Goal: Information Seeking & Learning: Learn about a topic

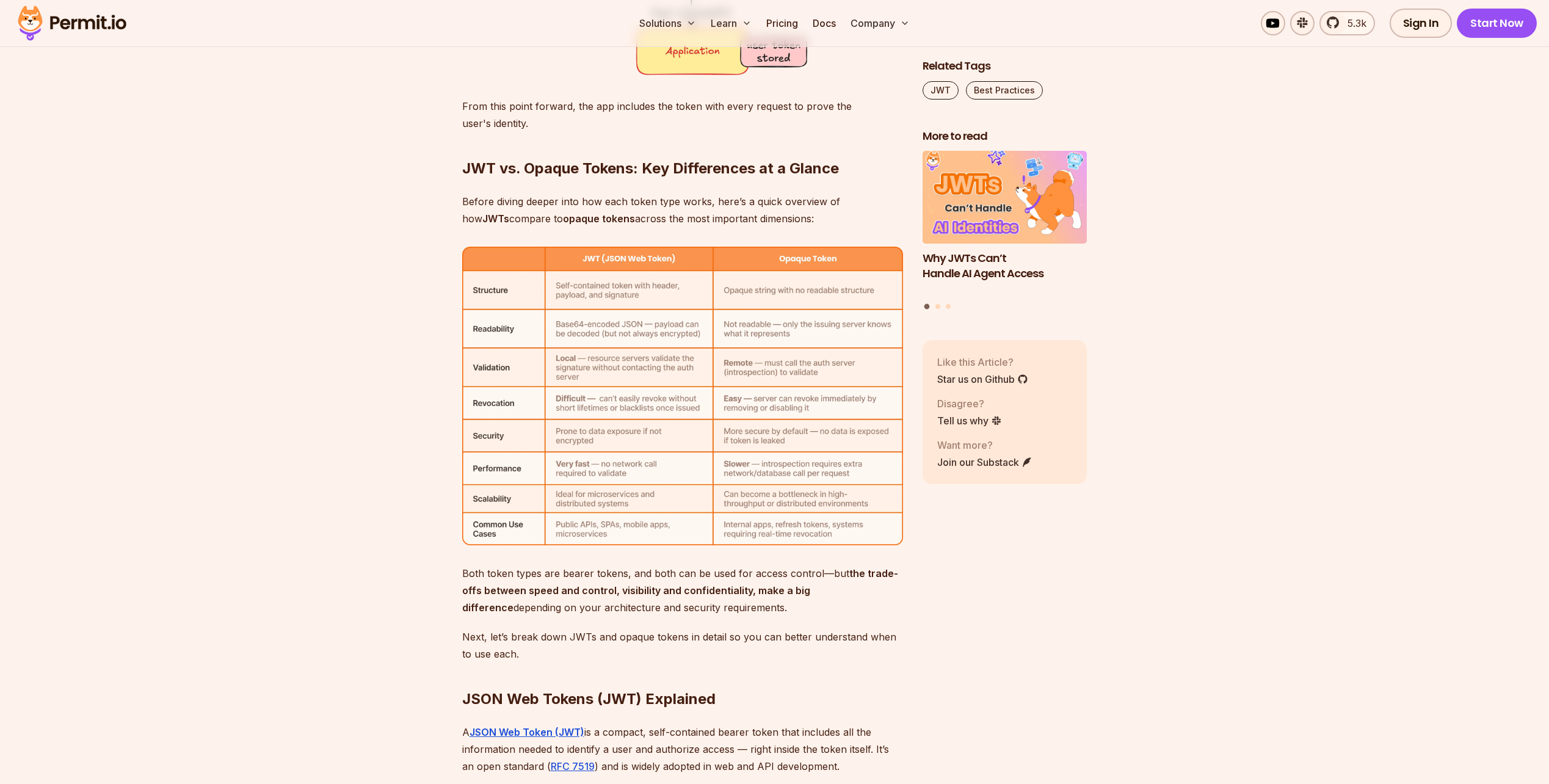
scroll to position [3724, 0]
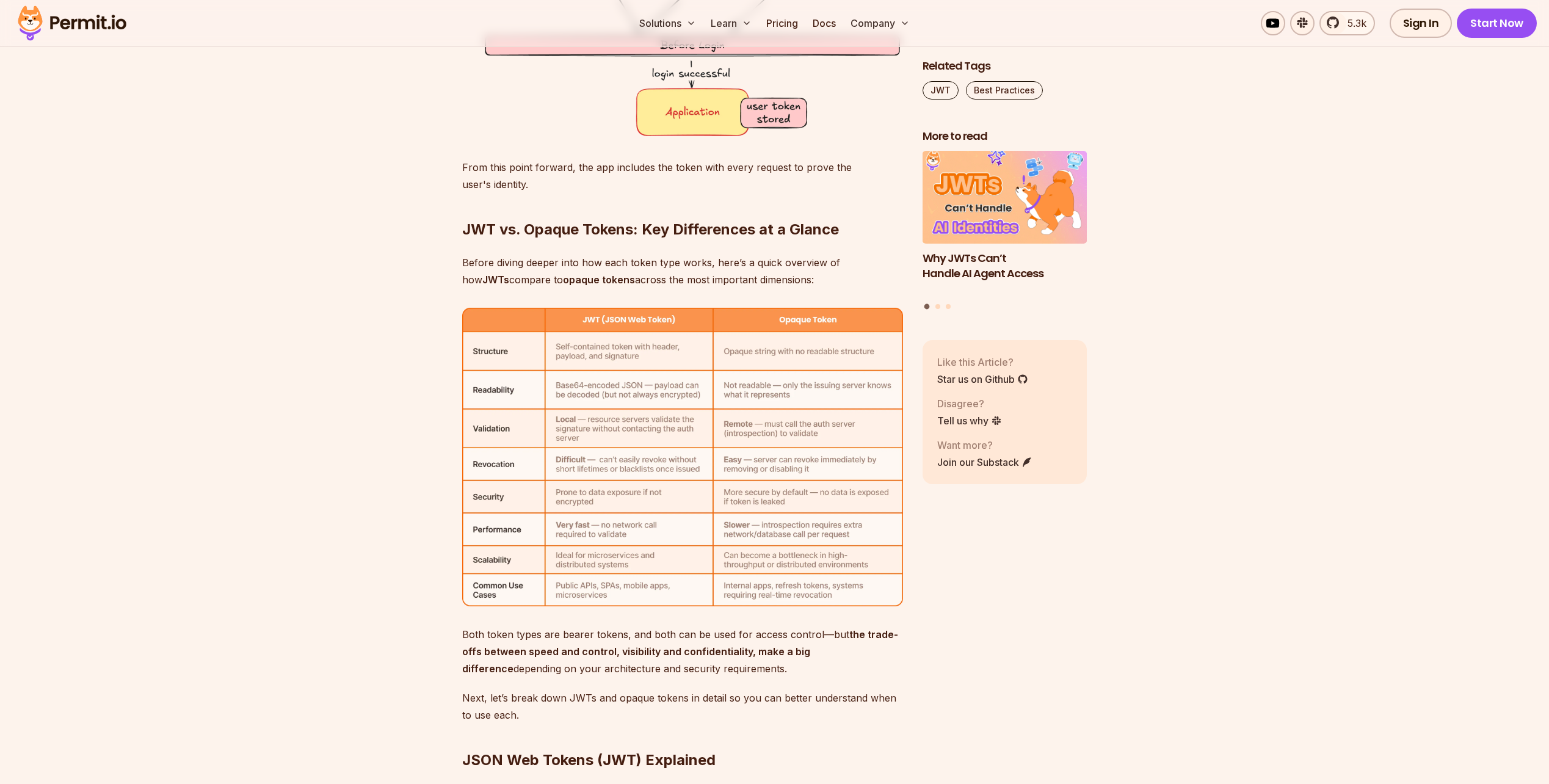
click at [669, 239] on h2 "JWT vs. Opaque Tokens: Key Differences at a Glance" at bounding box center [683, 205] width 441 height 68
click at [669, 238] on strong "JWT vs. Opaque Tokens: Key Differences at a Glance" at bounding box center [650, 229] width 377 height 18
drag, startPoint x: 669, startPoint y: 238, endPoint x: 679, endPoint y: 269, distance: 32.6
click at [679, 269] on p "Before diving deeper into how each token type works, here’s a quick overview of…" at bounding box center [683, 271] width 441 height 34
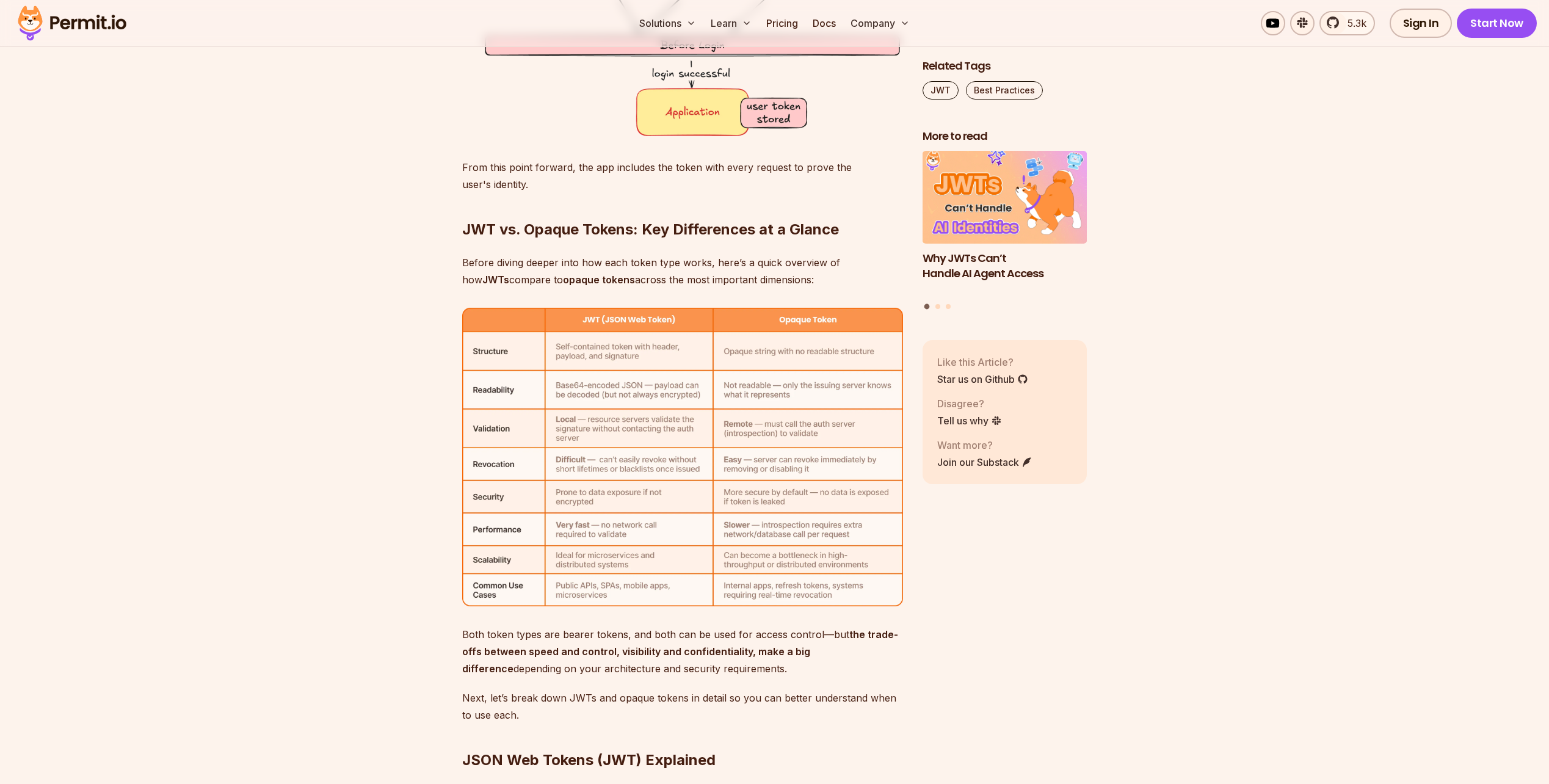
click at [679, 269] on p "Before diving deeper into how each token type works, here’s a quick overview of…" at bounding box center [683, 271] width 441 height 34
drag, startPoint x: 679, startPoint y: 269, endPoint x: 684, endPoint y: 195, distance: 74.2
drag, startPoint x: 684, startPoint y: 194, endPoint x: 683, endPoint y: 176, distance: 18.0
click at [683, 176] on p "From this point forward, the app includes the token with every request to prove…" at bounding box center [683, 176] width 441 height 34
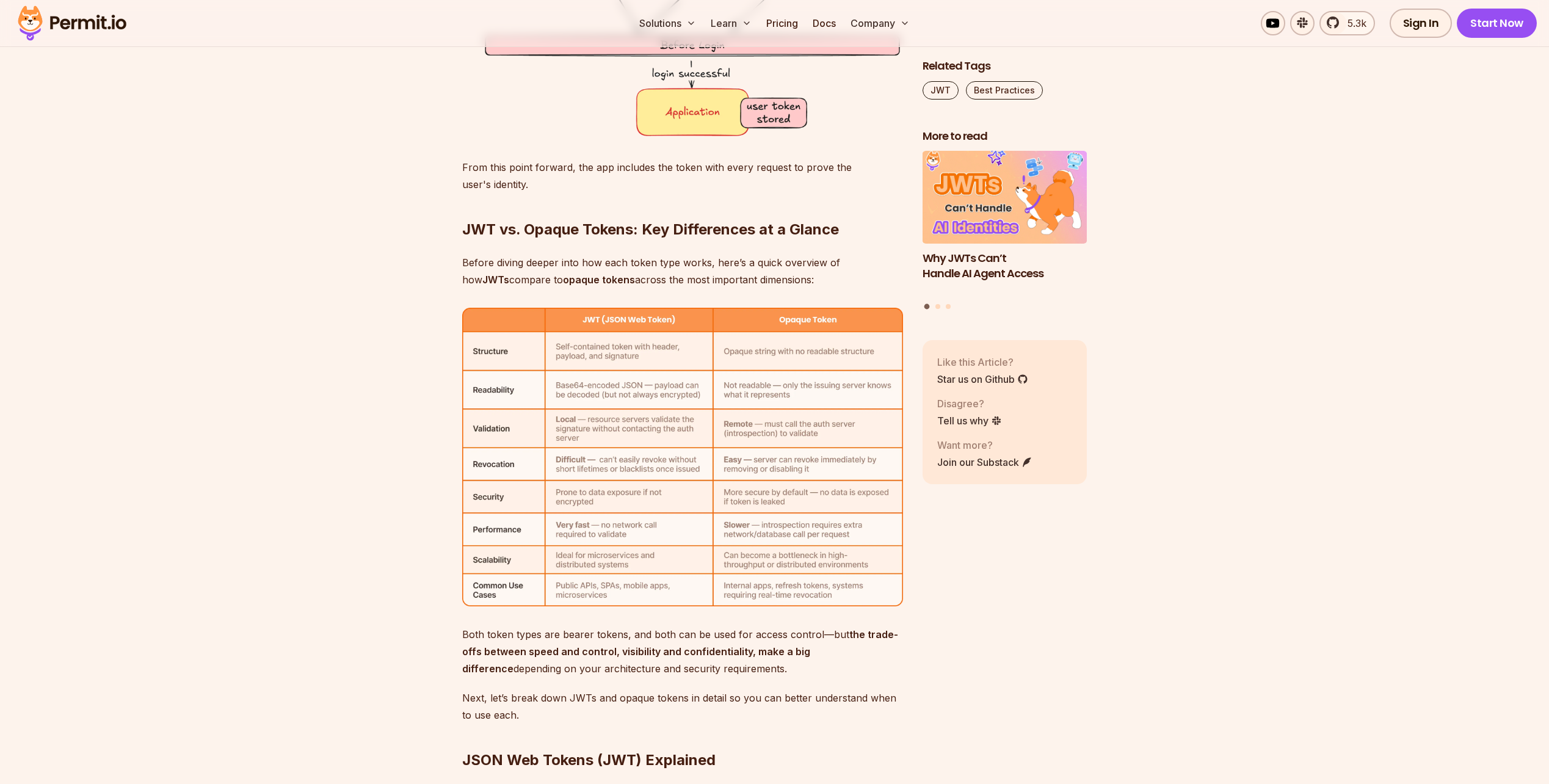
click at [658, 170] on p "From this point forward, the app includes the token with every request to prove…" at bounding box center [683, 176] width 441 height 34
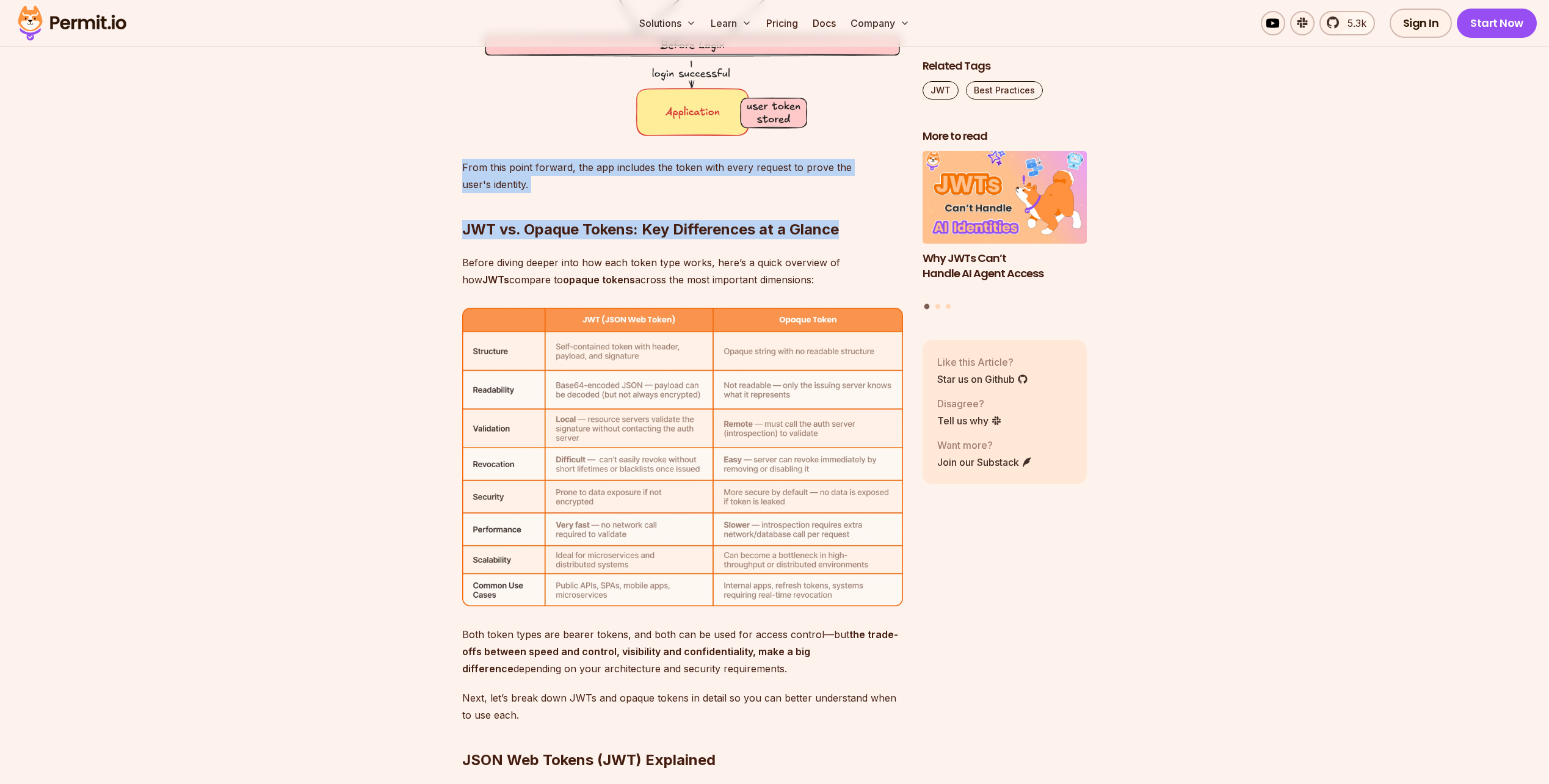
drag, startPoint x: 658, startPoint y: 170, endPoint x: 669, endPoint y: 262, distance: 92.7
click at [669, 262] on p "Before diving deeper into how each token type works, here’s a quick overview of…" at bounding box center [683, 271] width 441 height 34
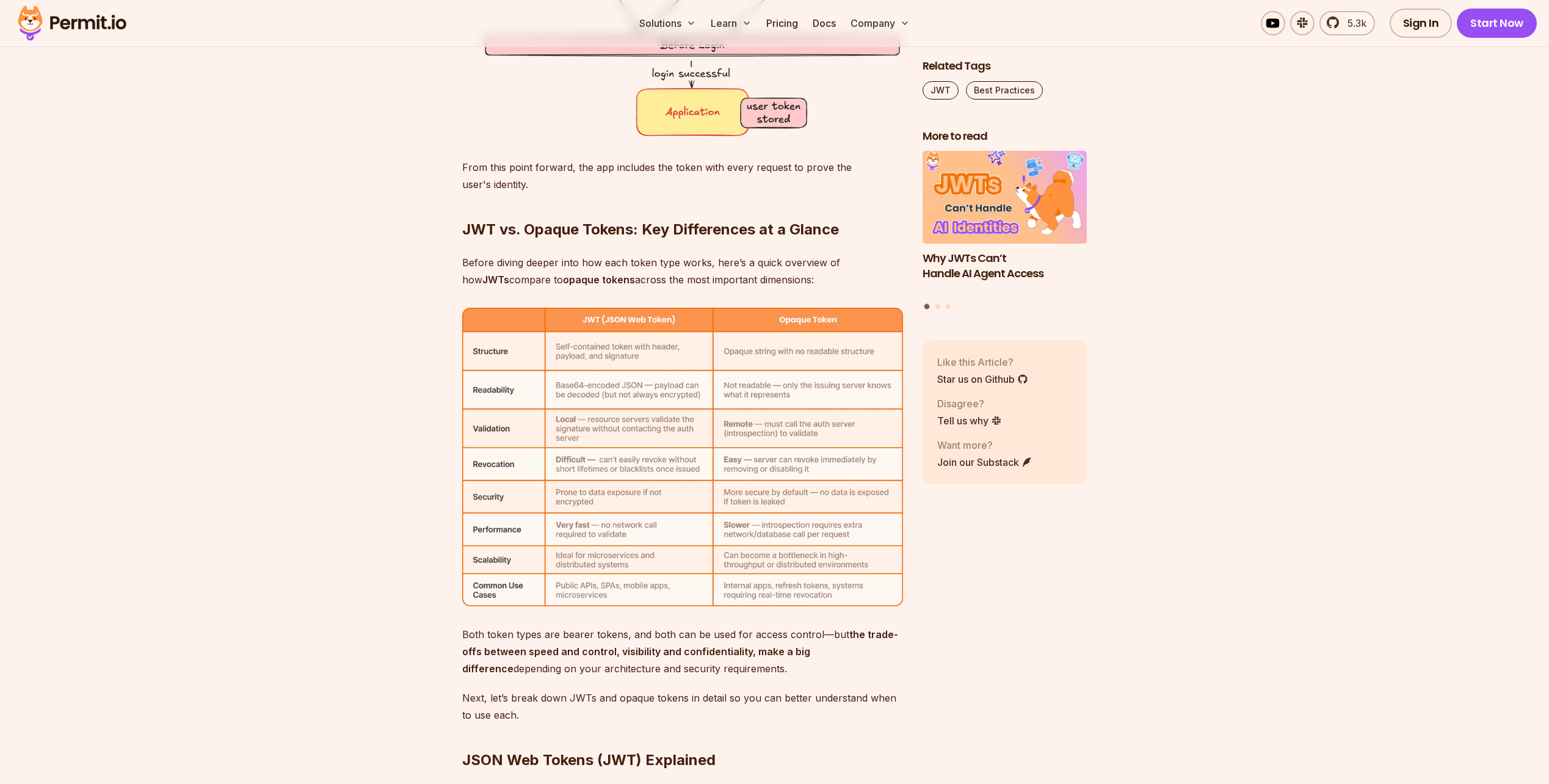
click at [669, 262] on p "Before diving deeper into how each token type works, here’s a quick overview of…" at bounding box center [683, 271] width 441 height 34
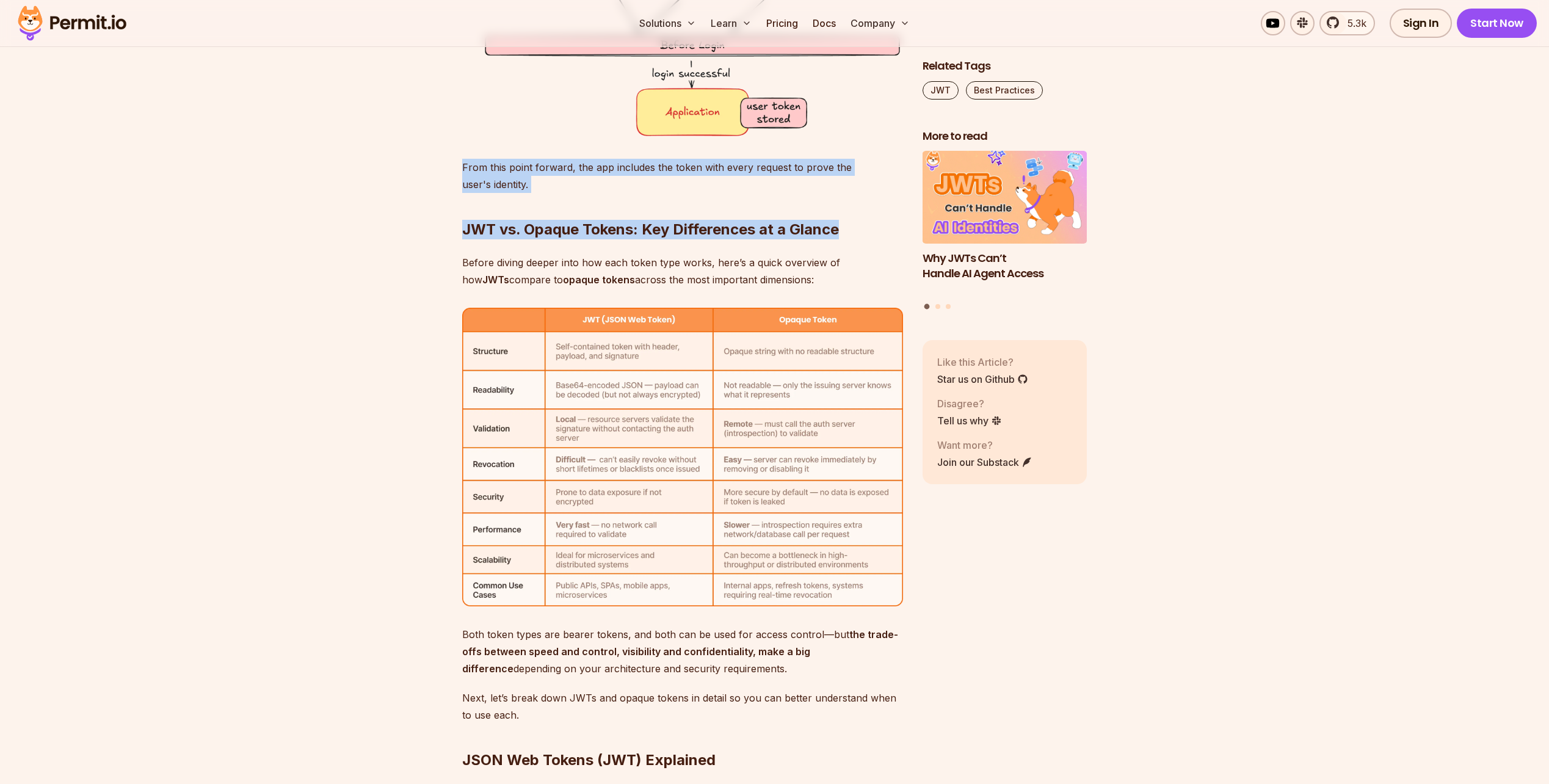
drag, startPoint x: 669, startPoint y: 262, endPoint x: 676, endPoint y: 163, distance: 99.2
click at [676, 163] on p "From this point forward, the app includes the token with every request to prove…" at bounding box center [683, 176] width 441 height 34
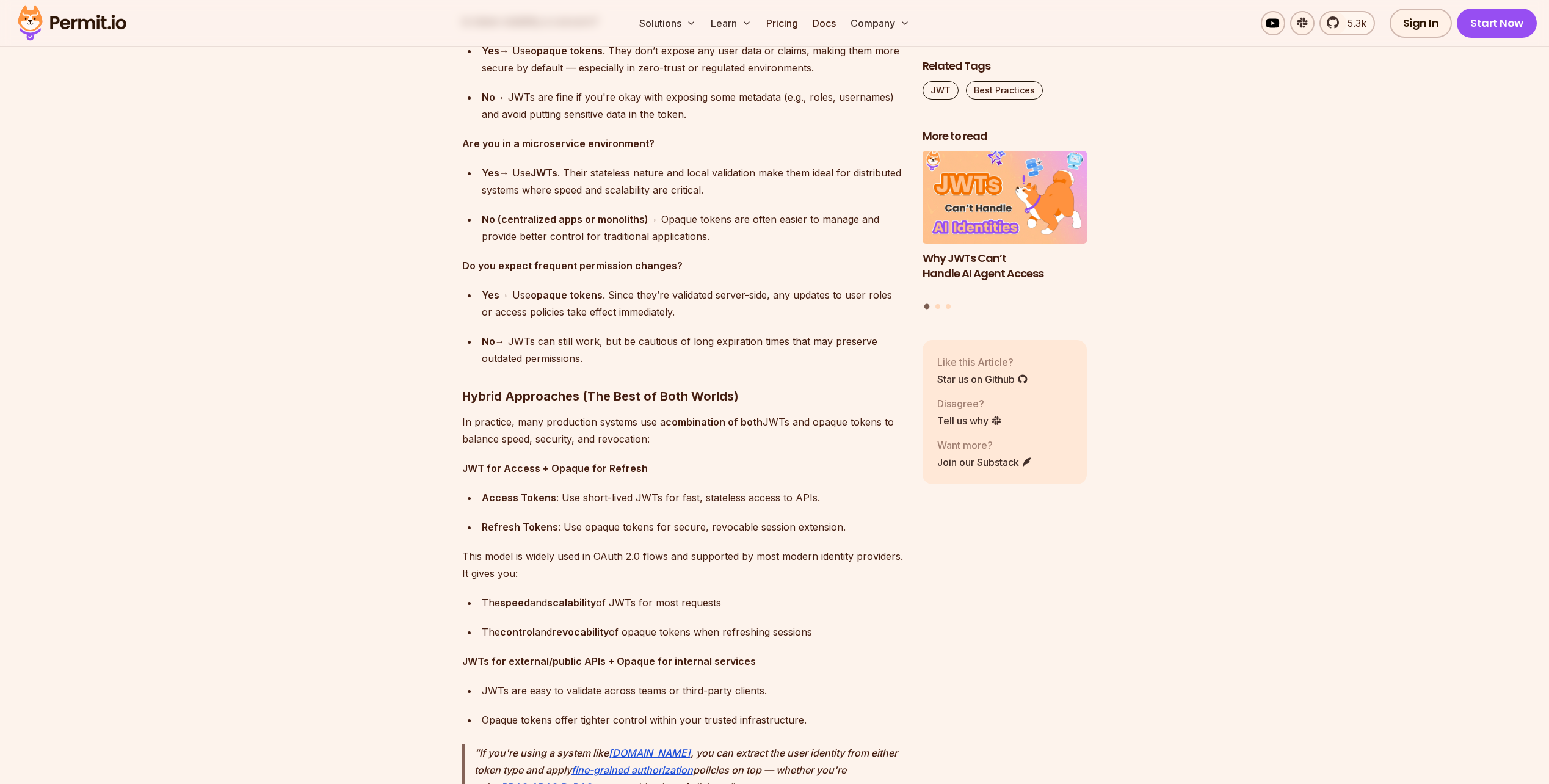
scroll to position [8301, 0]
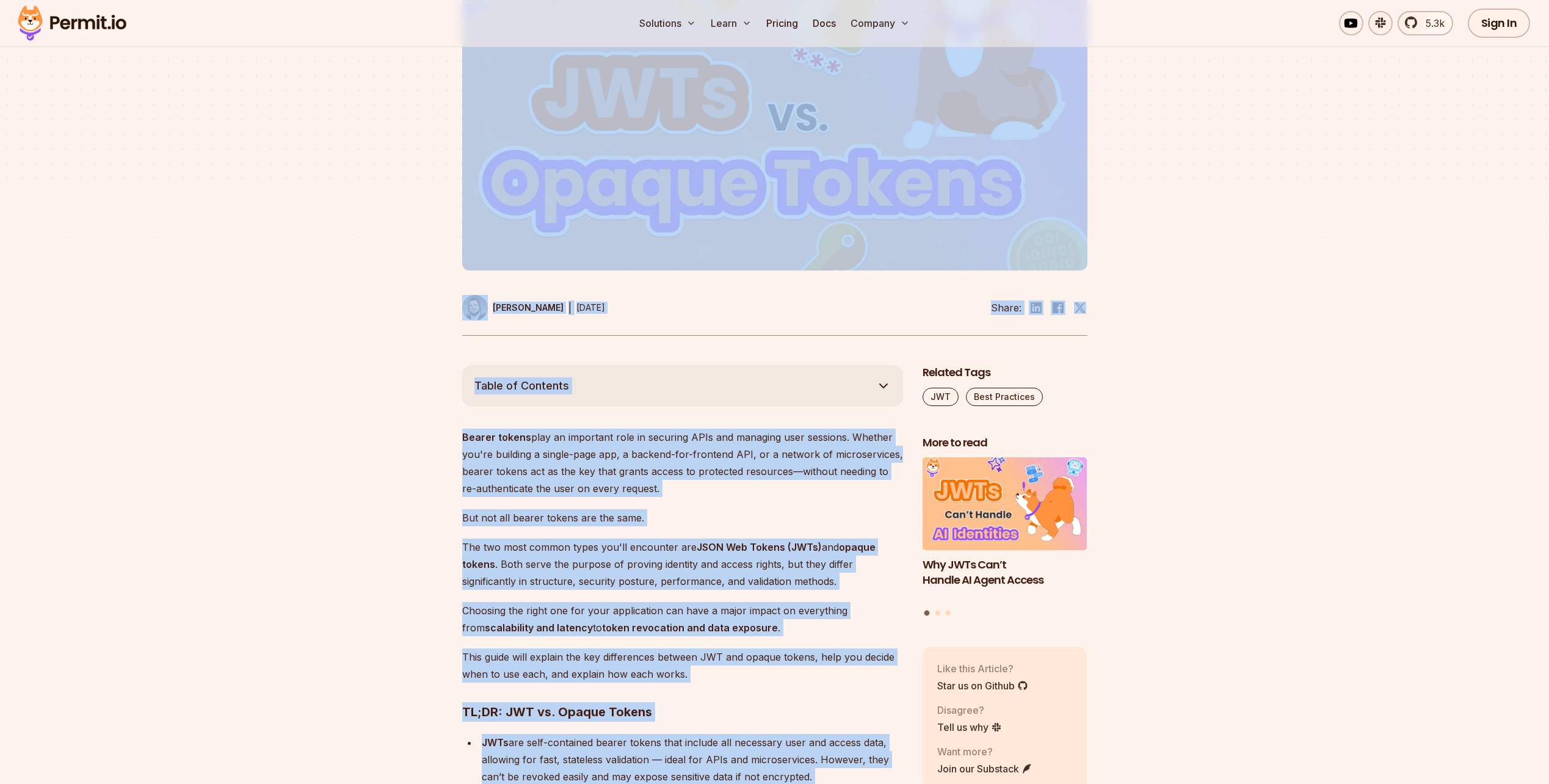
scroll to position [0, 0]
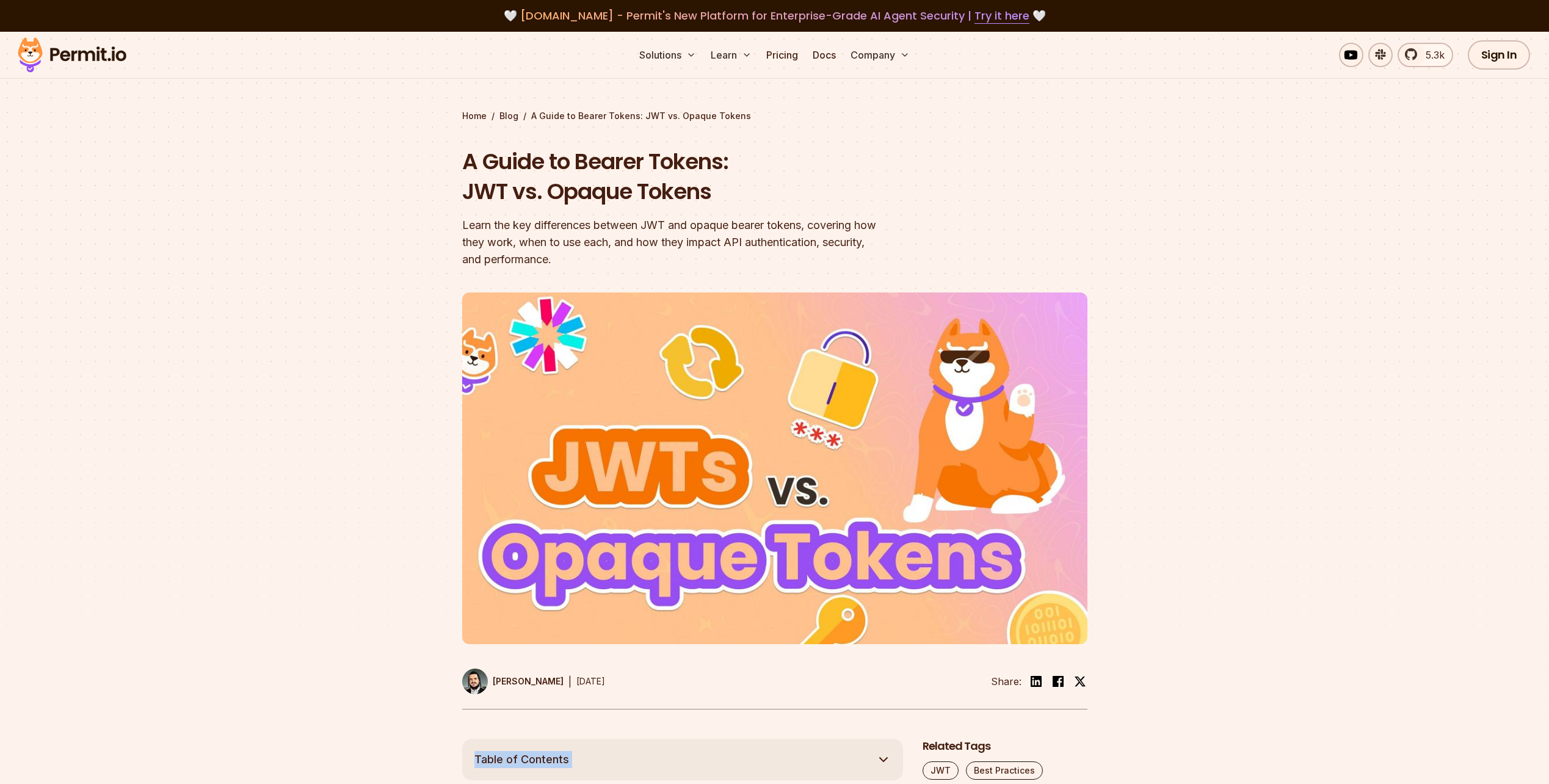
drag, startPoint x: 612, startPoint y: 553, endPoint x: 413, endPoint y: 618, distance: 209.3
click at [411, 617] on div at bounding box center [774, 508] width 1549 height 460
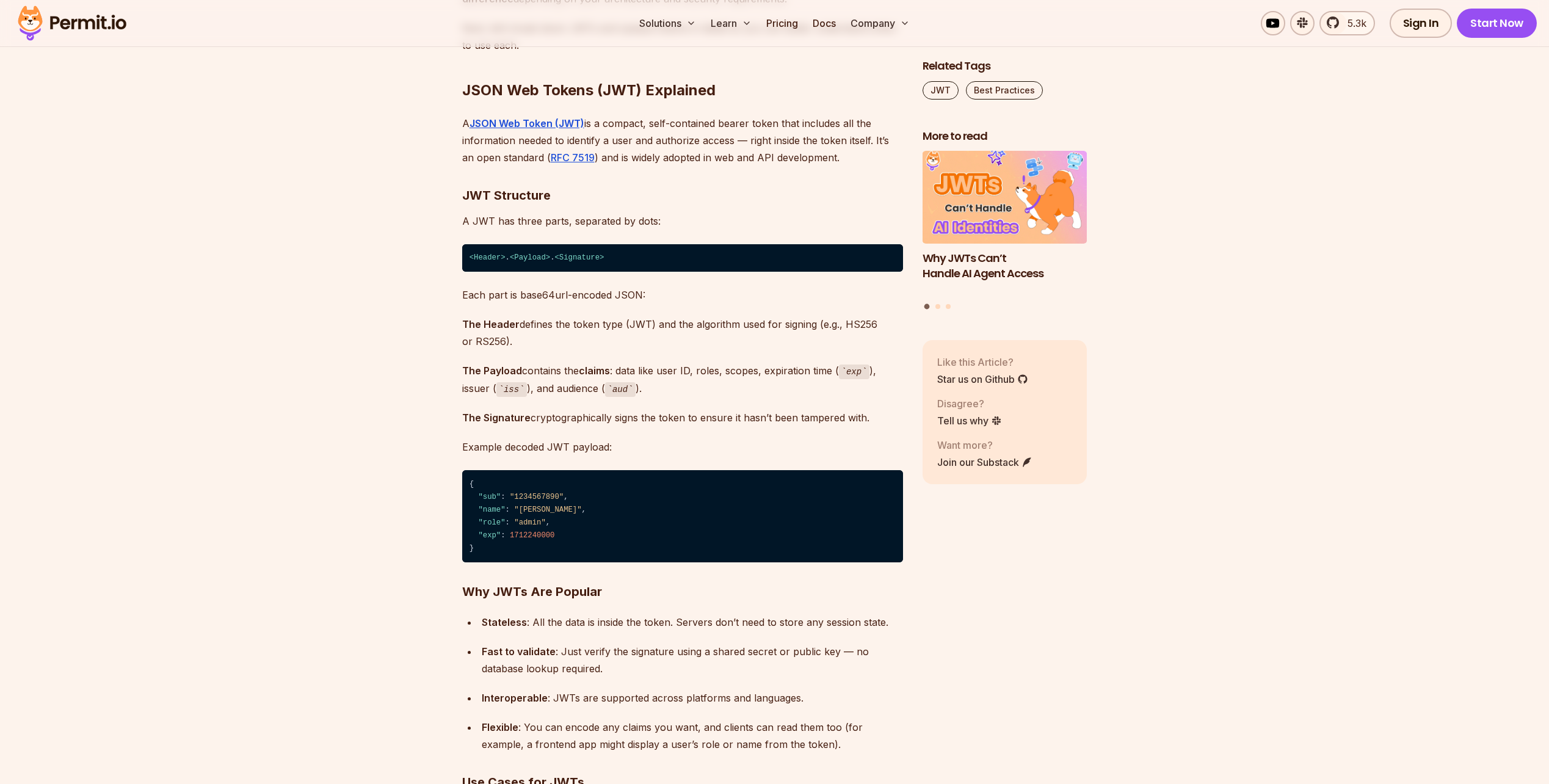
scroll to position [4821, 0]
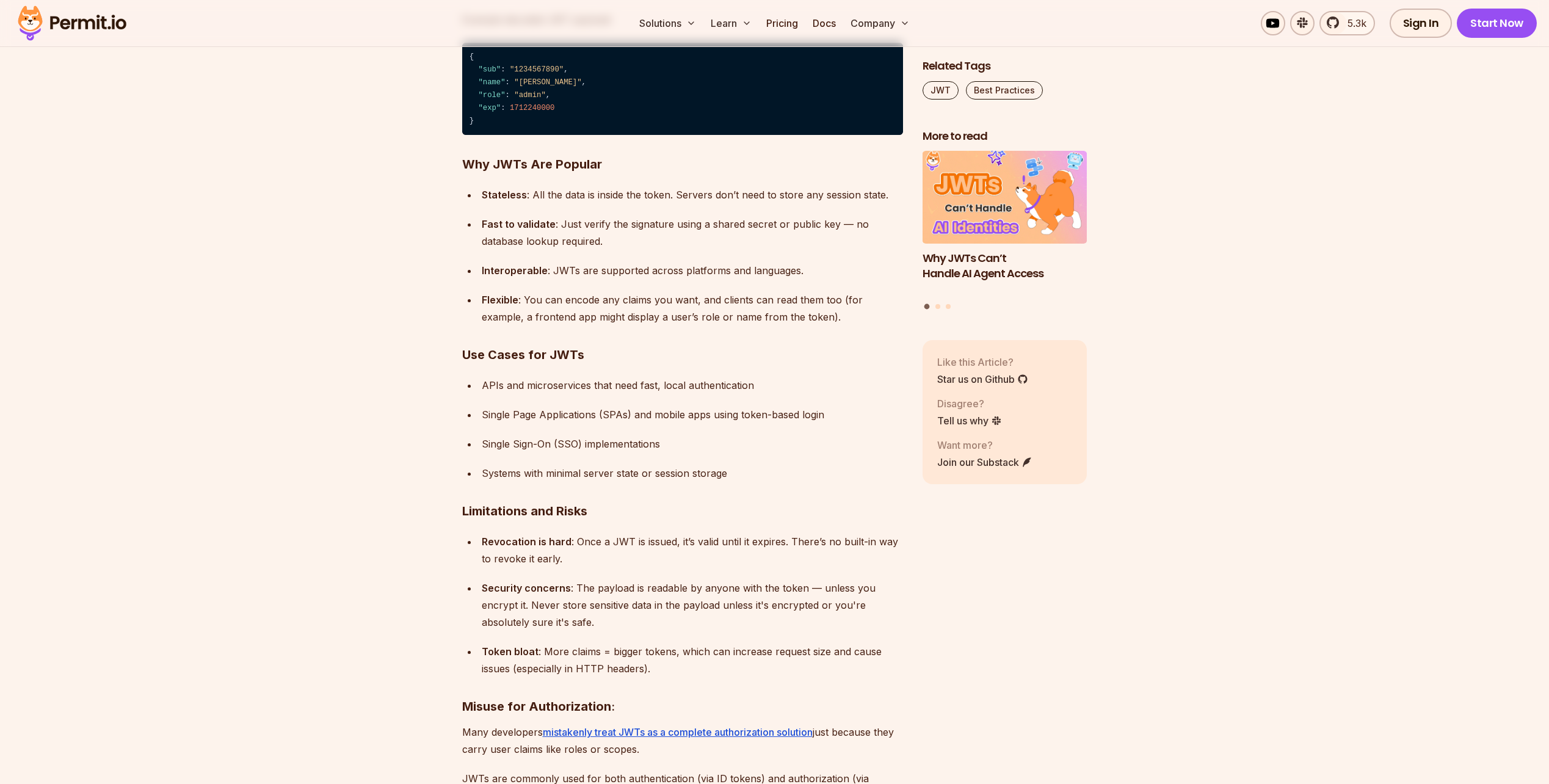
click at [532, 164] on strong "Why JWTs Are Popular" at bounding box center [532, 163] width 140 height 14
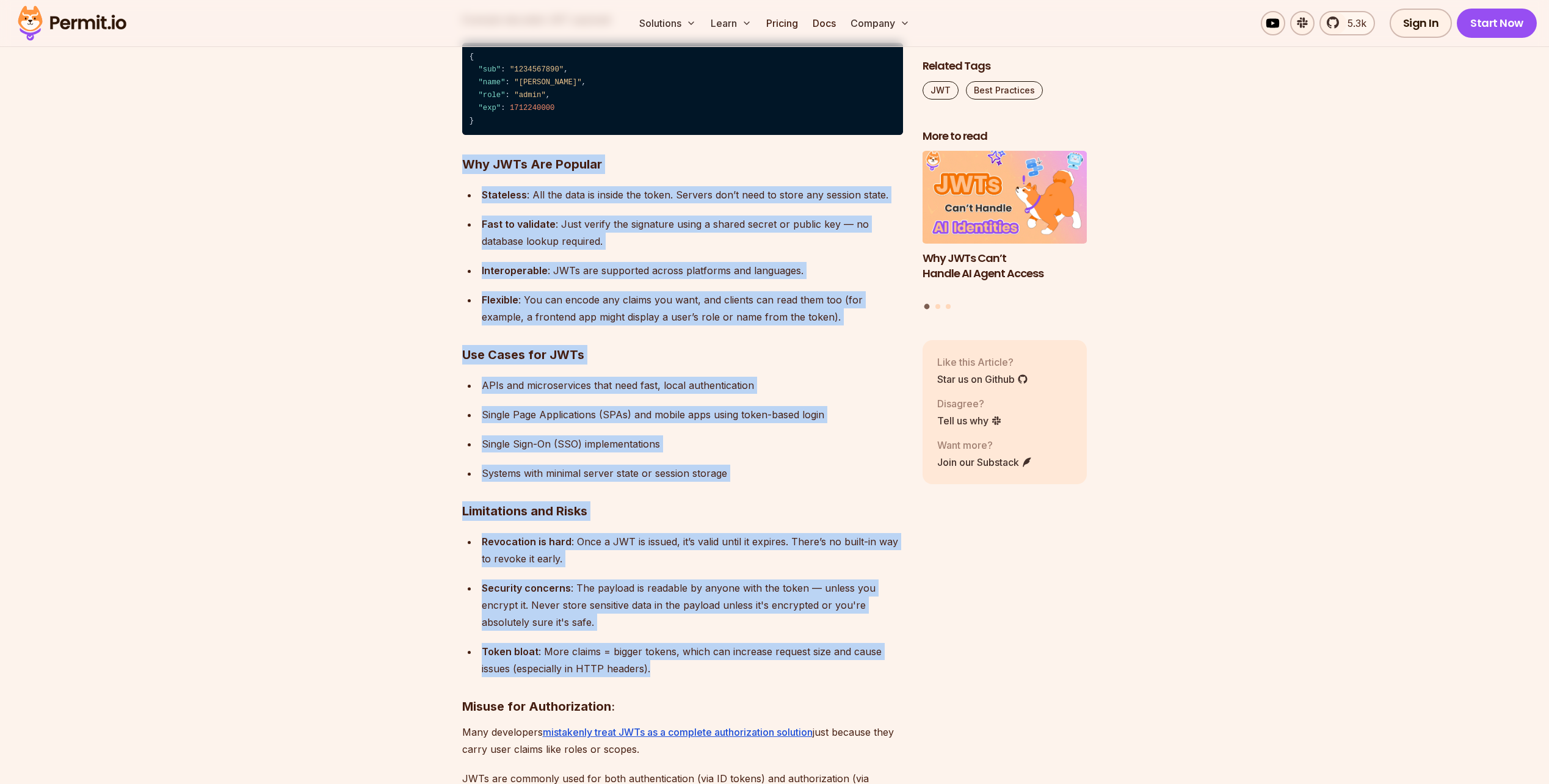
drag, startPoint x: 532, startPoint y: 164, endPoint x: 675, endPoint y: 634, distance: 491.3
drag, startPoint x: 675, startPoint y: 634, endPoint x: 669, endPoint y: 652, distance: 19.0
click at [669, 652] on div "Token bloat : More claims = bigger tokens, which can increase request size and …" at bounding box center [692, 660] width 421 height 34
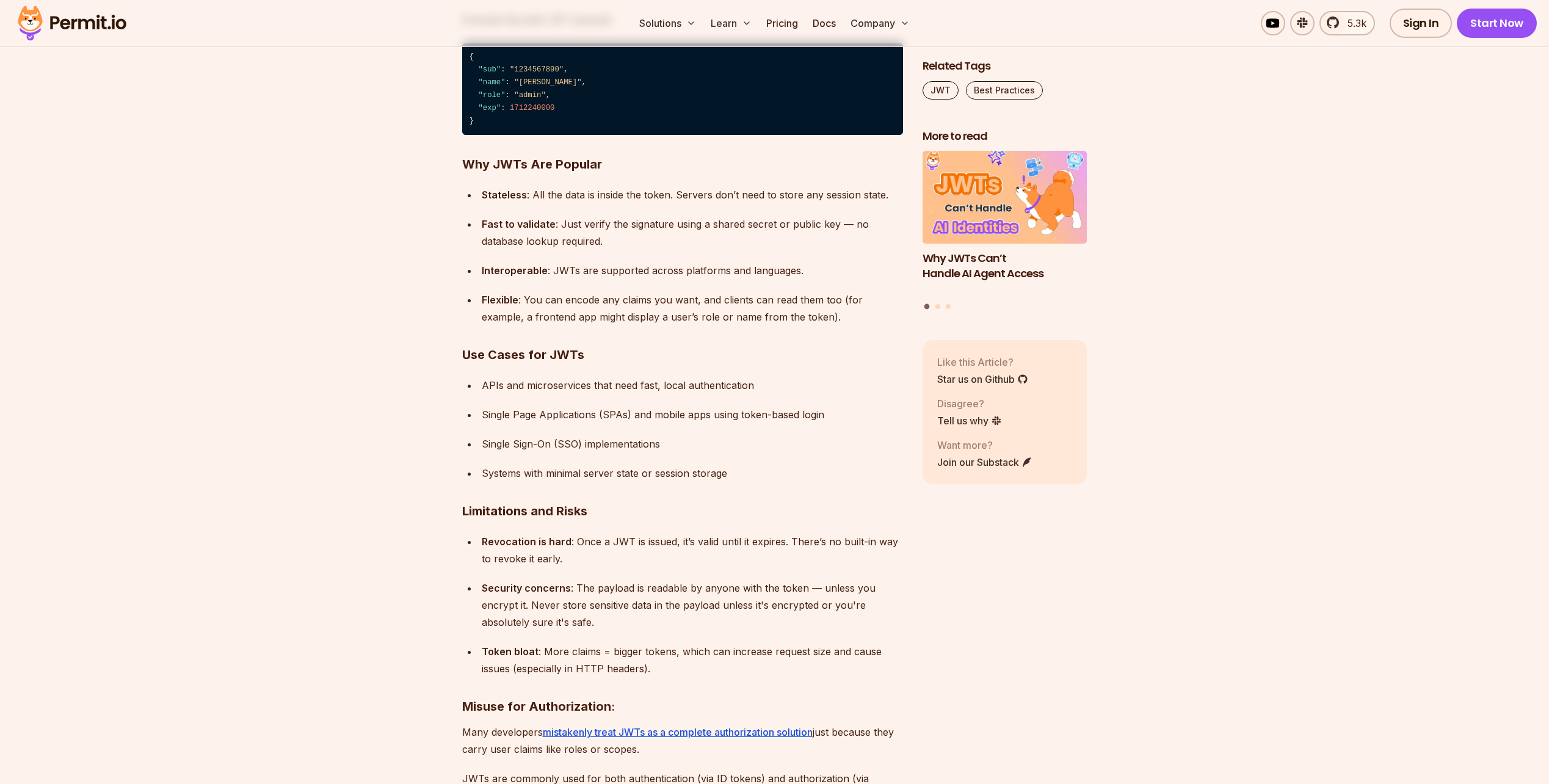
click at [669, 652] on div "Token bloat : More claims = bigger tokens, which can increase request size and …" at bounding box center [692, 660] width 421 height 34
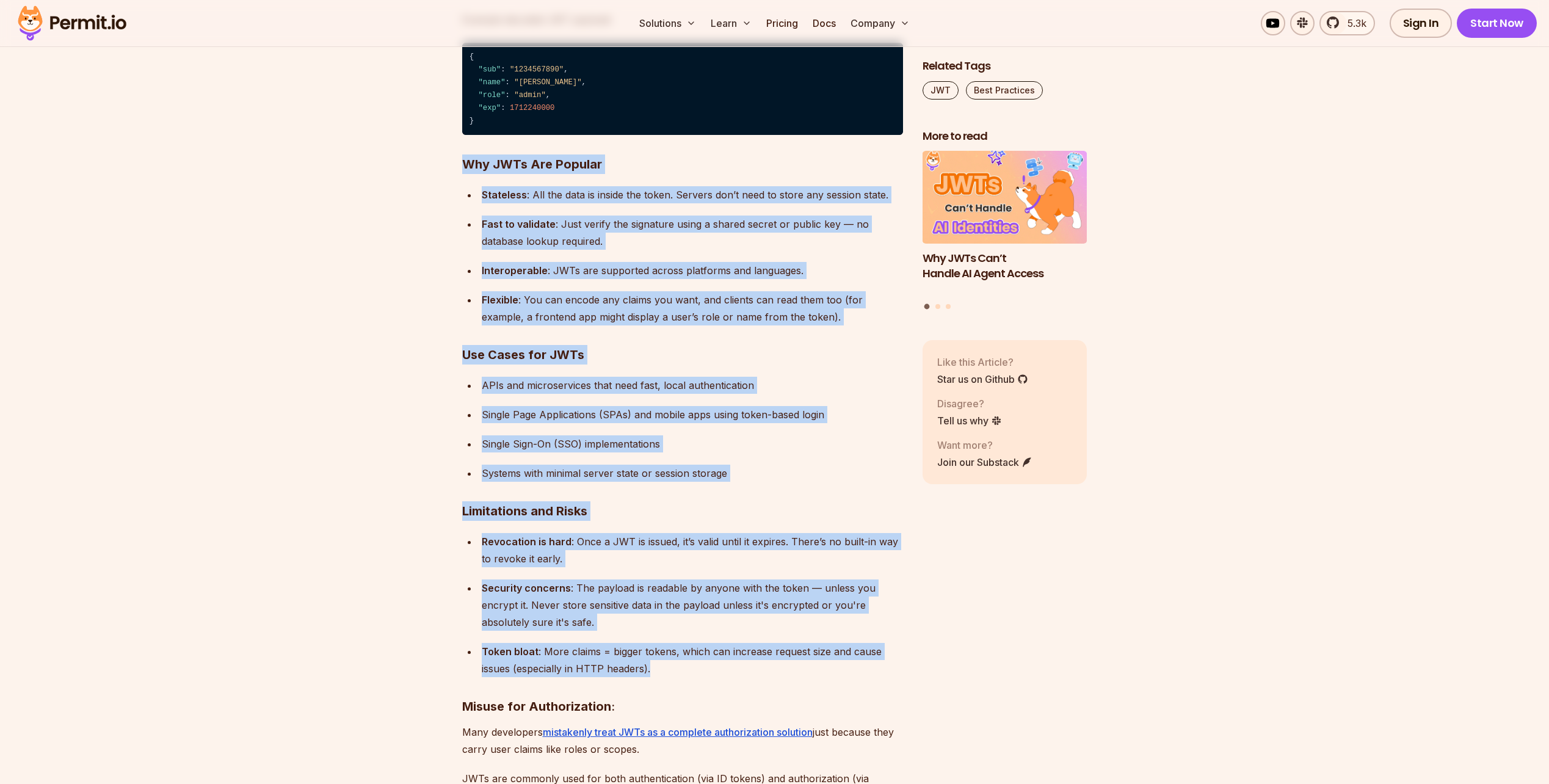
drag, startPoint x: 669, startPoint y: 652, endPoint x: 610, endPoint y: 170, distance: 485.6
click at [609, 168] on h3 "Why JWTs Are Popular" at bounding box center [683, 163] width 441 height 20
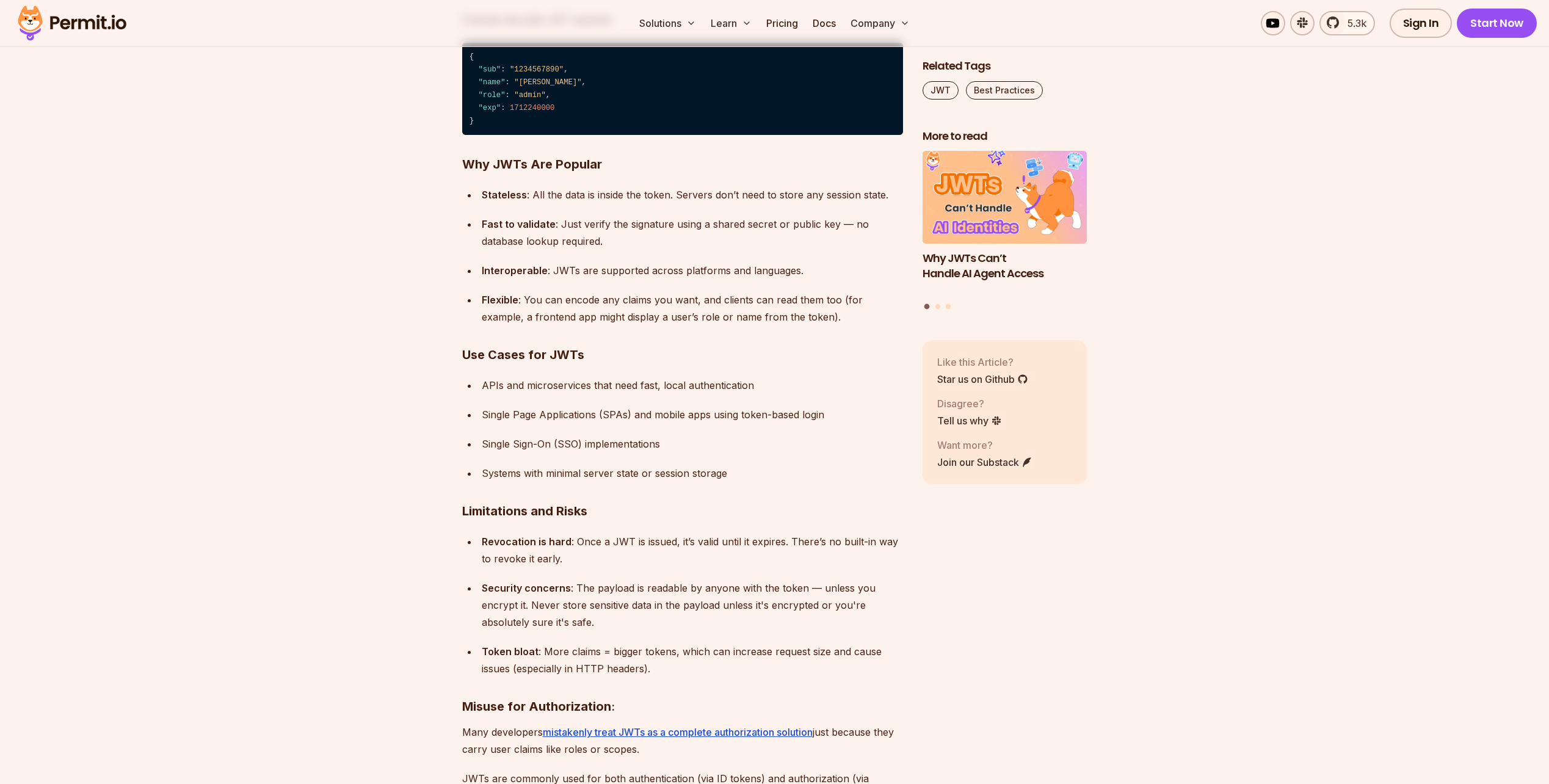
click at [609, 168] on h3 "Why JWTs Are Popular" at bounding box center [683, 163] width 441 height 20
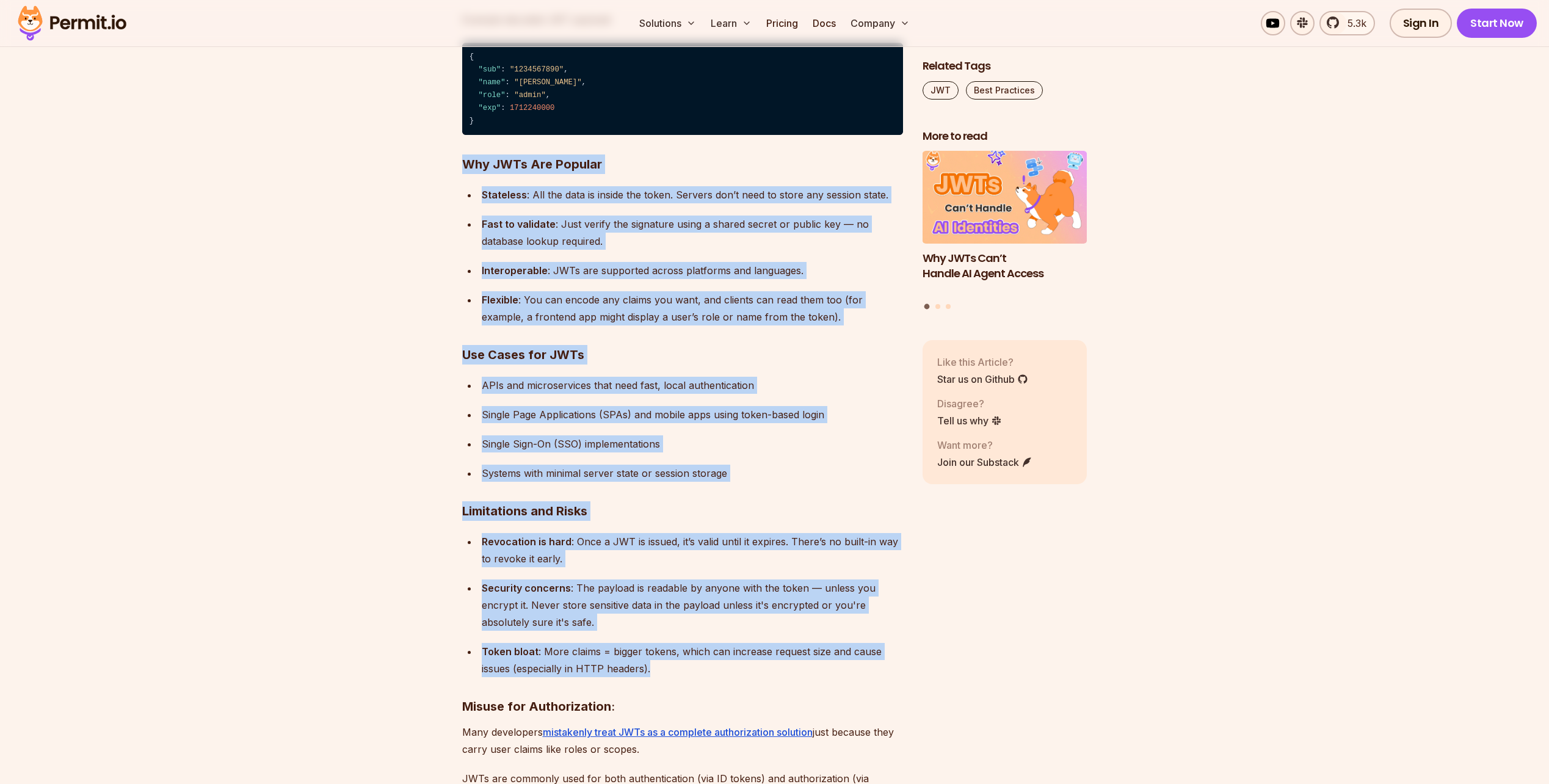
drag, startPoint x: 609, startPoint y: 168, endPoint x: 690, endPoint y: 676, distance: 514.4
click at [690, 674] on div "Token bloat : More claims = bigger tokens, which can increase request size and …" at bounding box center [692, 660] width 421 height 34
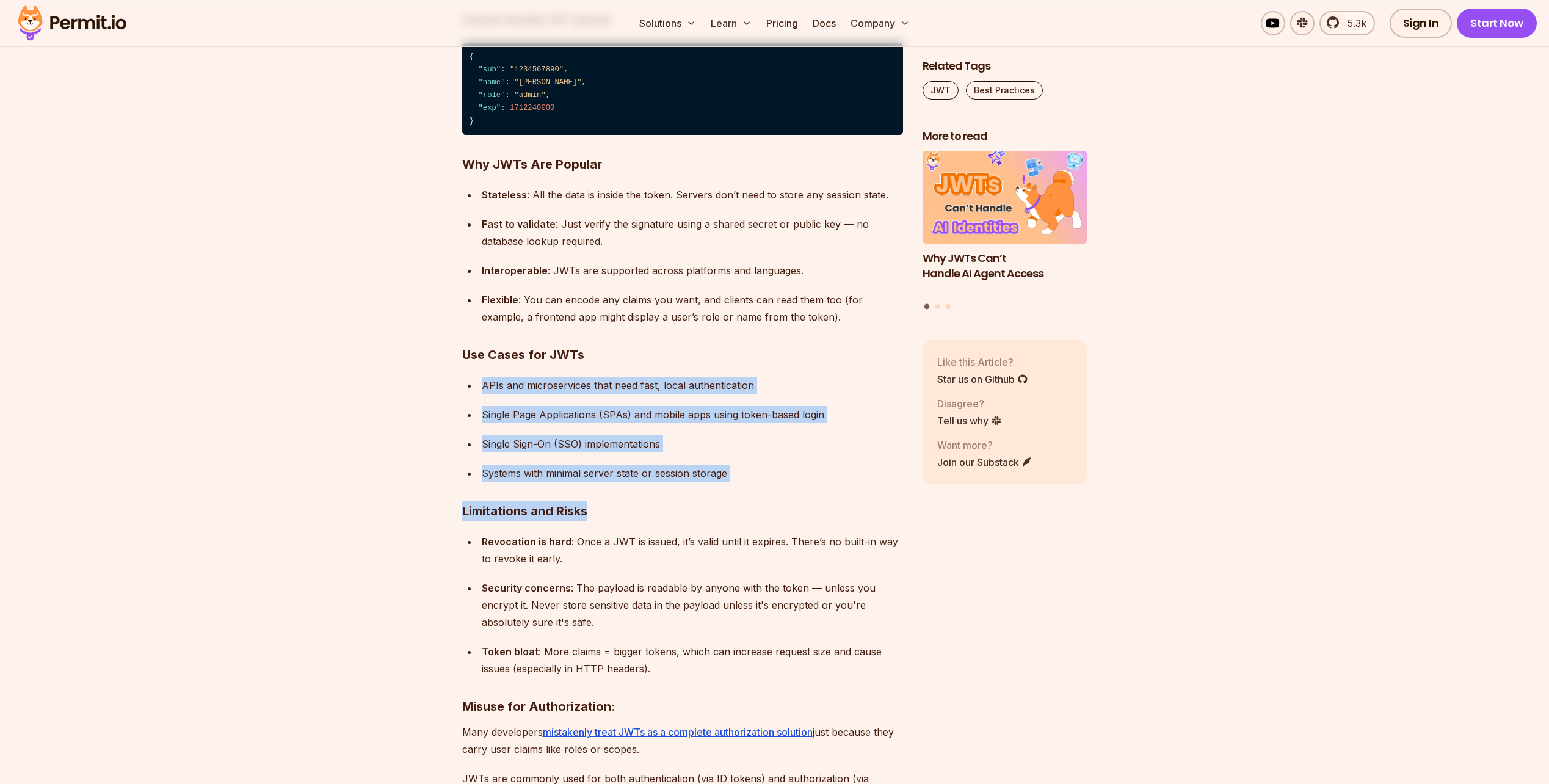
drag, startPoint x: 701, startPoint y: 482, endPoint x: 740, endPoint y: 374, distance: 114.8
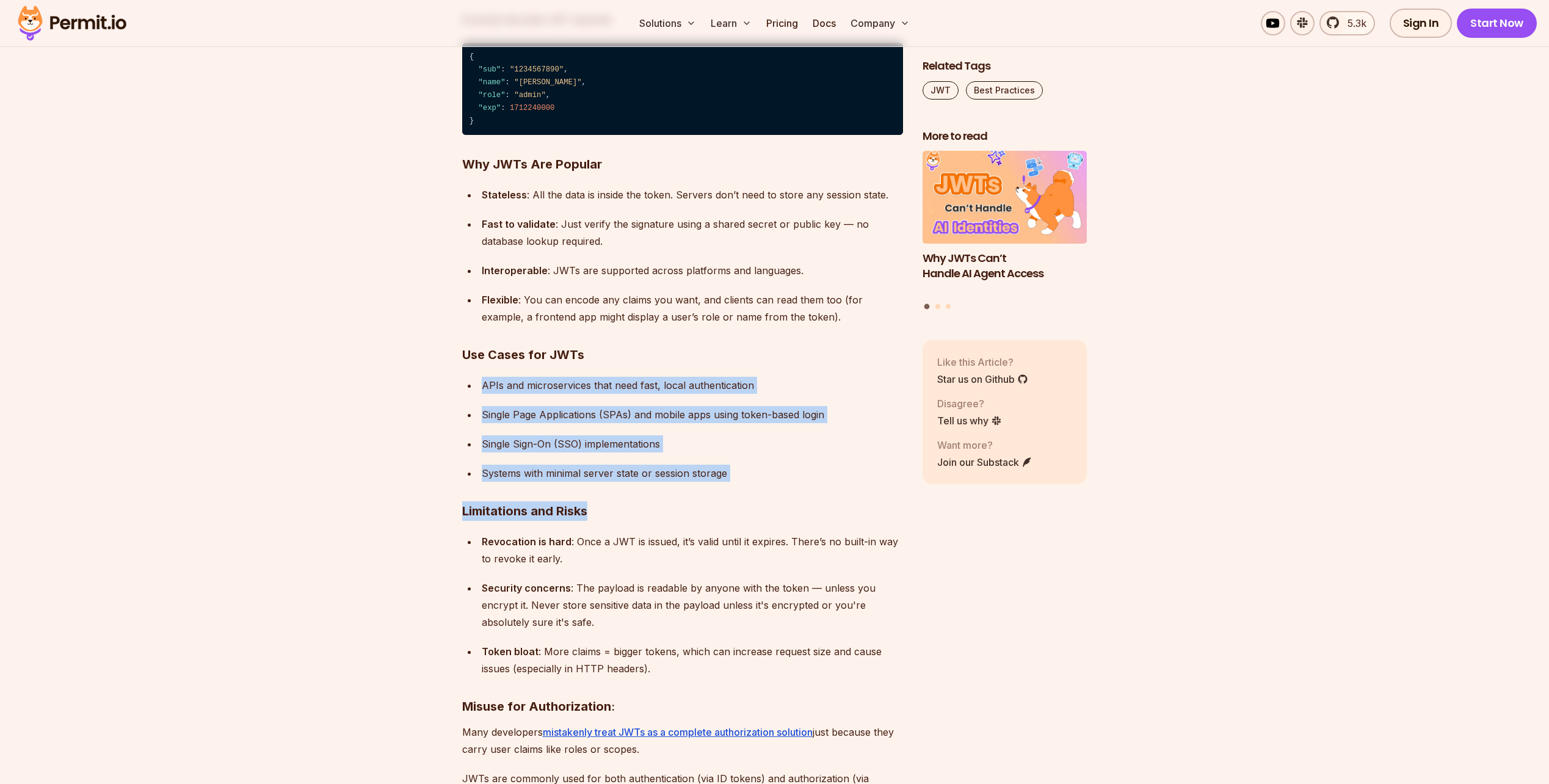
drag, startPoint x: 740, startPoint y: 374, endPoint x: 731, endPoint y: 486, distance: 112.4
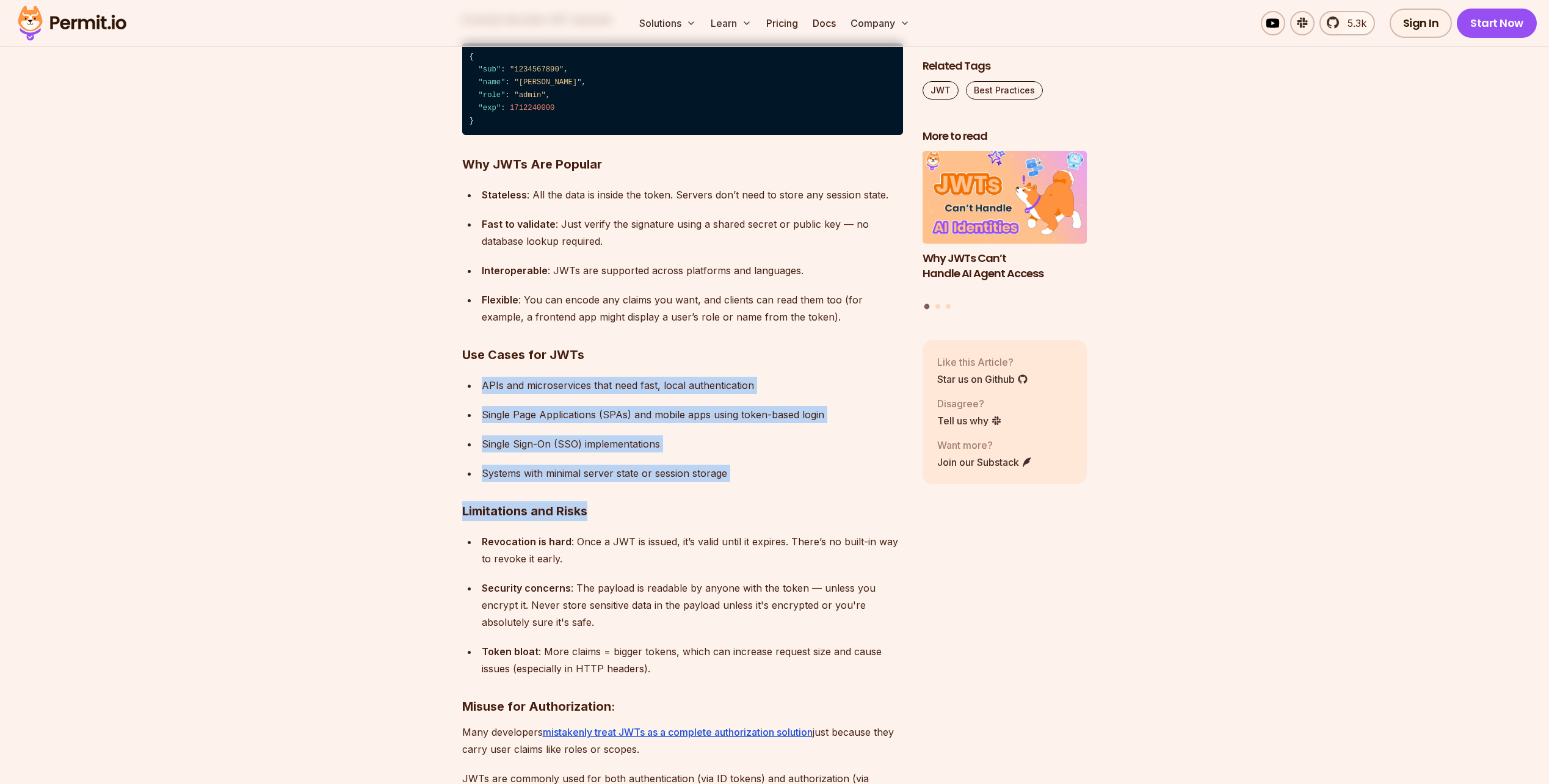
drag, startPoint x: 731, startPoint y: 486, endPoint x: 732, endPoint y: 363, distance: 123.0
drag, startPoint x: 732, startPoint y: 363, endPoint x: 726, endPoint y: 379, distance: 17.1
click at [732, 363] on h3 "Use Cases for JWTs" at bounding box center [683, 354] width 441 height 20
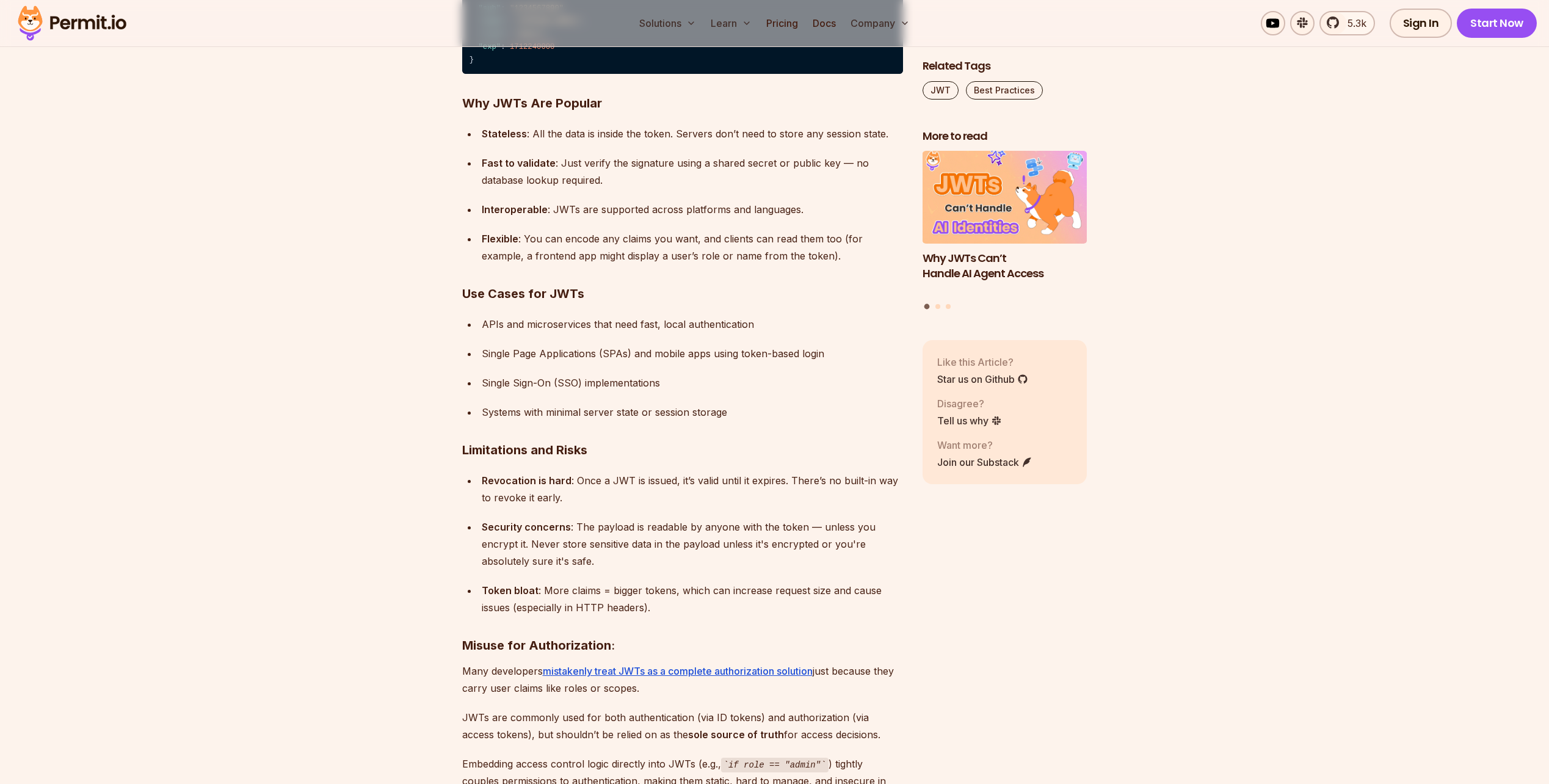
scroll to position [4943, 0]
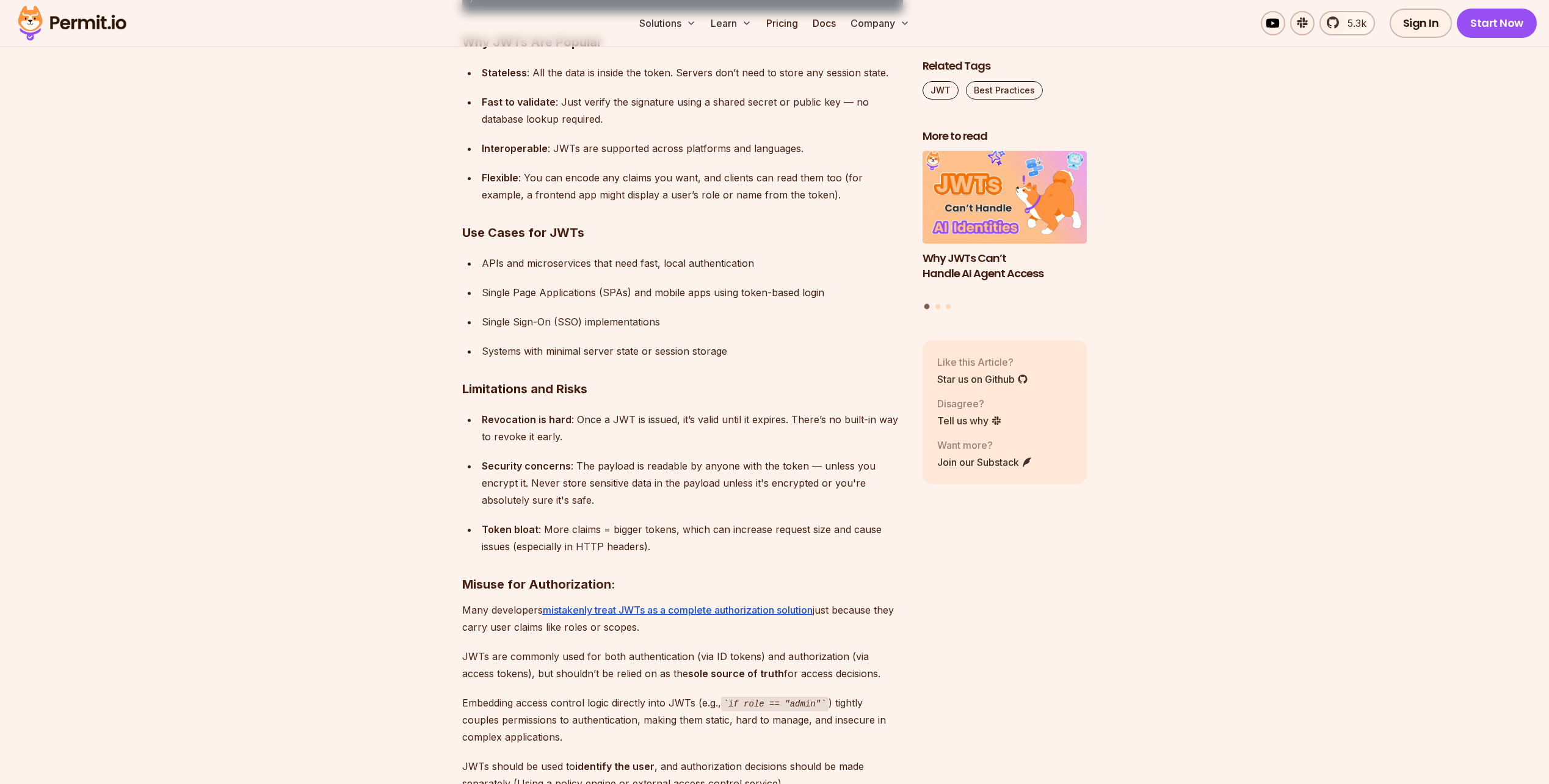
click at [663, 482] on div "Security concerns : The payload is readable by anyone with the token — unless y…" at bounding box center [692, 483] width 421 height 51
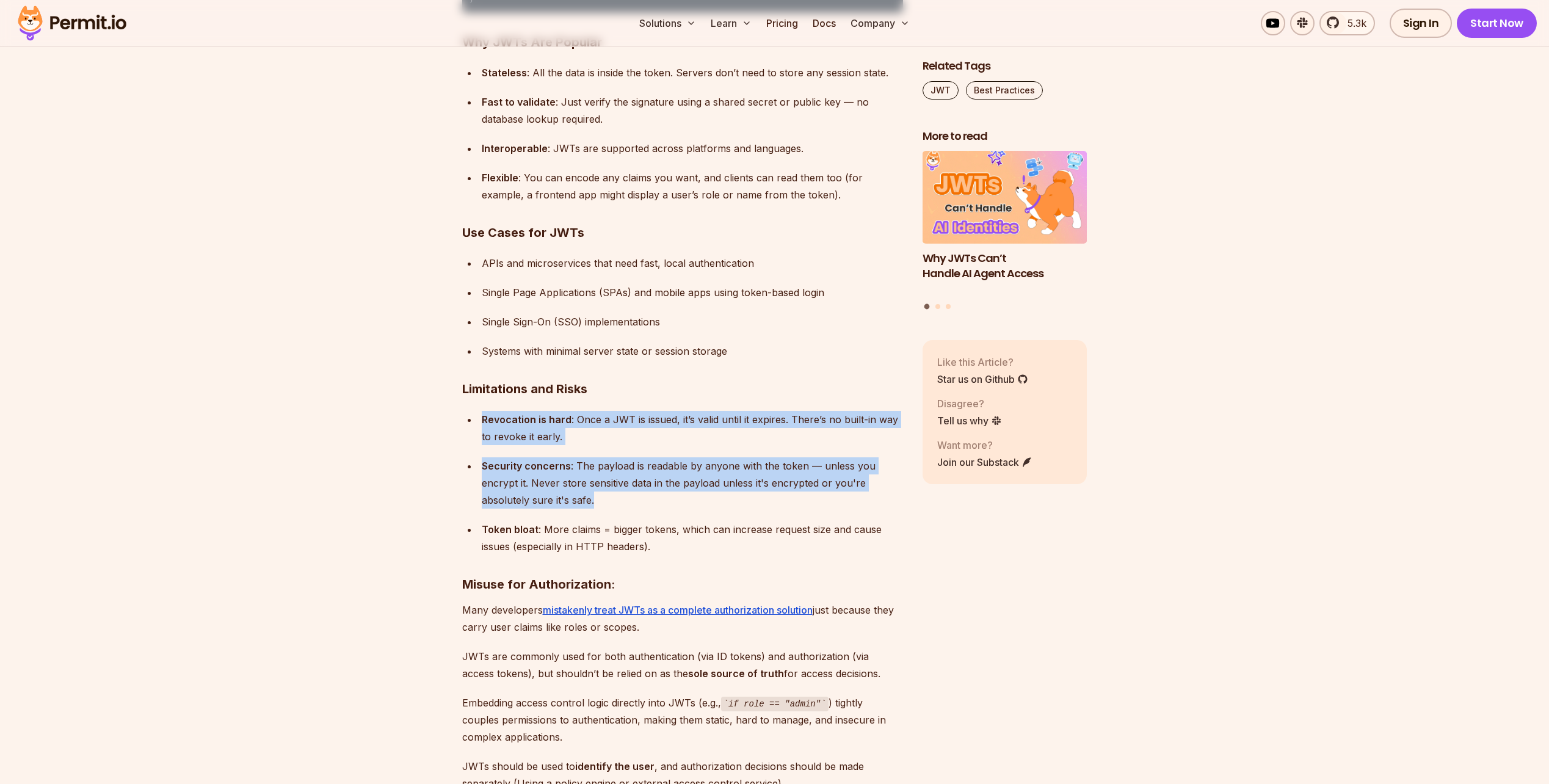
drag, startPoint x: 663, startPoint y: 482, endPoint x: 676, endPoint y: 422, distance: 61.4
click at [676, 422] on ul "Revocation is hard : Once a JWT is issued, it’s valid until it expires. There’s…" at bounding box center [683, 483] width 441 height 144
click at [676, 422] on div "Revocation is hard : Once a JWT is issued, it’s valid until it expires. There’s…" at bounding box center [692, 428] width 421 height 34
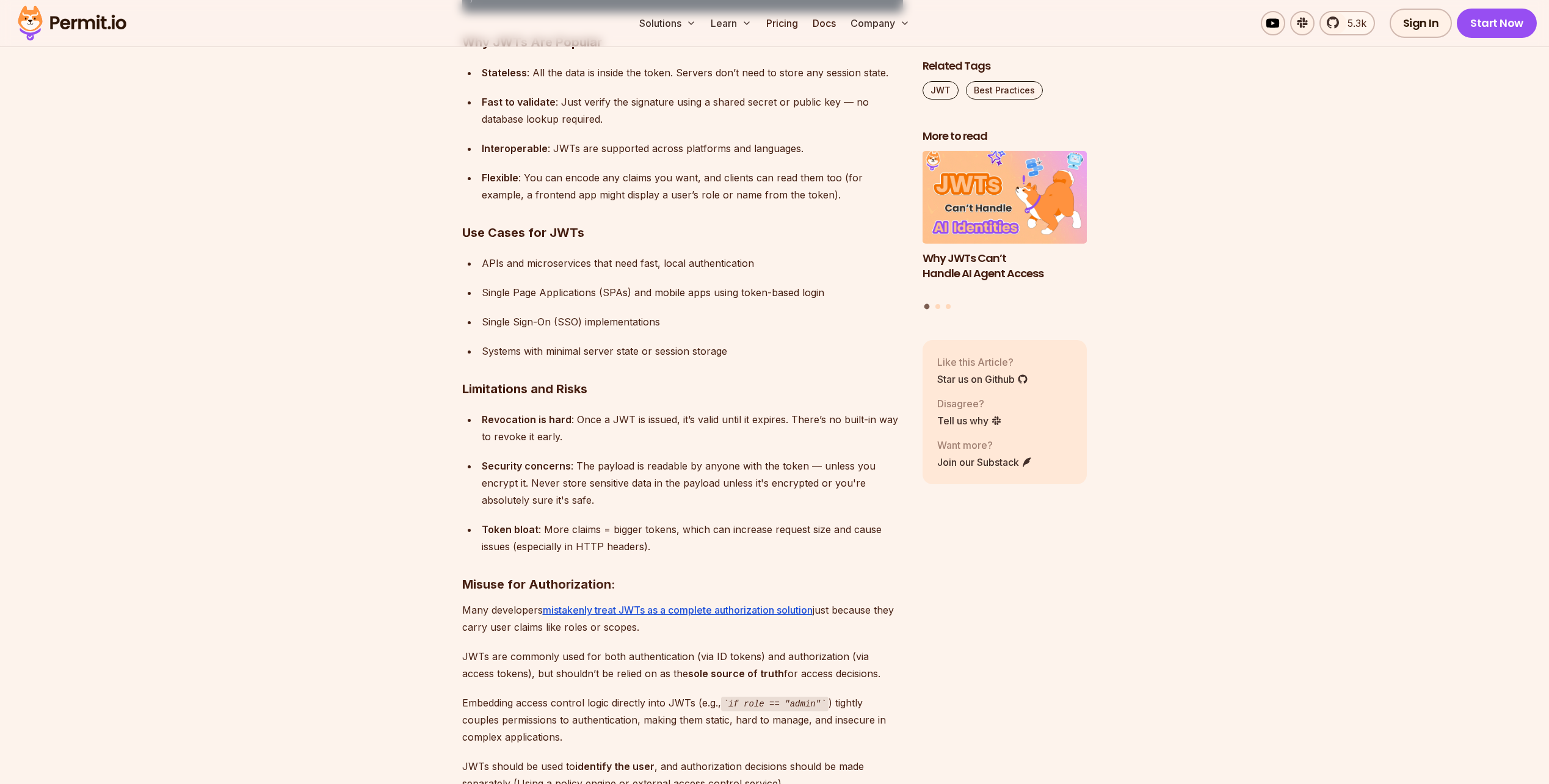
click at [676, 422] on div "Revocation is hard : Once a JWT is issued, it’s valid until it expires. There’s…" at bounding box center [692, 428] width 421 height 34
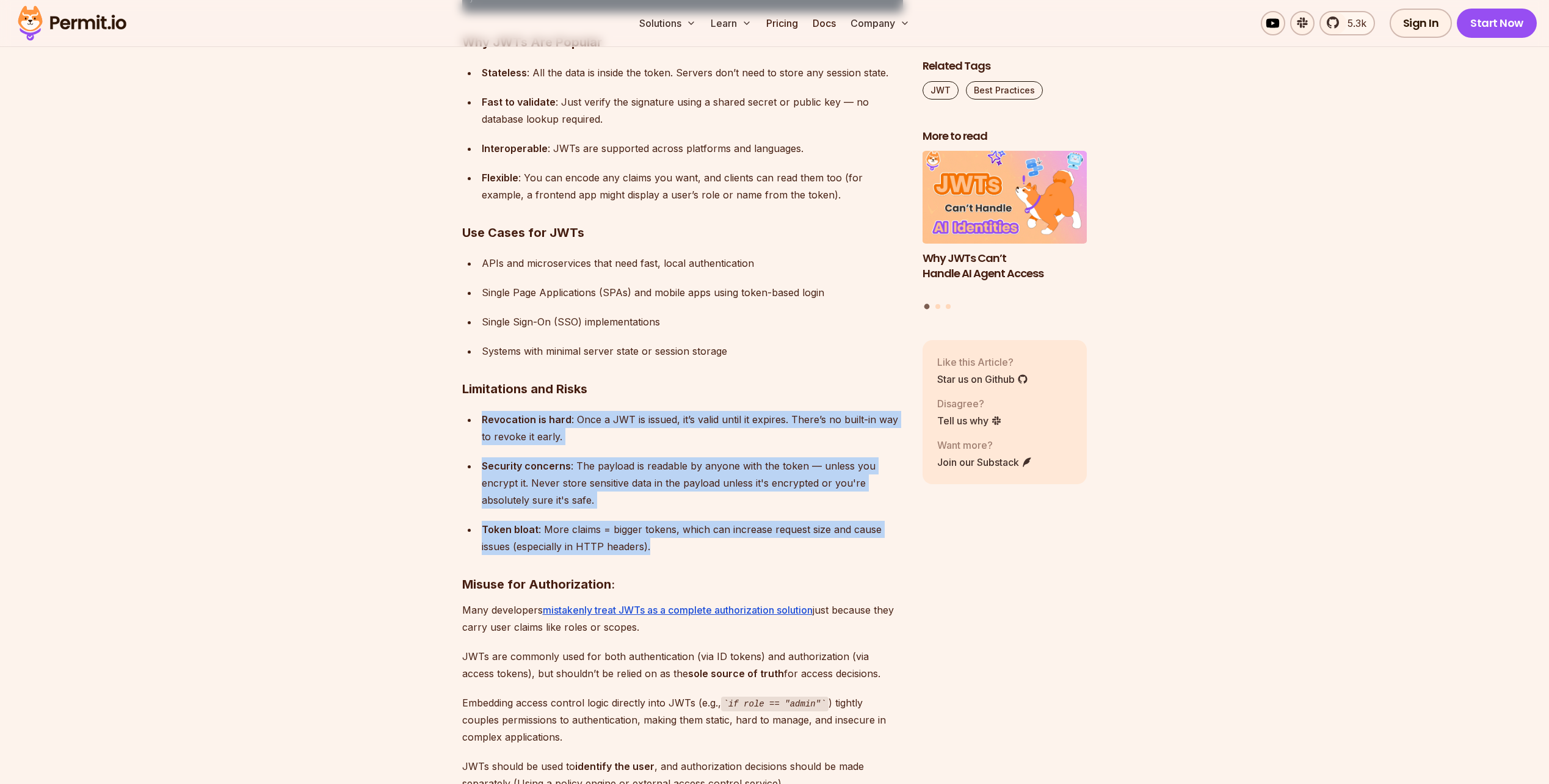
drag, startPoint x: 676, startPoint y: 422, endPoint x: 681, endPoint y: 524, distance: 102.1
click at [681, 524] on ul "Revocation is hard : Once a JWT is issued, it’s valid until it expires. There’s…" at bounding box center [683, 483] width 441 height 144
click at [681, 524] on div "Token bloat : More claims = bigger tokens, which can increase request size and …" at bounding box center [692, 538] width 421 height 34
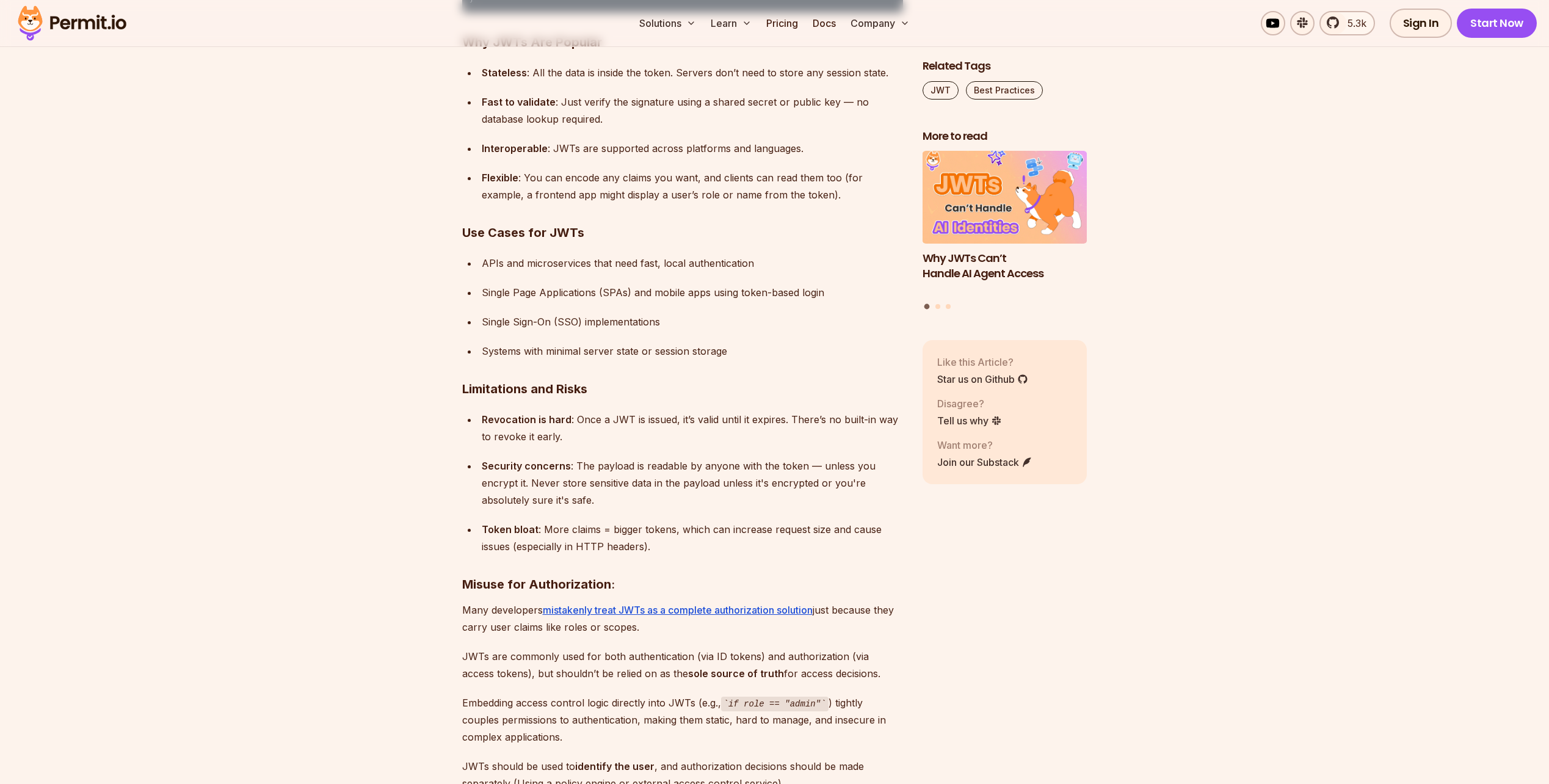
click at [681, 524] on div "Token bloat : More claims = bigger tokens, which can increase request size and …" at bounding box center [692, 538] width 421 height 34
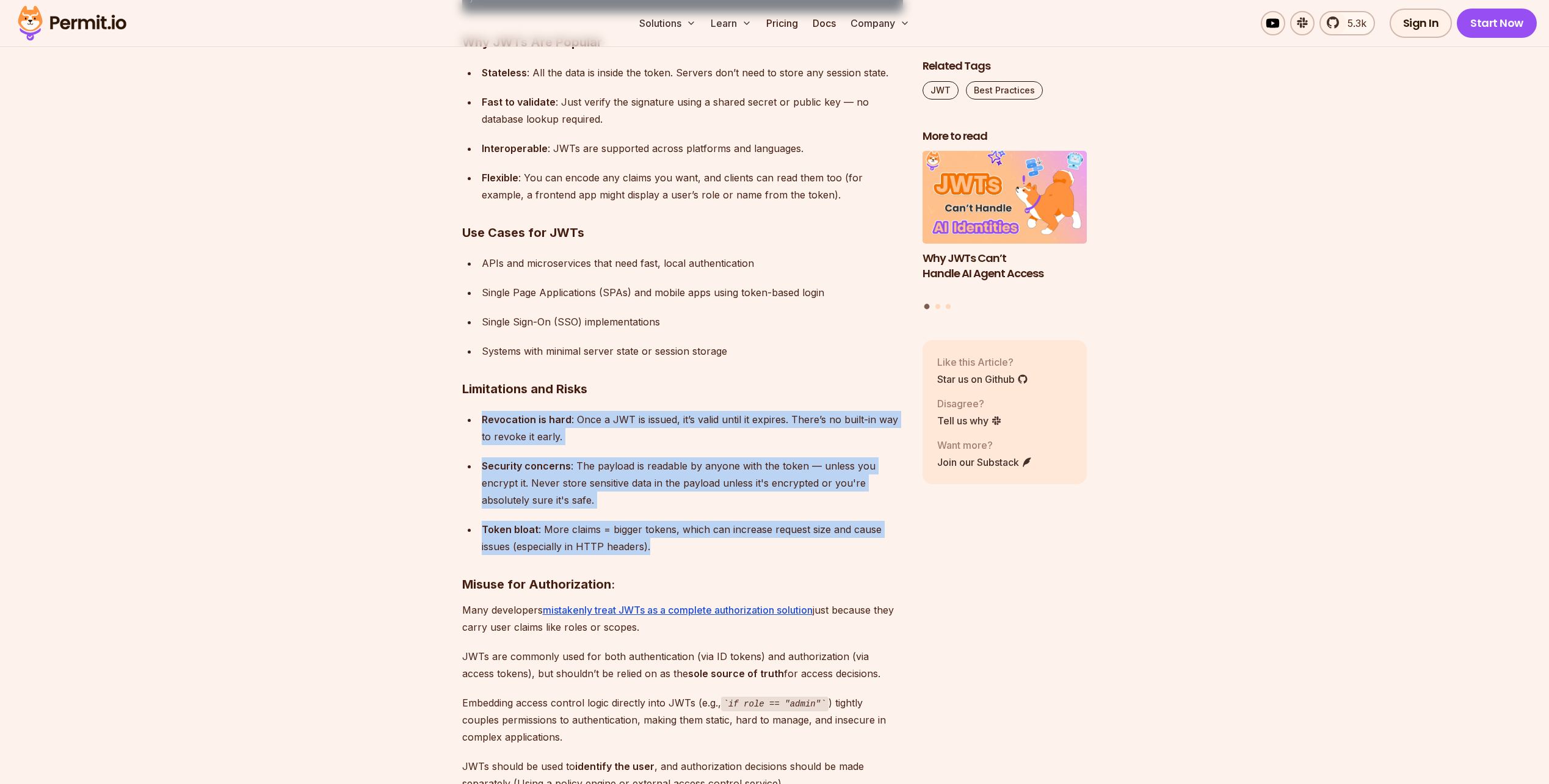
drag, startPoint x: 681, startPoint y: 524, endPoint x: 706, endPoint y: 422, distance: 105.0
click at [706, 422] on ul "Revocation is hard : Once a JWT is issued, it’s valid until it expires. There’s…" at bounding box center [683, 483] width 441 height 144
click at [707, 420] on div "Revocation is hard : Once a JWT is issued, it’s valid until it expires. There’s…" at bounding box center [692, 428] width 421 height 34
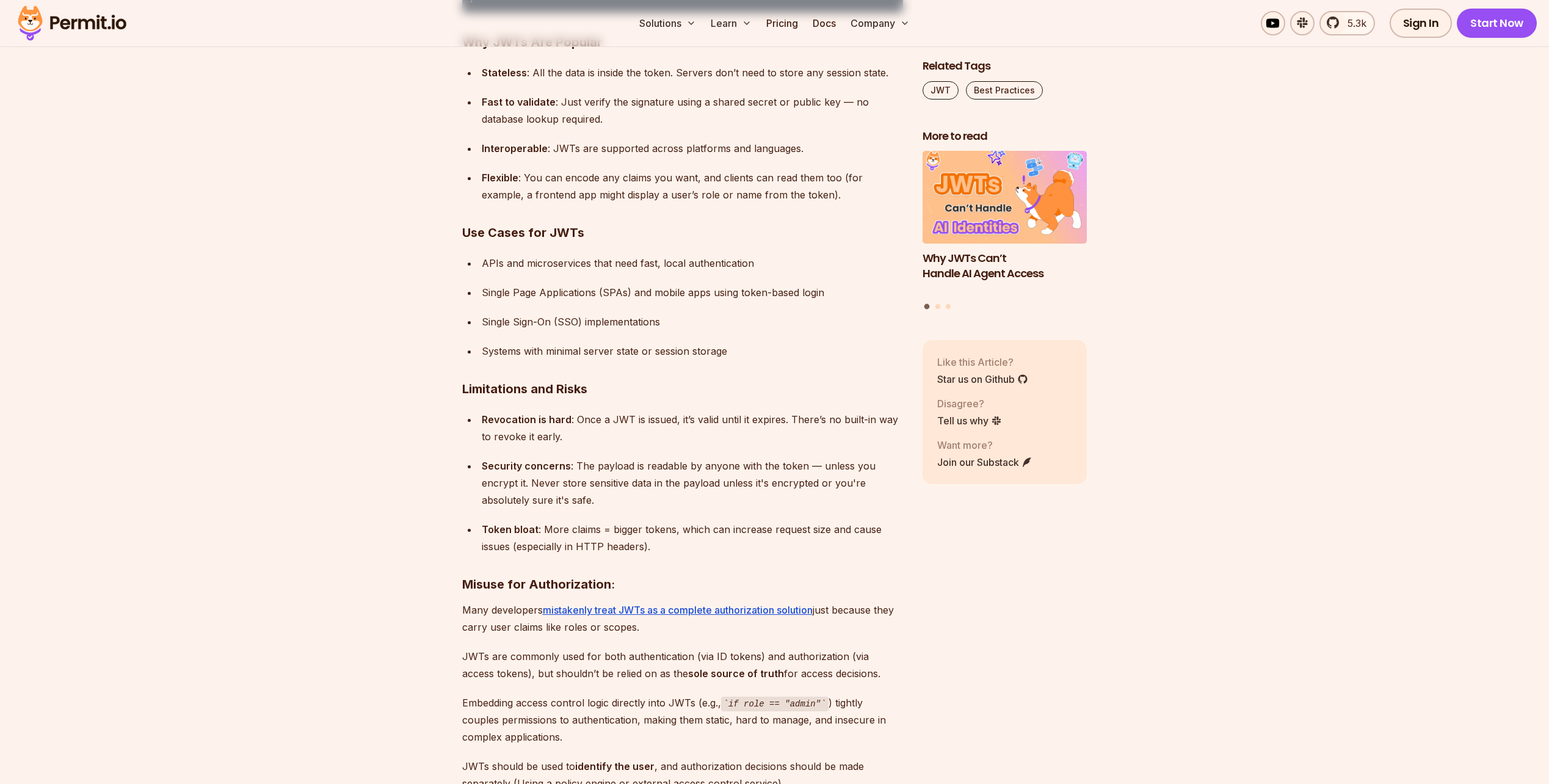
click at [719, 418] on div "Revocation is hard : Once a JWT is issued, it’s valid until it expires. There’s…" at bounding box center [692, 428] width 421 height 34
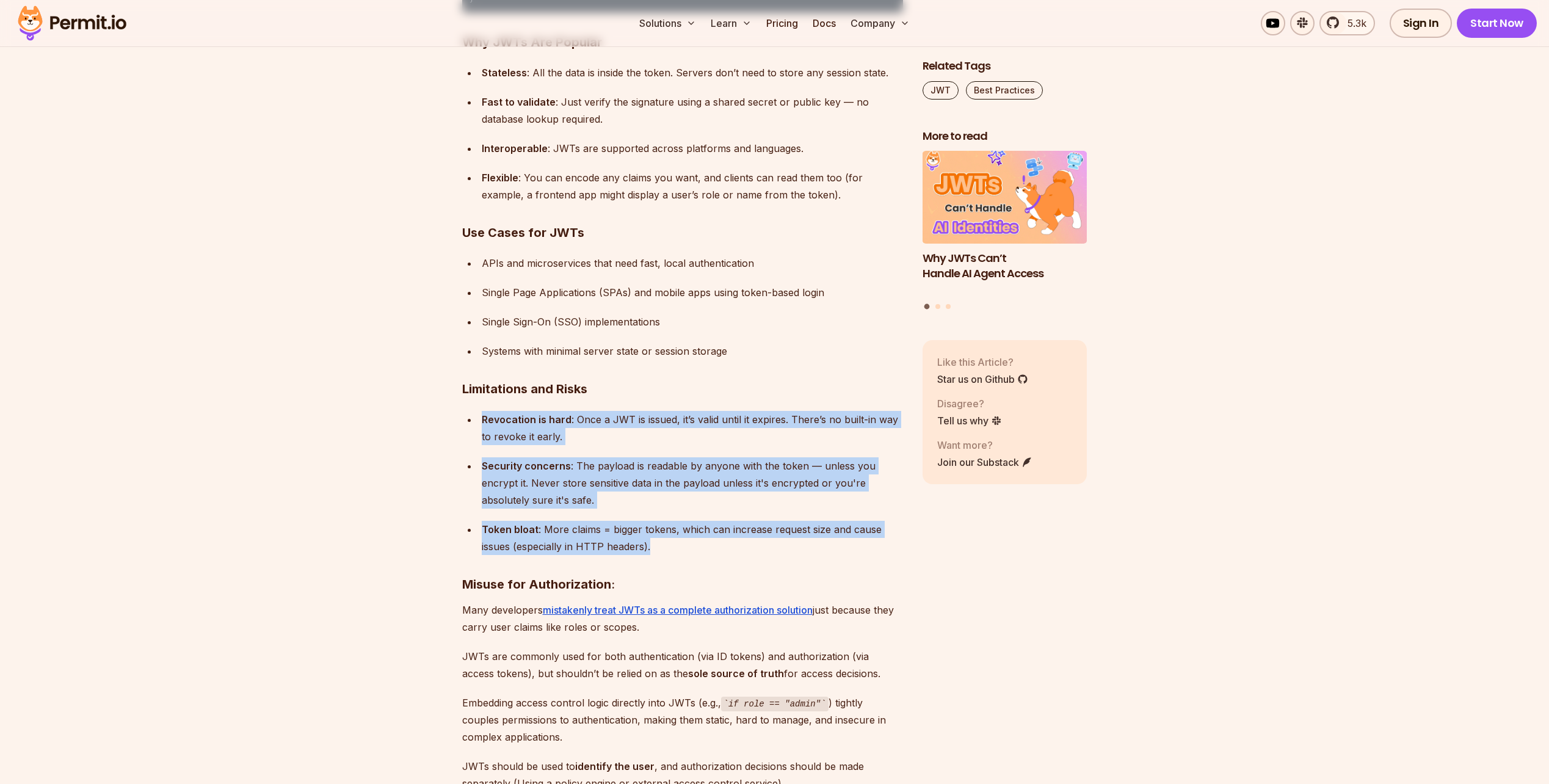
drag, startPoint x: 719, startPoint y: 418, endPoint x: 721, endPoint y: 521, distance: 103.0
click at [721, 521] on ul "Revocation is hard : Once a JWT is issued, it’s valid until it expires. There’s…" at bounding box center [683, 483] width 441 height 144
click at [721, 521] on div "Token bloat : More claims = bigger tokens, which can increase request size and …" at bounding box center [692, 538] width 421 height 34
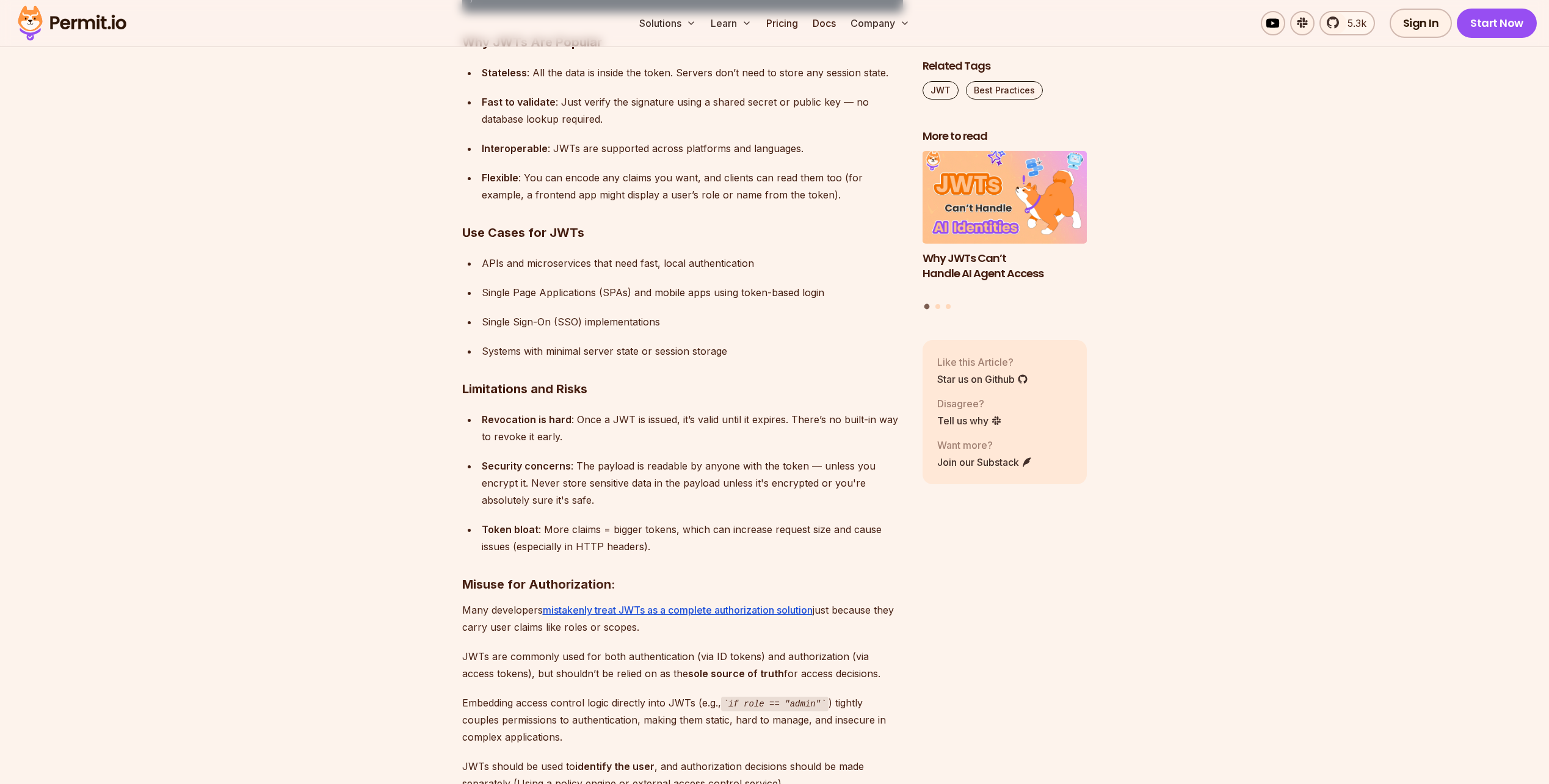
click at [721, 521] on div "Token bloat : More claims = bigger tokens, which can increase request size and …" at bounding box center [692, 538] width 421 height 34
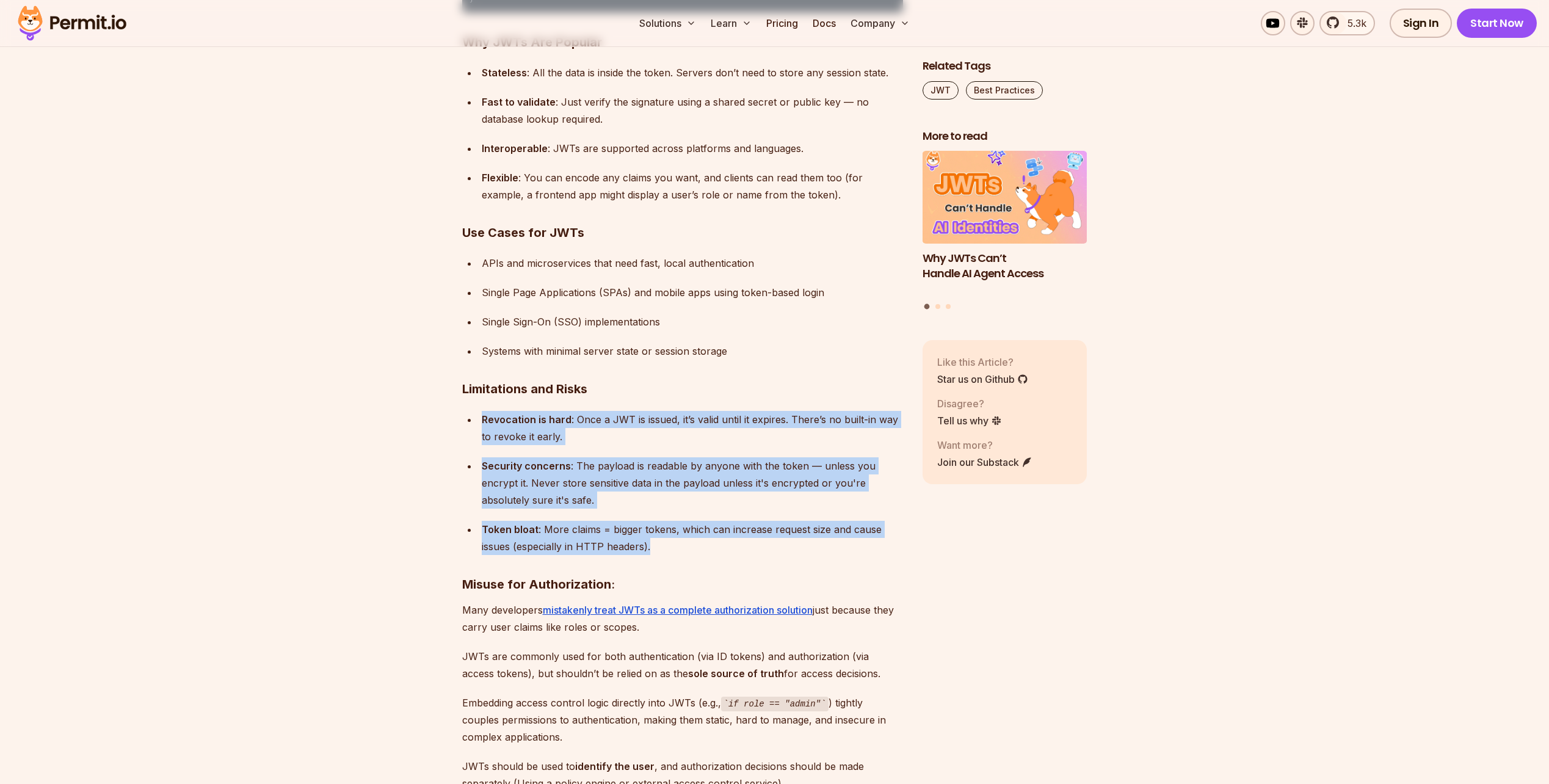
drag, startPoint x: 721, startPoint y: 521, endPoint x: 729, endPoint y: 428, distance: 93.3
click at [729, 428] on ul "Revocation is hard : Once a JWT is issued, it’s valid until it expires. There’s…" at bounding box center [683, 483] width 441 height 144
click at [729, 428] on div "Revocation is hard : Once a JWT is issued, it’s valid until it expires. There’s…" at bounding box center [692, 428] width 421 height 34
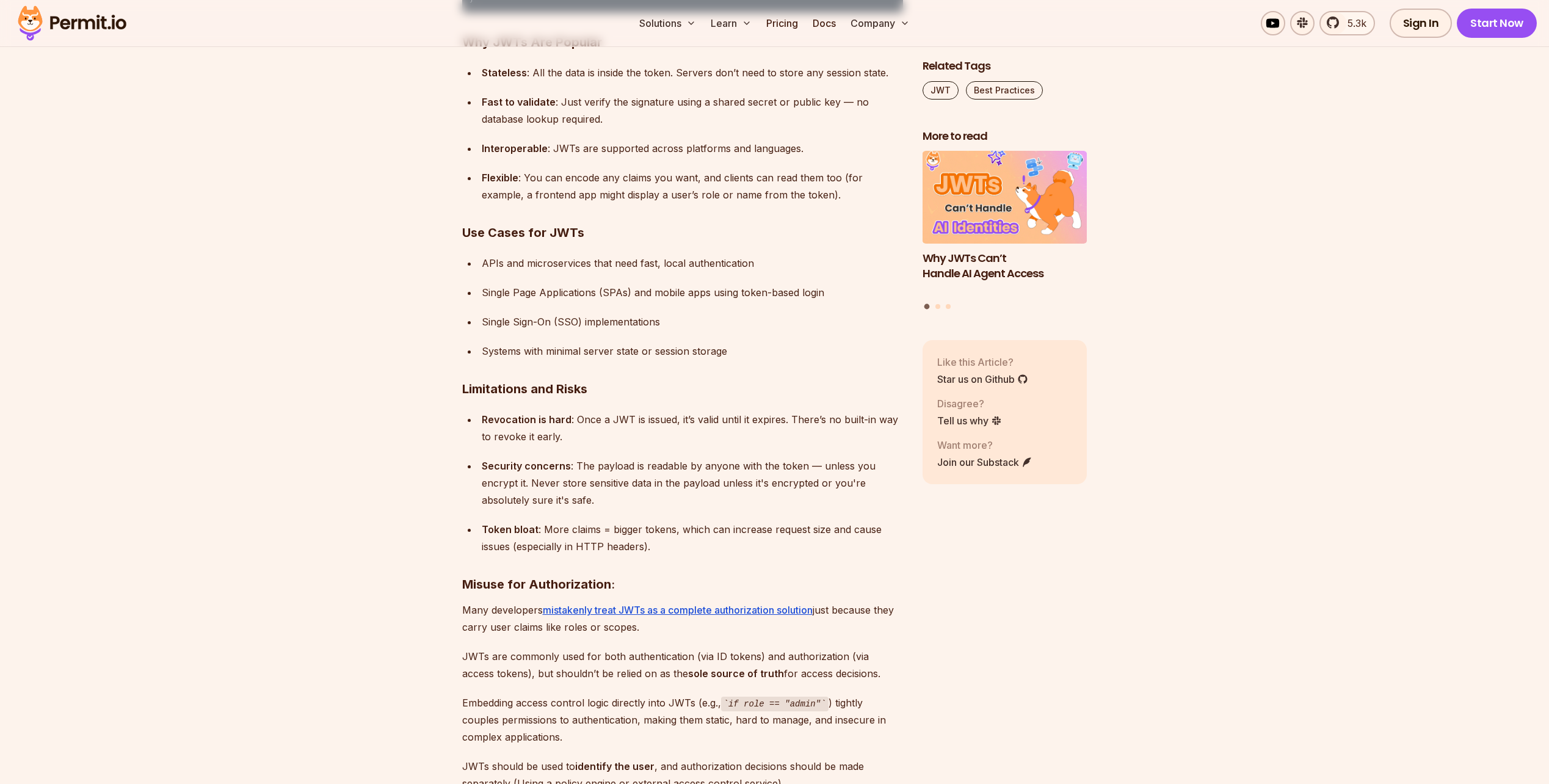
click at [729, 428] on div "Revocation is hard : Once a JWT is issued, it’s valid until it expires. There’s…" at bounding box center [692, 428] width 421 height 34
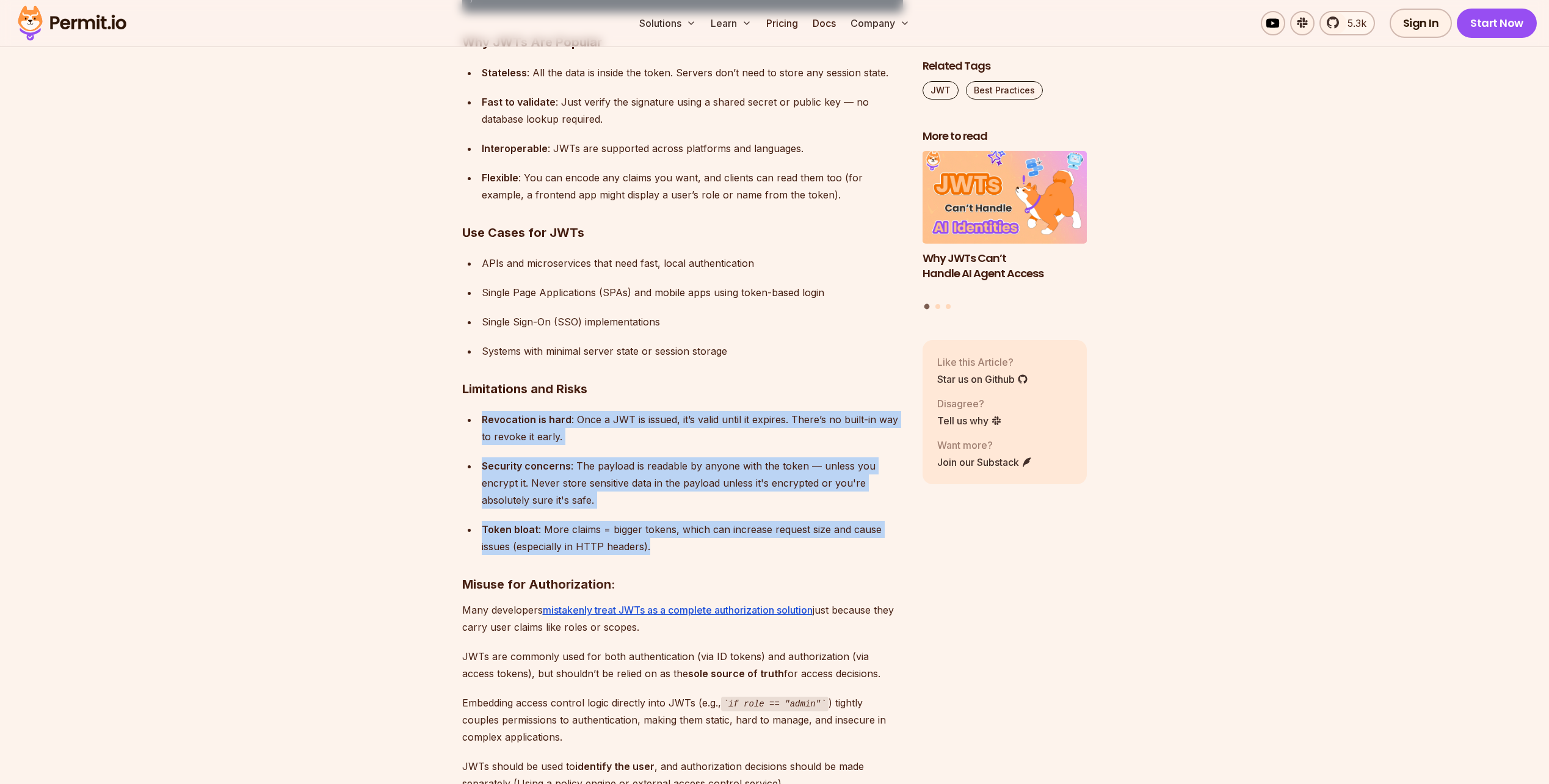
drag, startPoint x: 729, startPoint y: 428, endPoint x: 736, endPoint y: 526, distance: 98.2
click at [736, 526] on ul "Revocation is hard : Once a JWT is issued, it’s valid until it expires. There’s…" at bounding box center [683, 483] width 441 height 144
click at [736, 526] on div "Token bloat : More claims = bigger tokens, which can increase request size and …" at bounding box center [692, 538] width 421 height 34
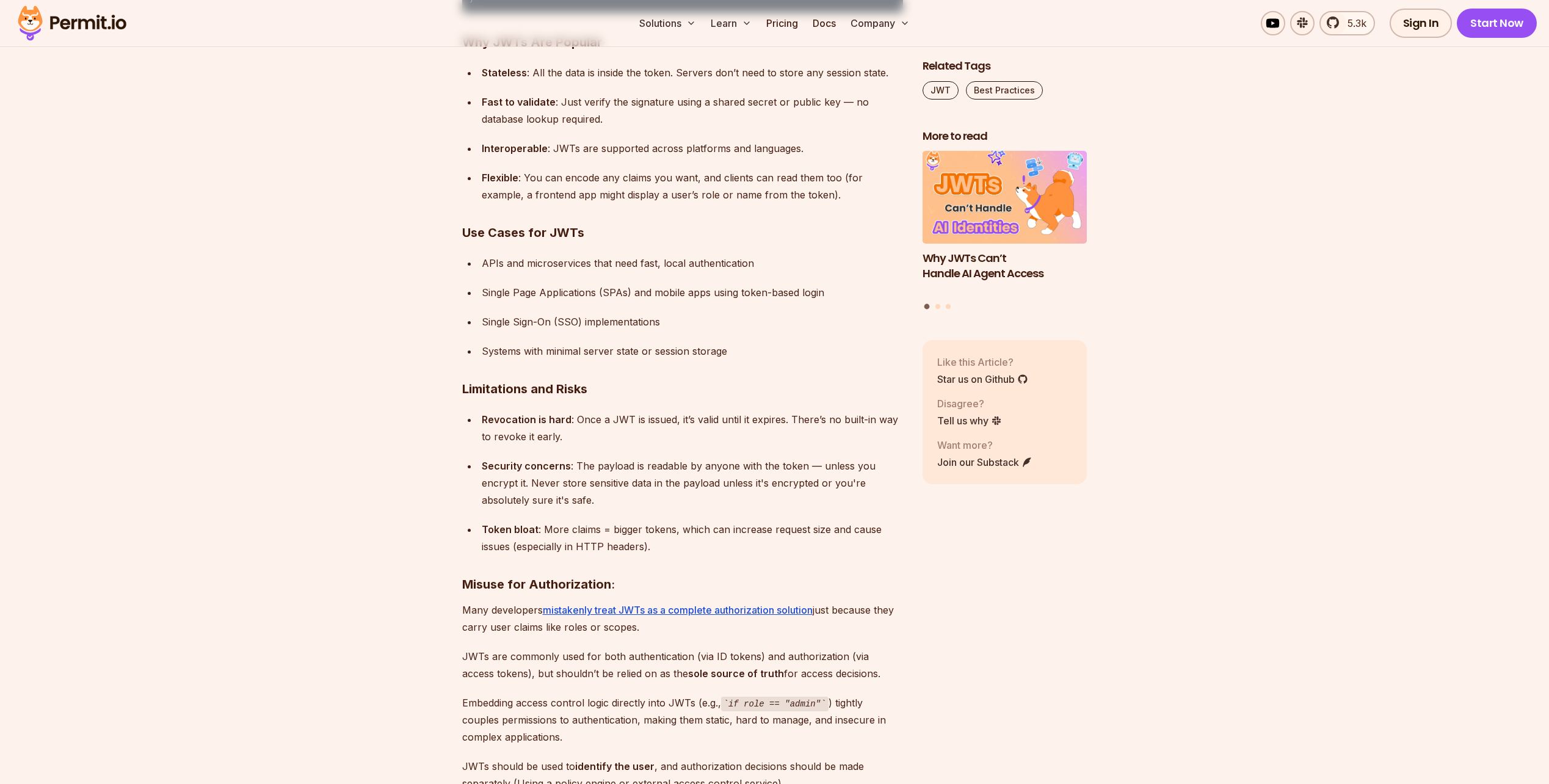
click at [736, 526] on div "Token bloat : More claims = bigger tokens, which can increase request size and …" at bounding box center [692, 538] width 421 height 34
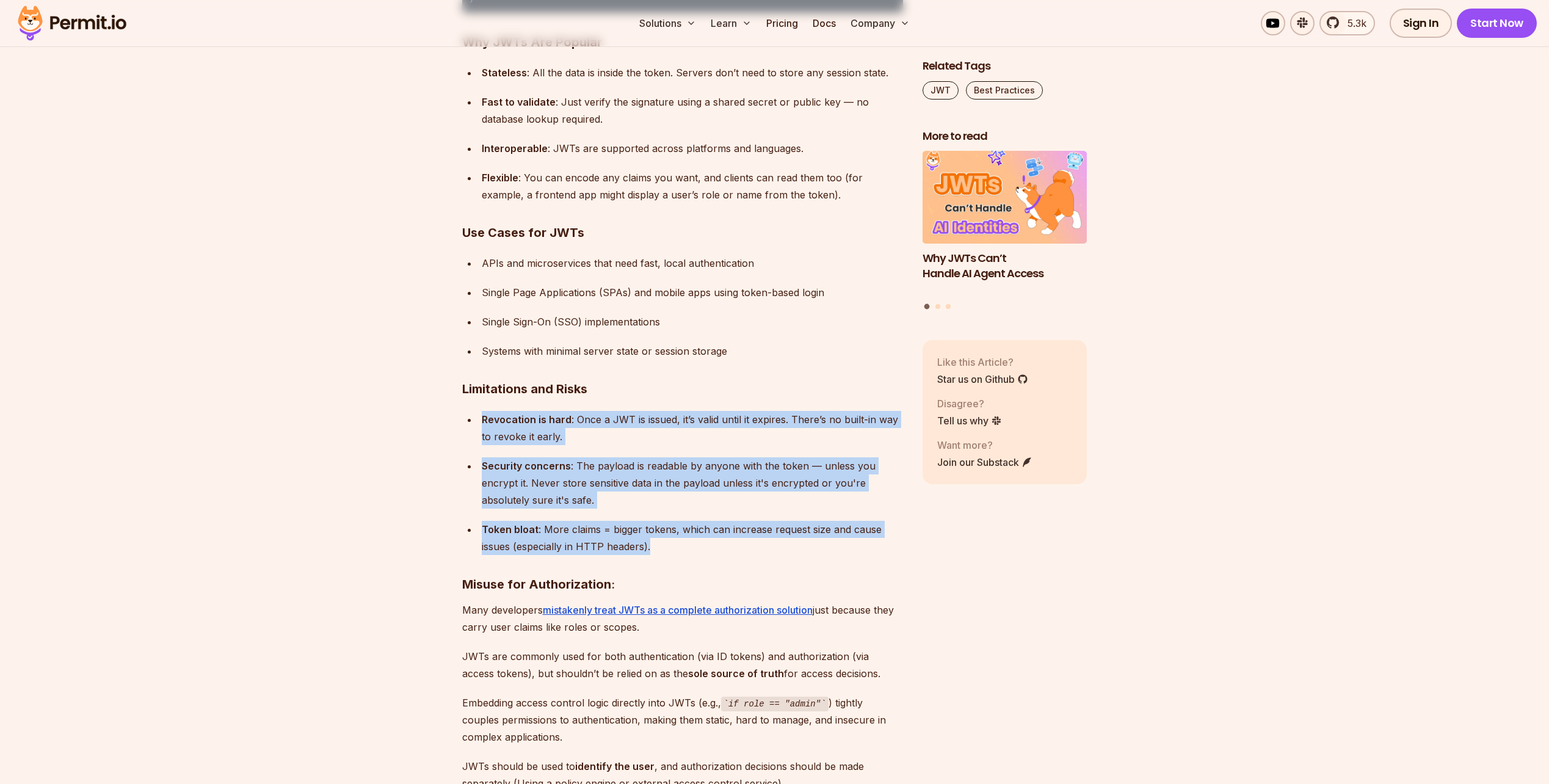
drag, startPoint x: 736, startPoint y: 526, endPoint x: 733, endPoint y: 422, distance: 104.0
click at [733, 422] on ul "Revocation is hard : Once a JWT is issued, it’s valid until it expires. There’s…" at bounding box center [683, 483] width 441 height 144
click at [733, 421] on div "Revocation is hard : Once a JWT is issued, it’s valid until it expires. There’s…" at bounding box center [692, 428] width 421 height 34
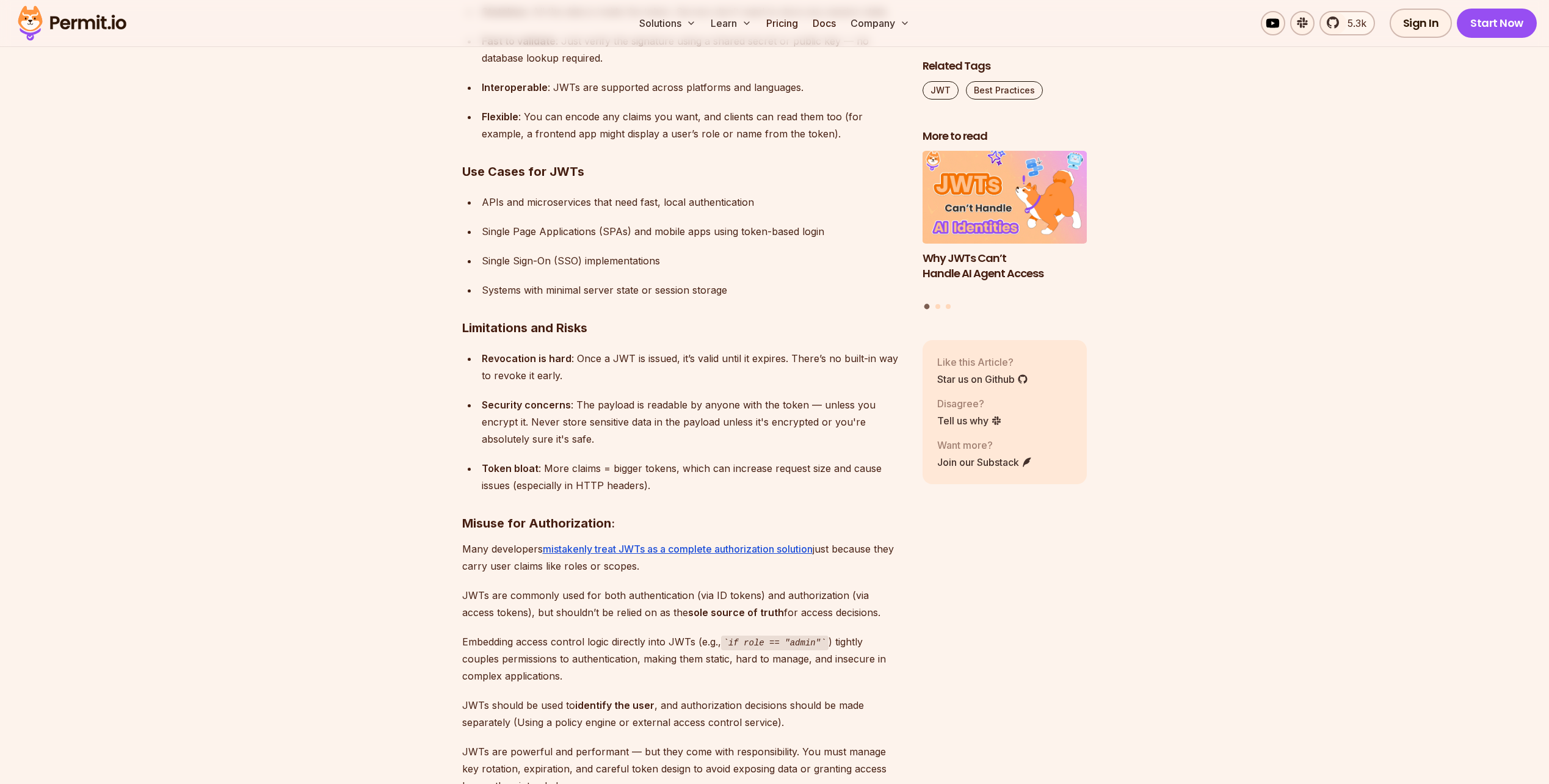
scroll to position [5126, 0]
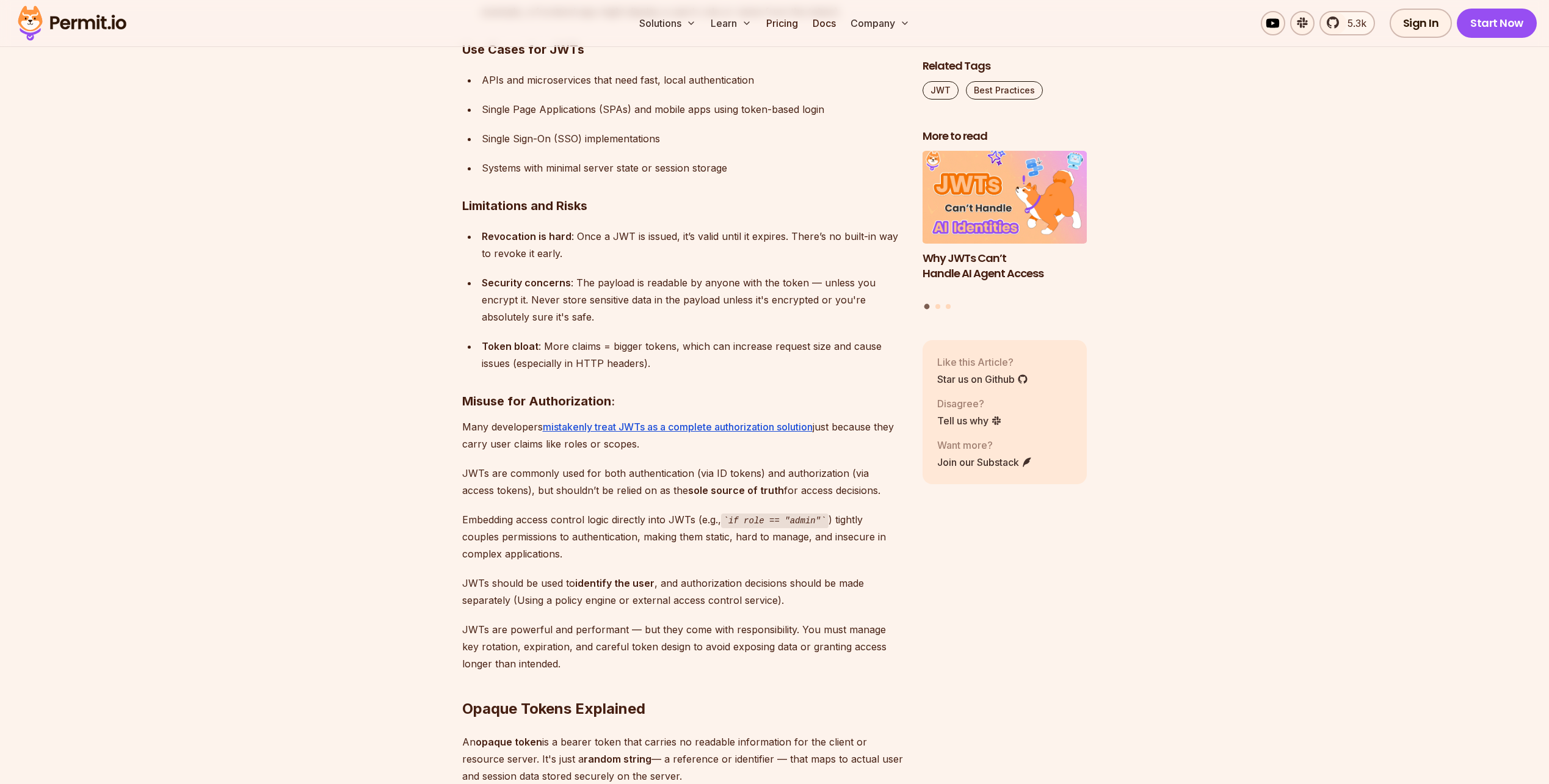
click at [685, 368] on div "Token bloat : More claims = bigger tokens, which can increase request size and …" at bounding box center [692, 354] width 421 height 34
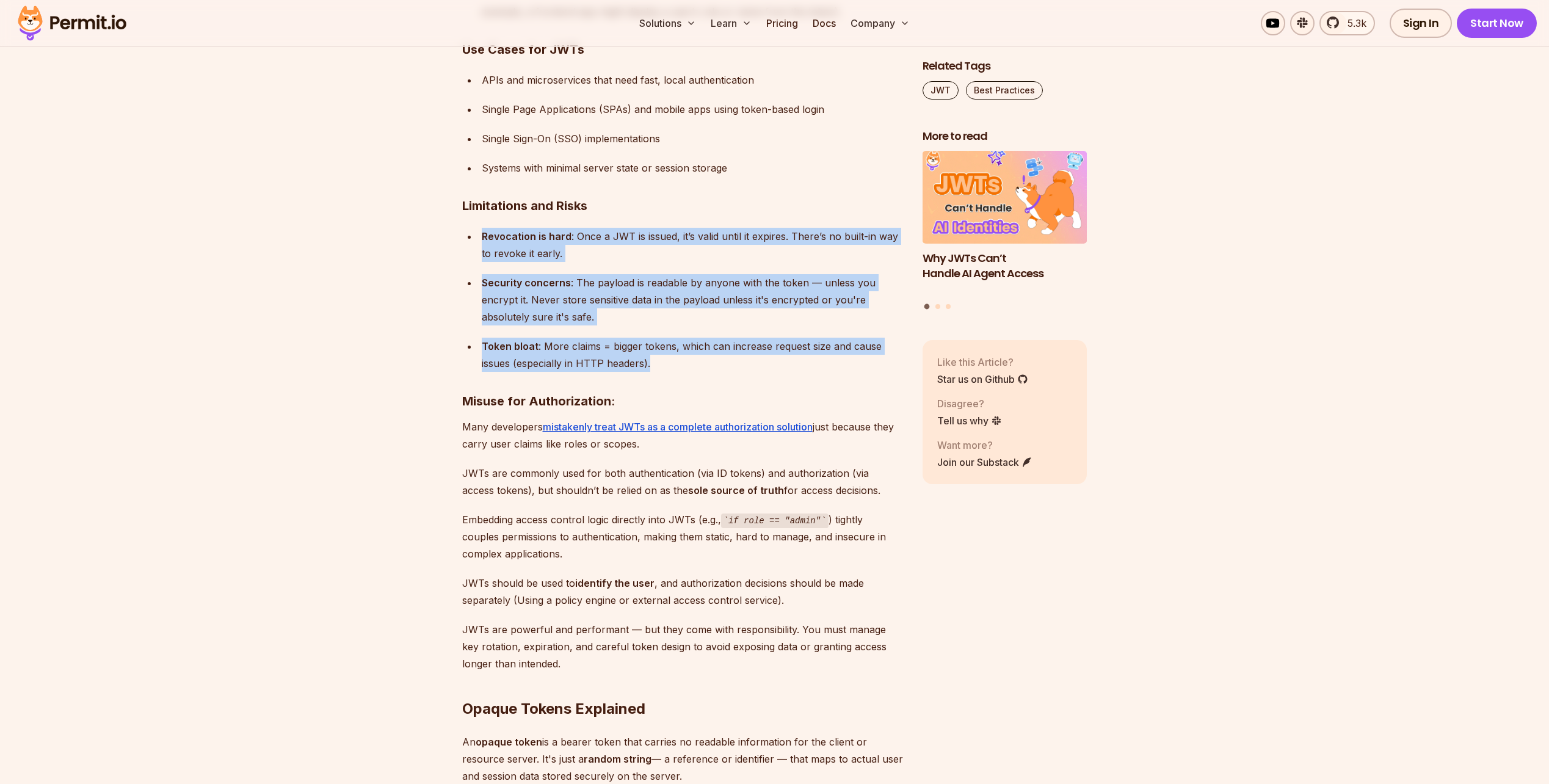
drag, startPoint x: 685, startPoint y: 368, endPoint x: 664, endPoint y: 220, distance: 149.5
click at [664, 220] on div "Bearer tokens play an important role in securing APIs and managing user session…" at bounding box center [683, 618] width 441 height 9884
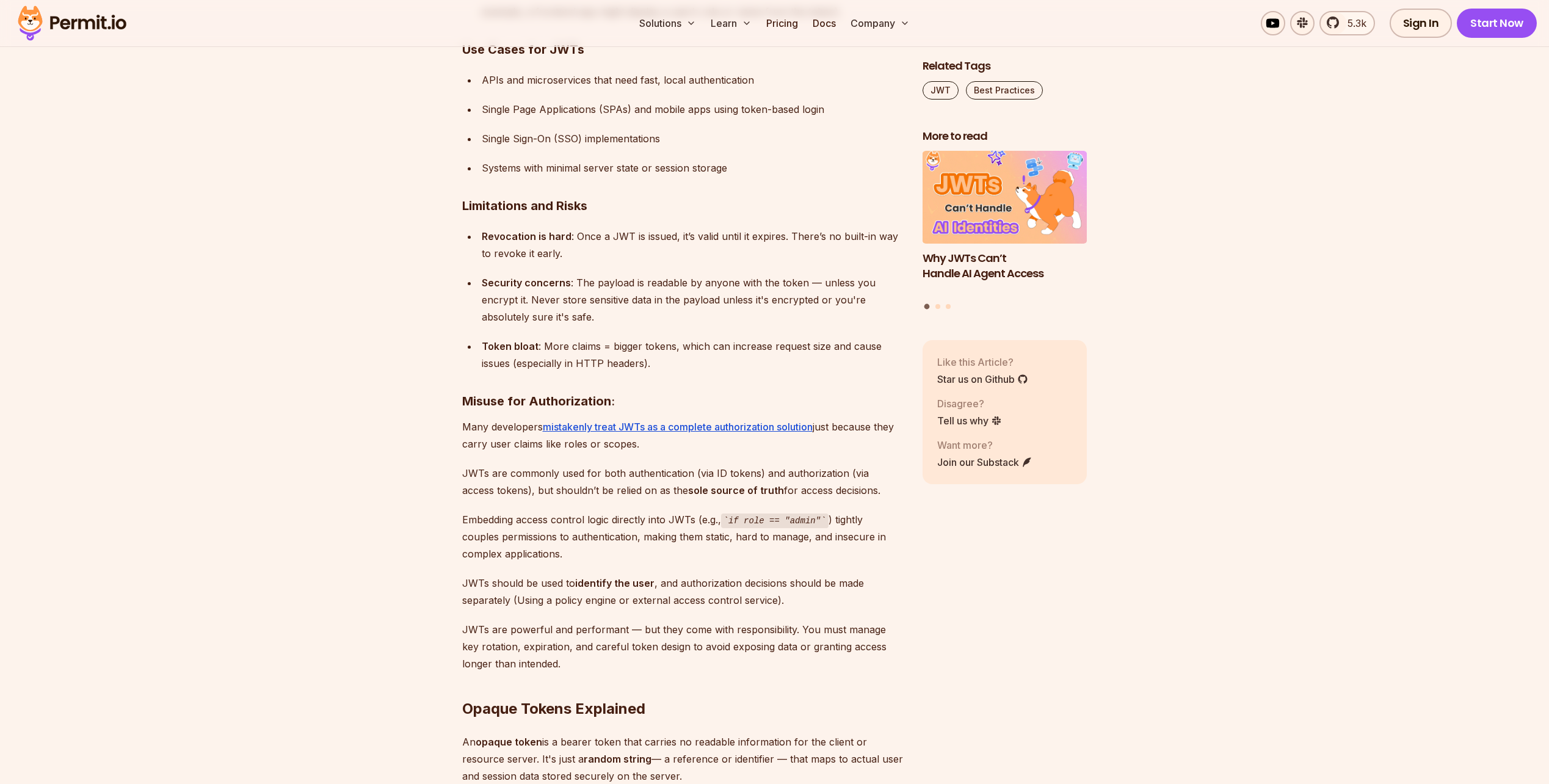
click at [664, 220] on div "Bearer tokens play an important role in securing APIs and managing user session…" at bounding box center [683, 618] width 441 height 9884
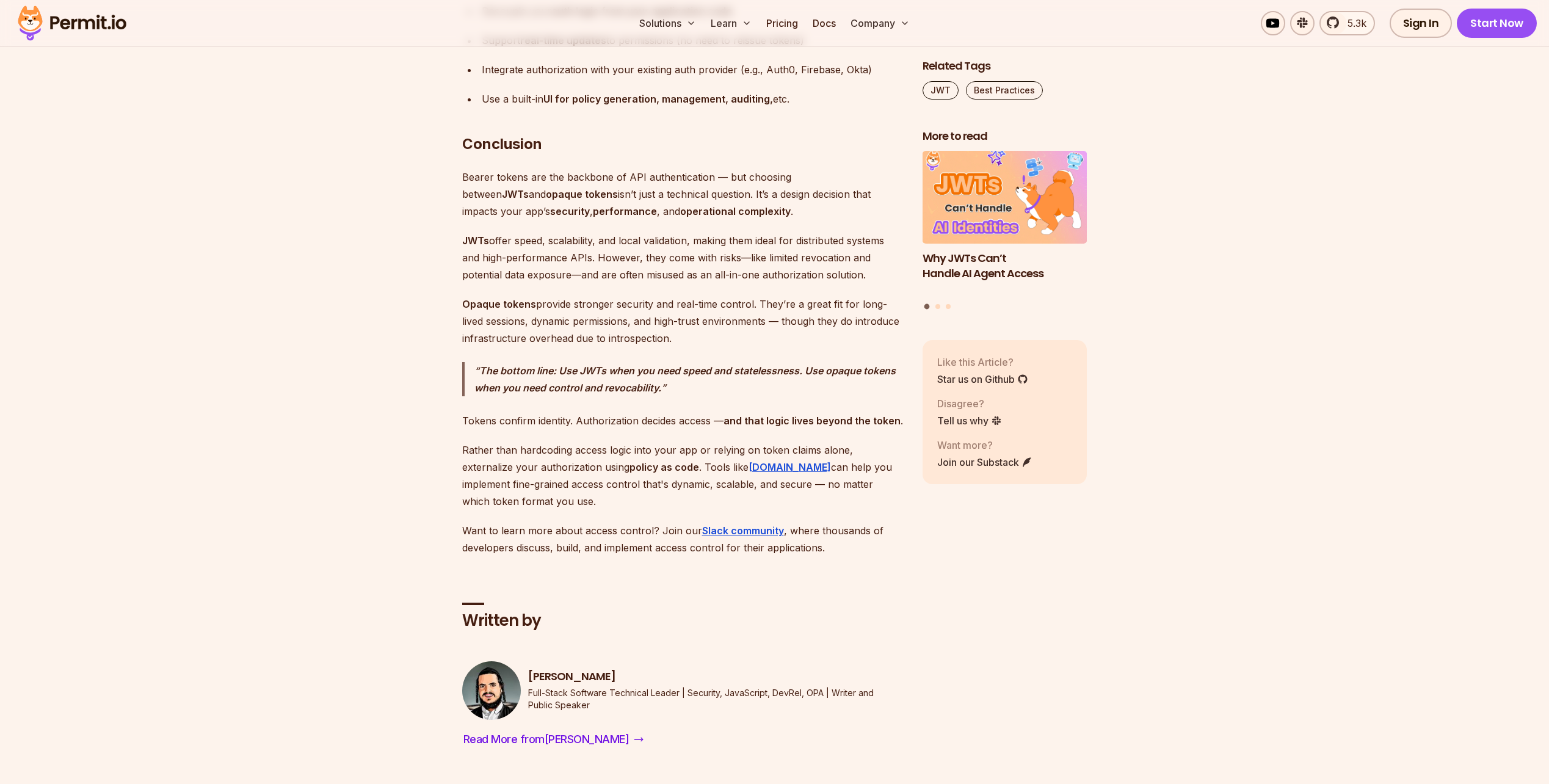
scroll to position [10252, 0]
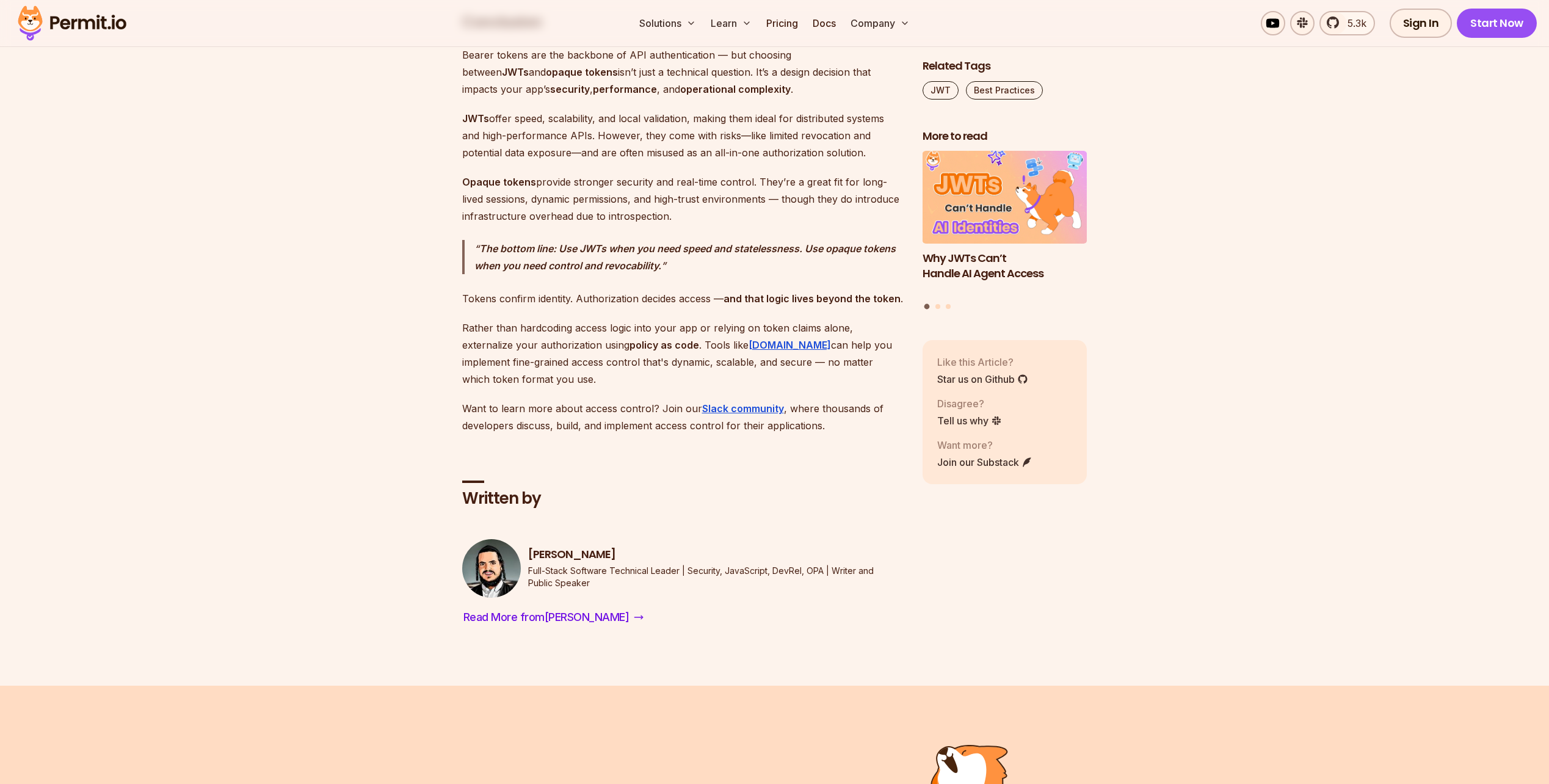
click at [510, 496] on h2 "Written by" at bounding box center [683, 498] width 441 height 22
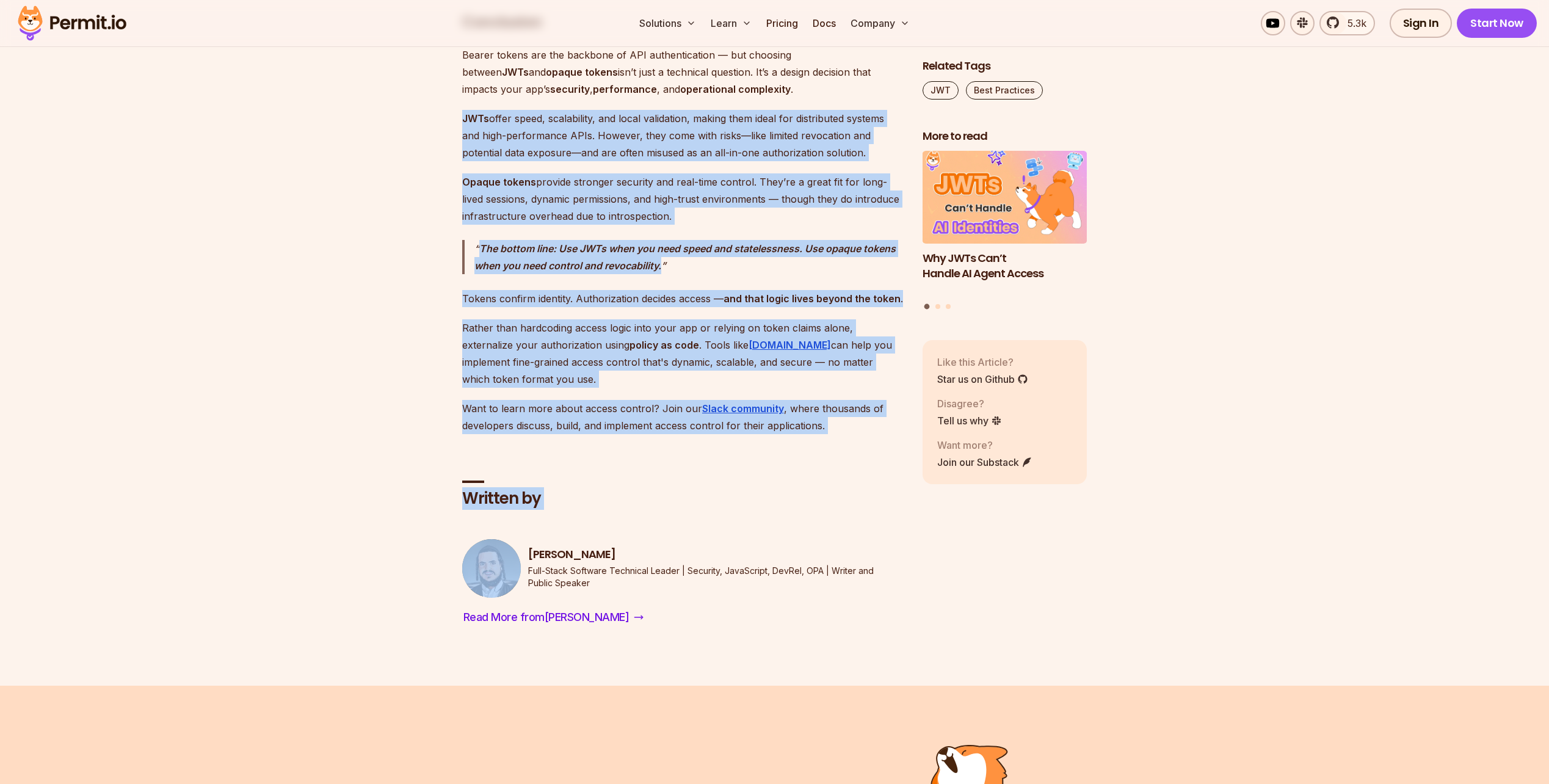
drag, startPoint x: 510, startPoint y: 496, endPoint x: 518, endPoint y: 149, distance: 347.1
click at [518, 149] on p "JWTs offer speed, scalability, and local validation, making them ideal for dist…" at bounding box center [683, 136] width 441 height 51
drag, startPoint x: 518, startPoint y: 149, endPoint x: 786, endPoint y: 389, distance: 359.8
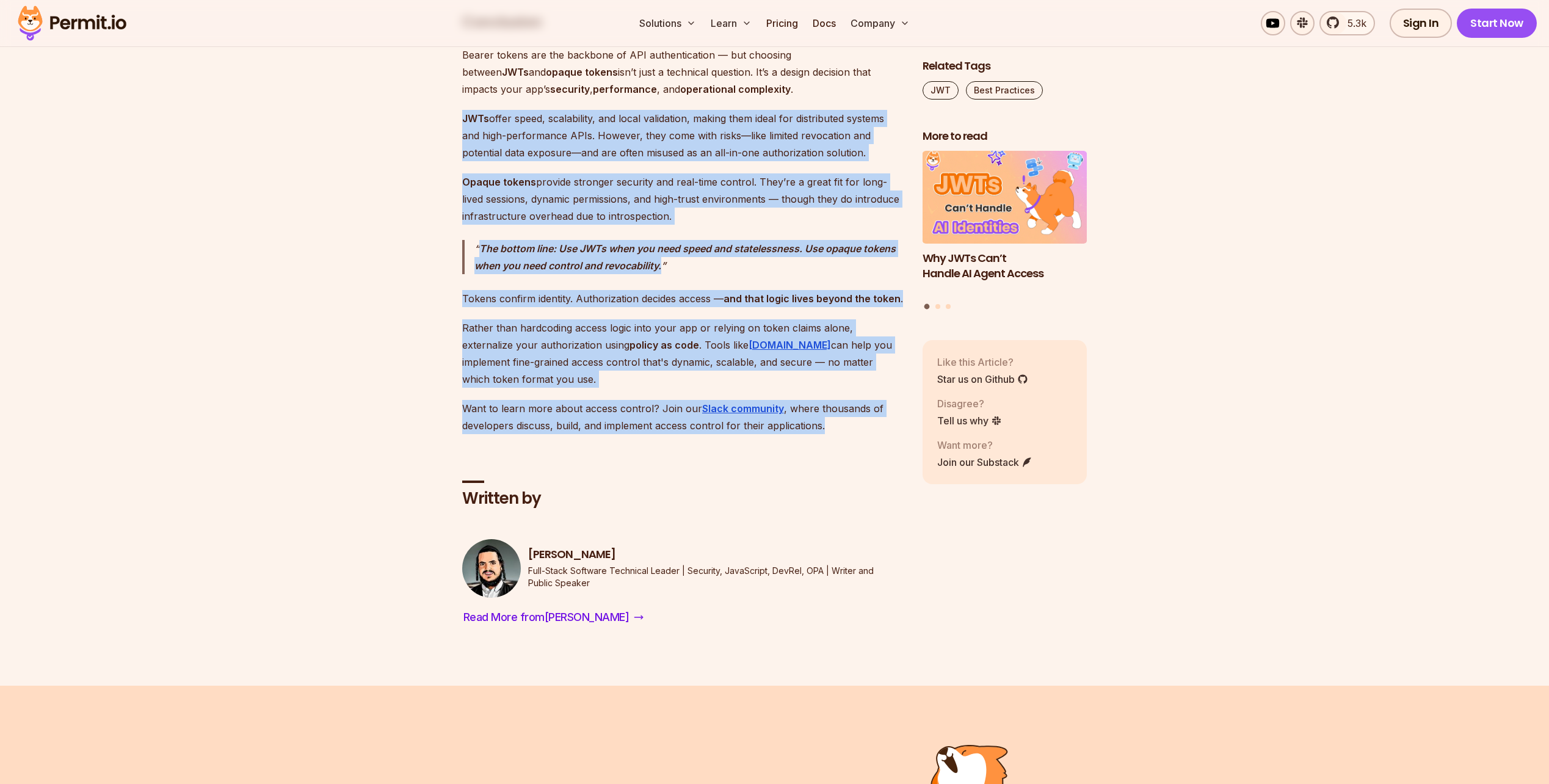
drag, startPoint x: 786, startPoint y: 389, endPoint x: 801, endPoint y: 420, distance: 34.4
click at [801, 420] on p "Want to learn more about access control? Join our Slack community , where thous…" at bounding box center [683, 417] width 441 height 34
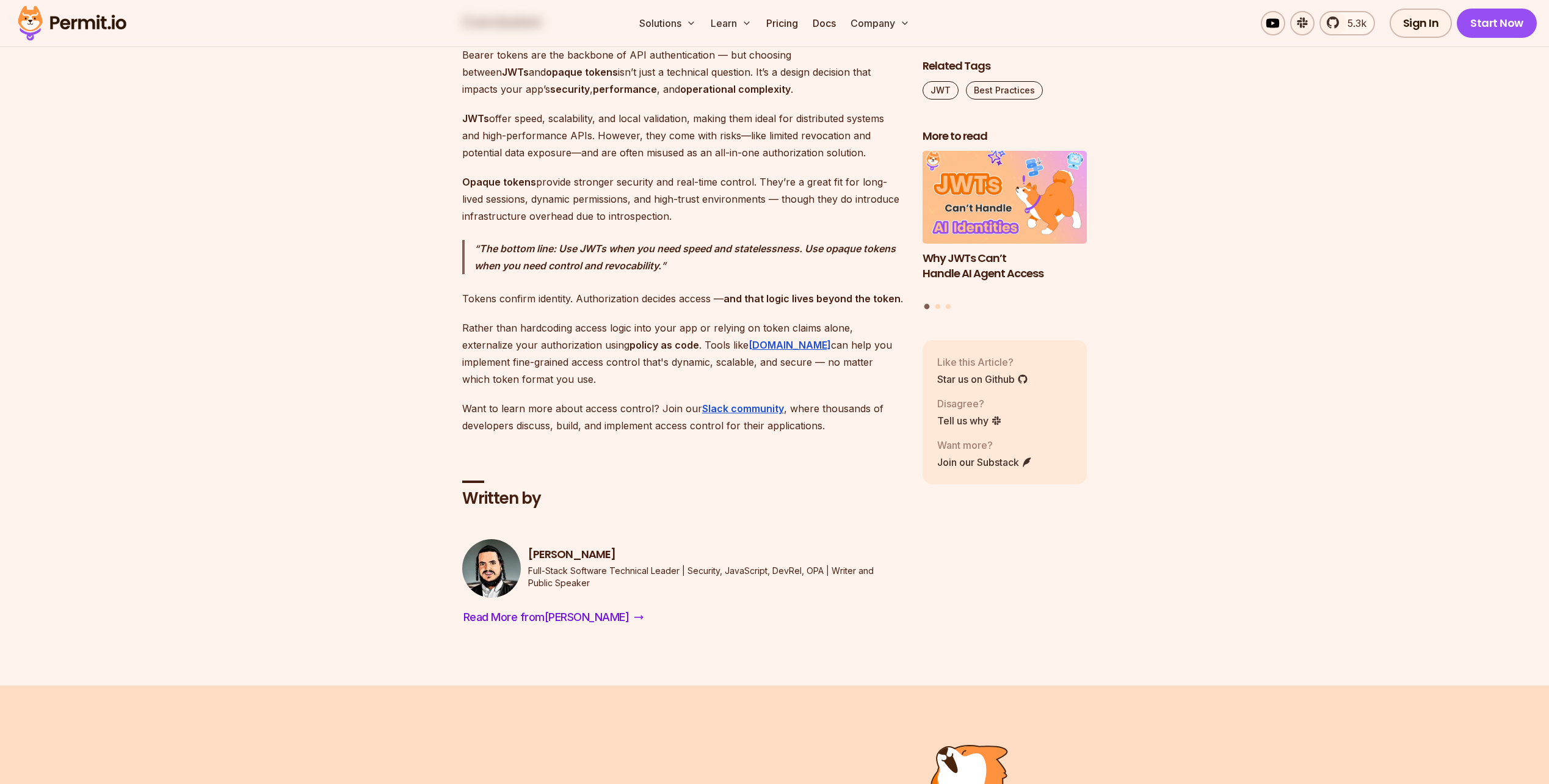
click at [801, 420] on p "Want to learn more about access control? Join our Slack community , where thous…" at bounding box center [683, 417] width 441 height 34
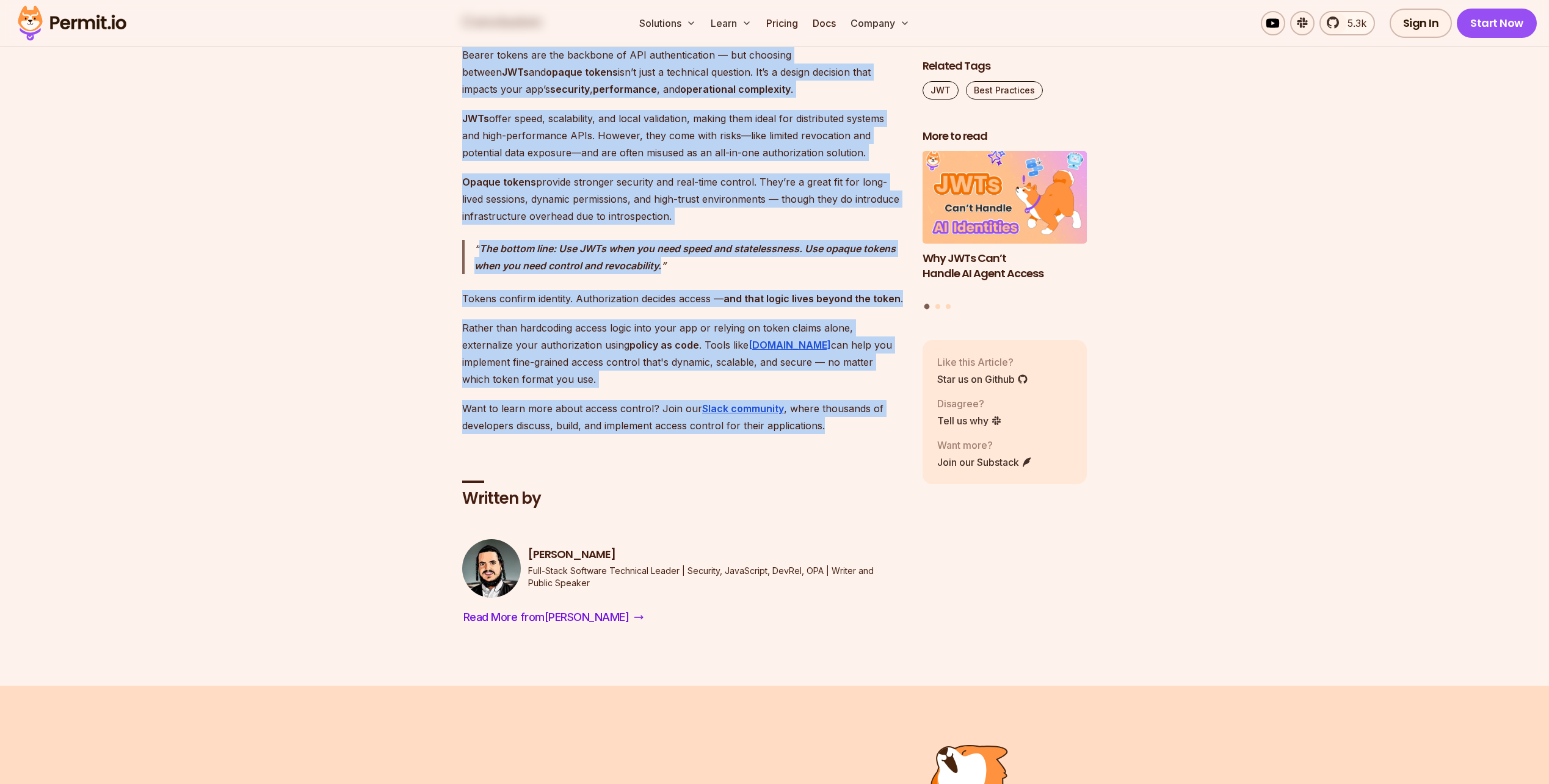
drag, startPoint x: 801, startPoint y: 420, endPoint x: 676, endPoint y: 75, distance: 366.9
click at [676, 75] on p "Bearer tokens are the backbone of API authentication — but choosing between JWT…" at bounding box center [683, 72] width 441 height 51
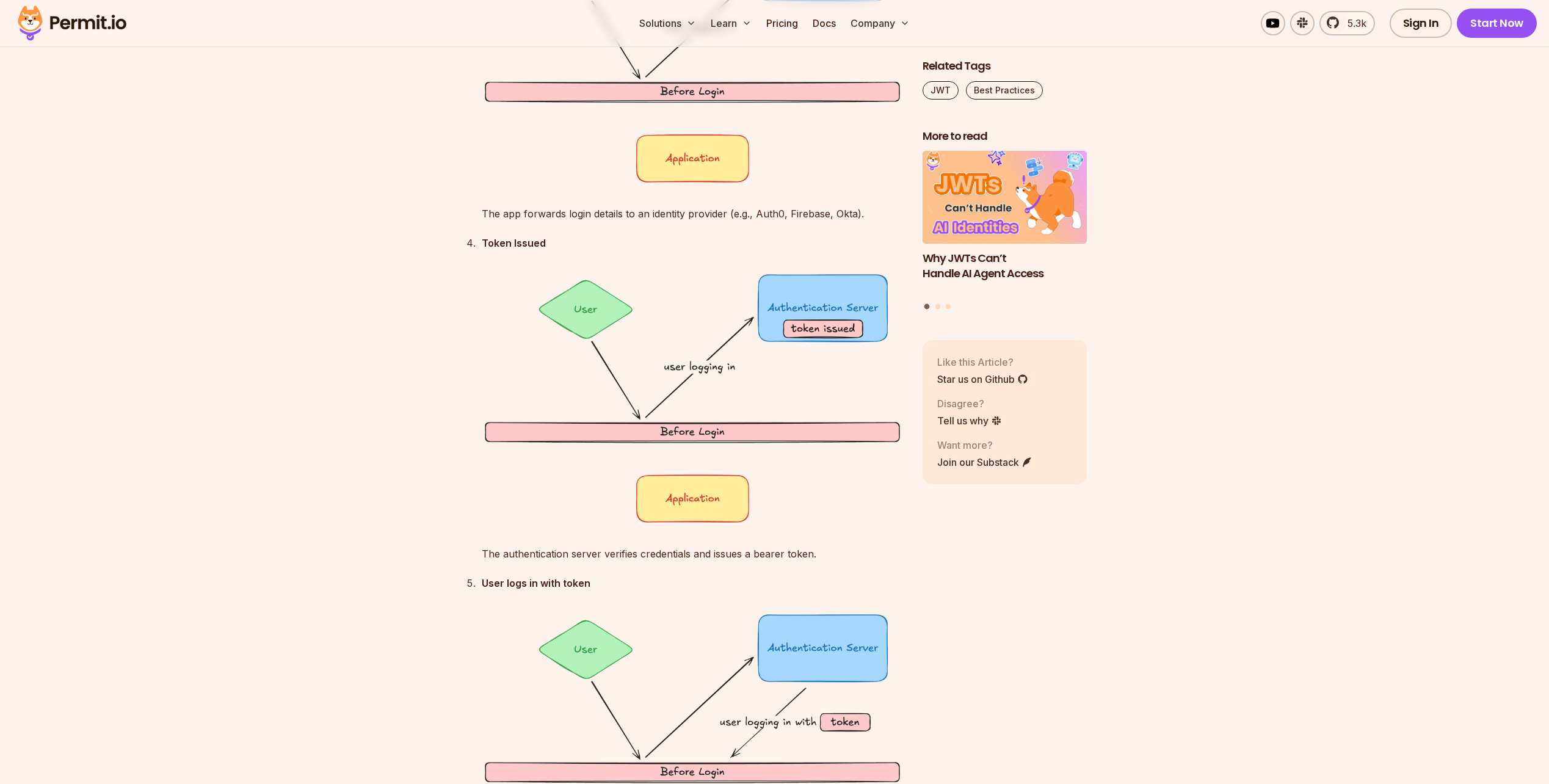
scroll to position [2197, 0]
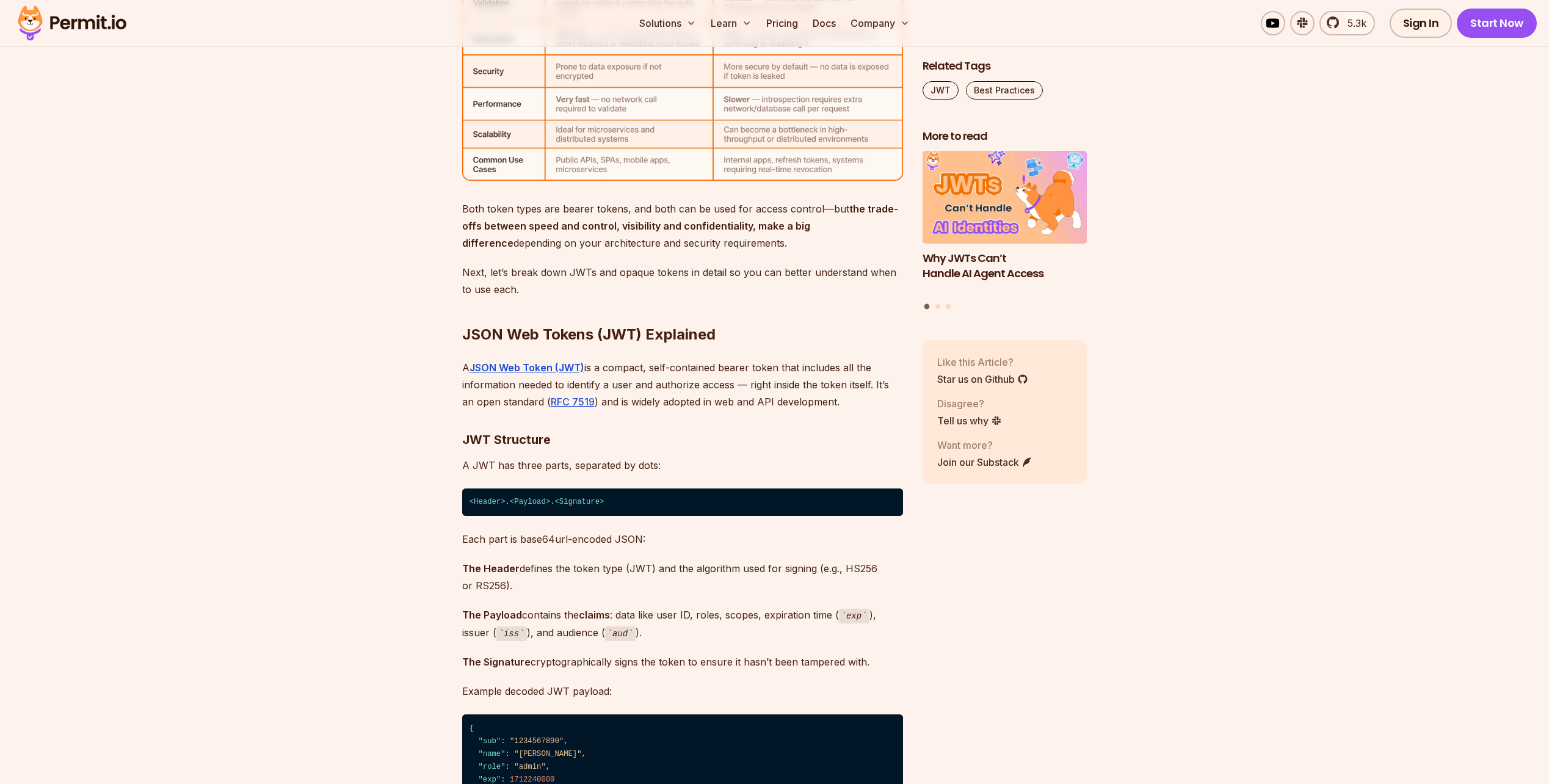
scroll to position [4577, 0]
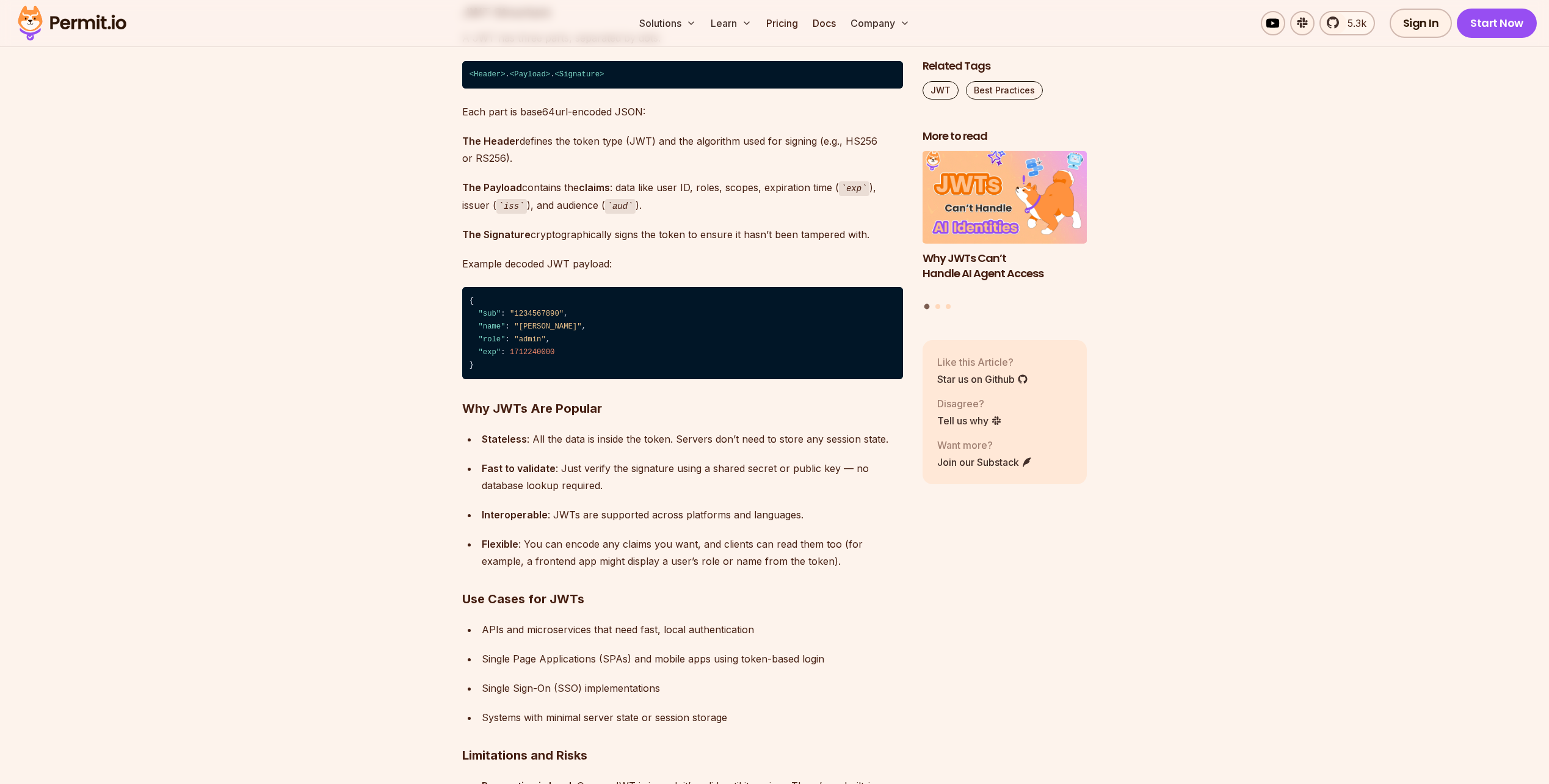
click at [488, 401] on strong "Why JWTs Are Popular" at bounding box center [532, 408] width 140 height 14
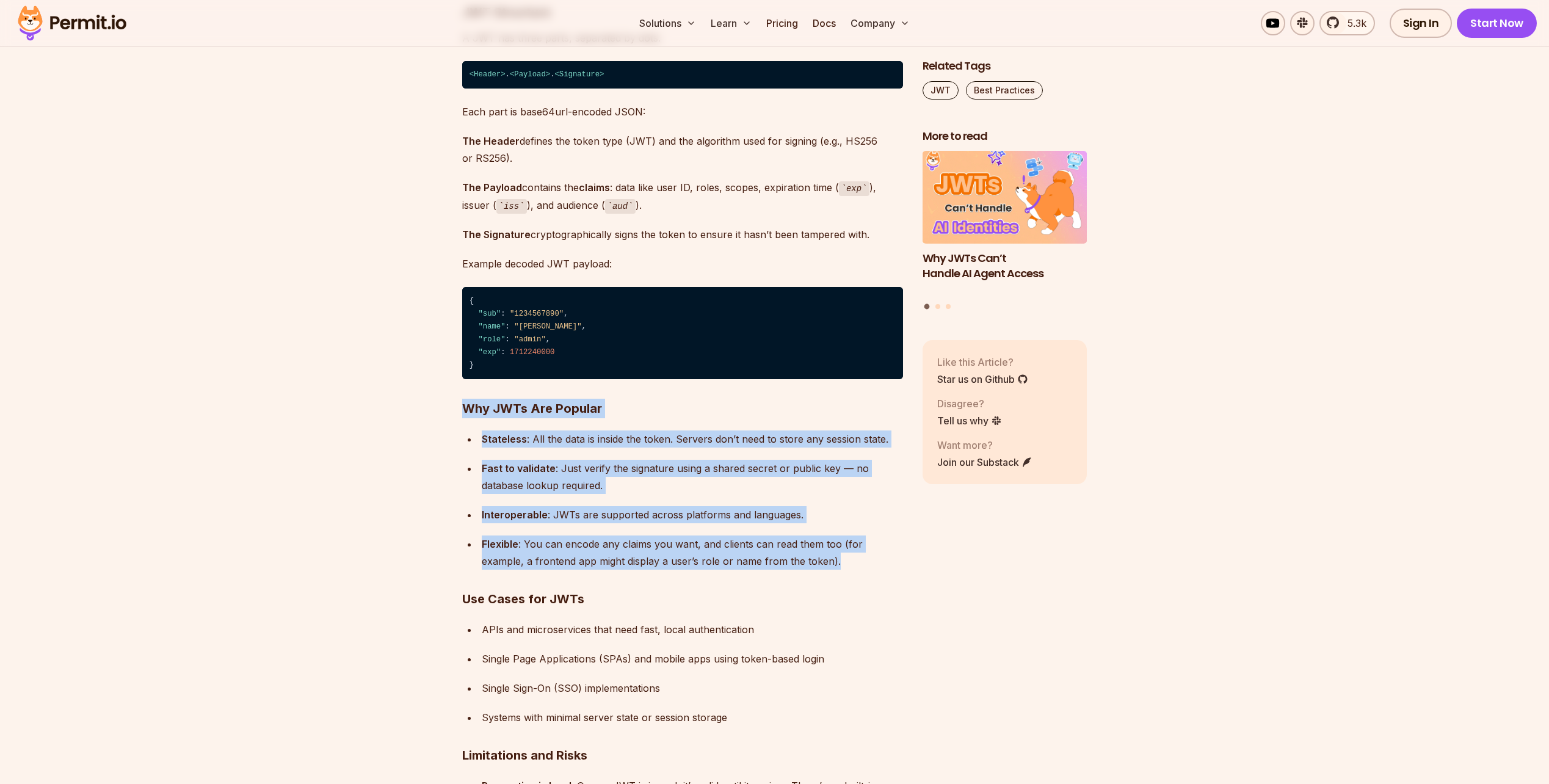
drag, startPoint x: 488, startPoint y: 401, endPoint x: 693, endPoint y: 546, distance: 251.1
click at [693, 546] on div "Flexible : You can encode any claims you want, and clients can read them too (f…" at bounding box center [692, 552] width 421 height 34
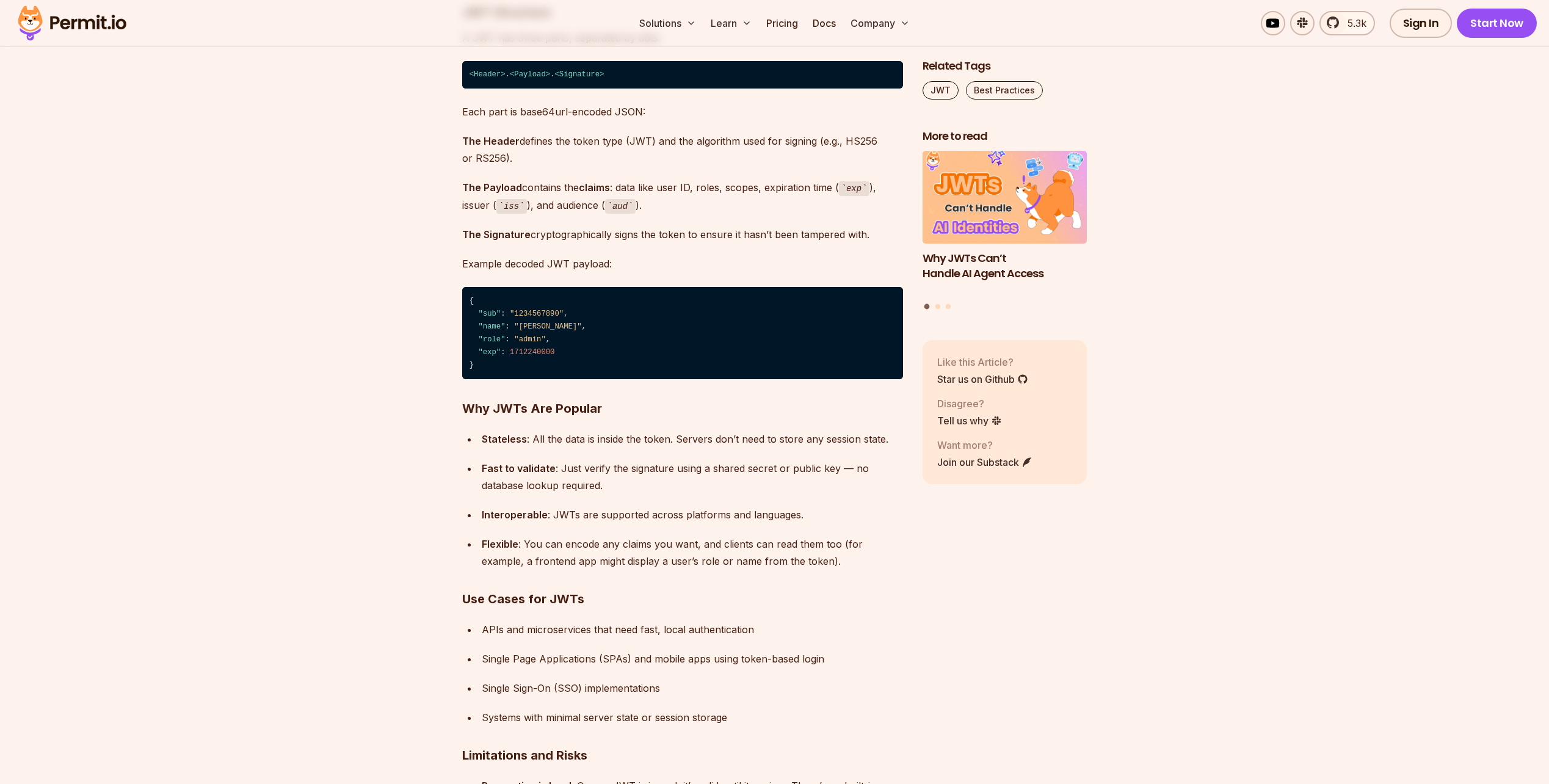
click at [693, 546] on div "Flexible : You can encode any claims you want, and clients can read them too (f…" at bounding box center [692, 552] width 421 height 34
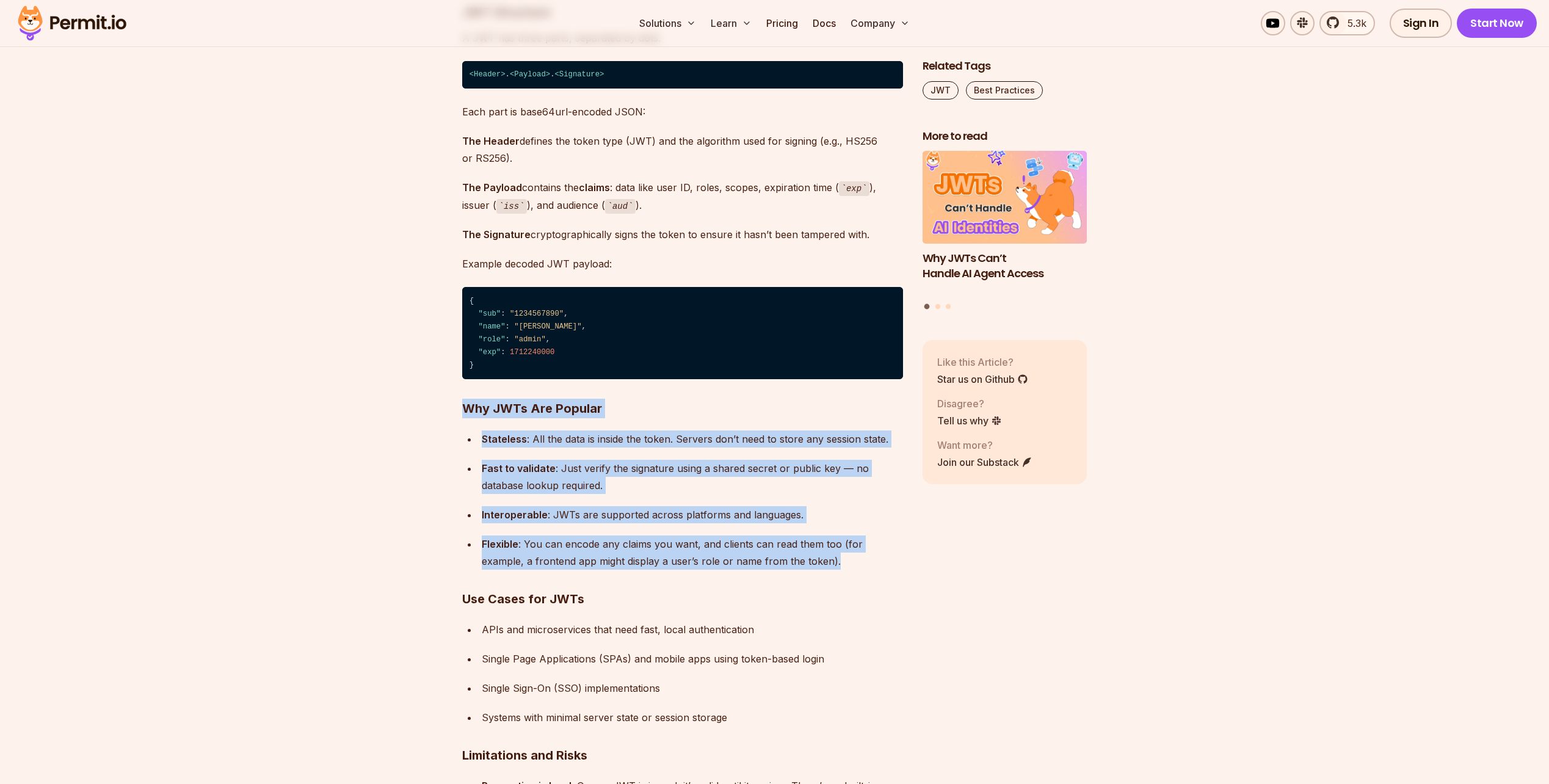
drag, startPoint x: 693, startPoint y: 546, endPoint x: 661, endPoint y: 407, distance: 142.6
click at [661, 407] on h3 "Why JWTs Are Popular" at bounding box center [683, 408] width 441 height 20
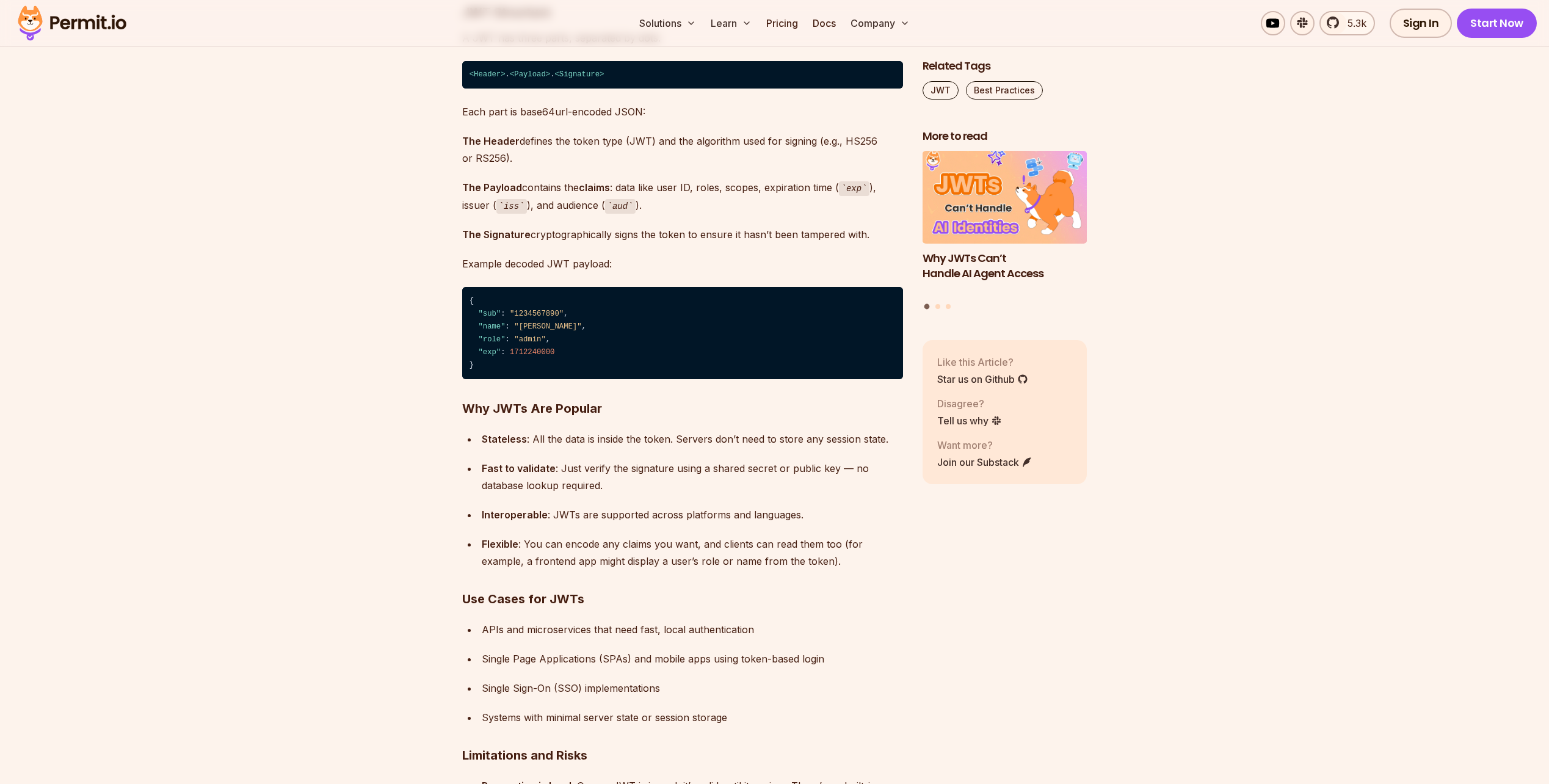
click at [661, 407] on h3 "Why JWTs Are Popular" at bounding box center [683, 408] width 441 height 20
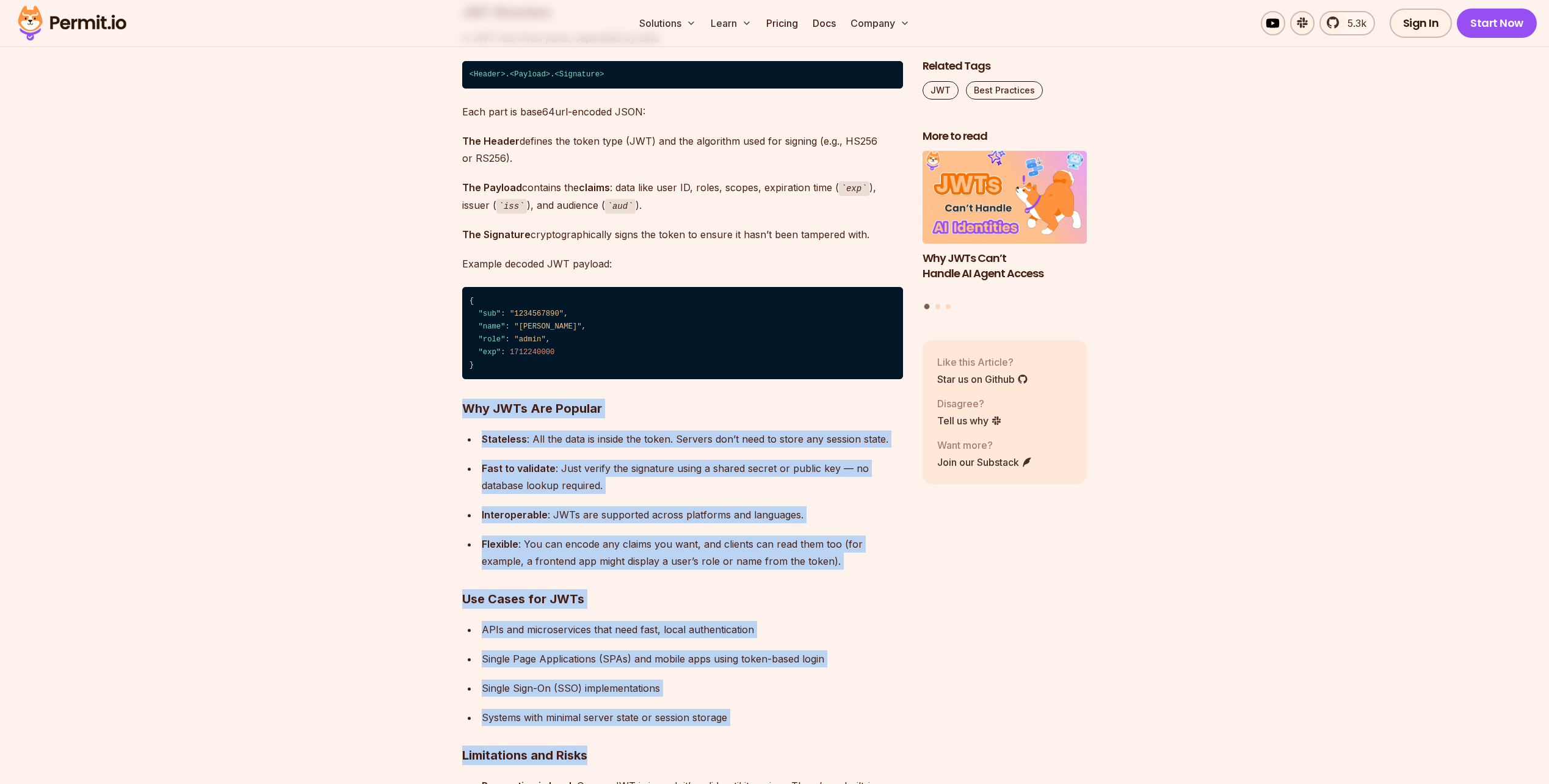
drag, startPoint x: 661, startPoint y: 407, endPoint x: 747, endPoint y: 746, distance: 349.7
drag, startPoint x: 747, startPoint y: 746, endPoint x: 733, endPoint y: 716, distance: 33.1
click at [733, 716] on div "Systems with minimal server state or session storage" at bounding box center [692, 717] width 421 height 17
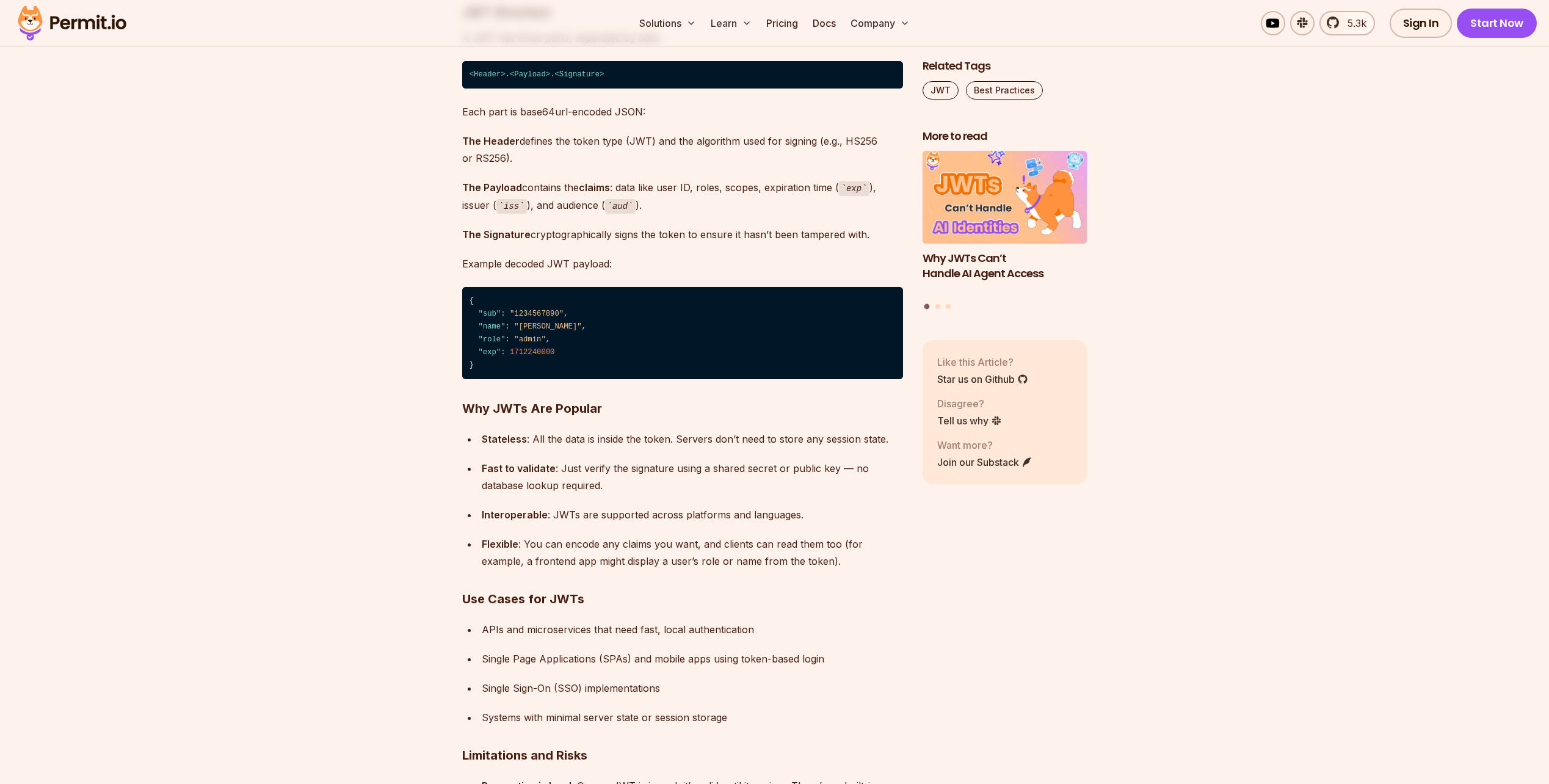
click at [733, 716] on div "Systems with minimal server state or session storage" at bounding box center [692, 717] width 421 height 17
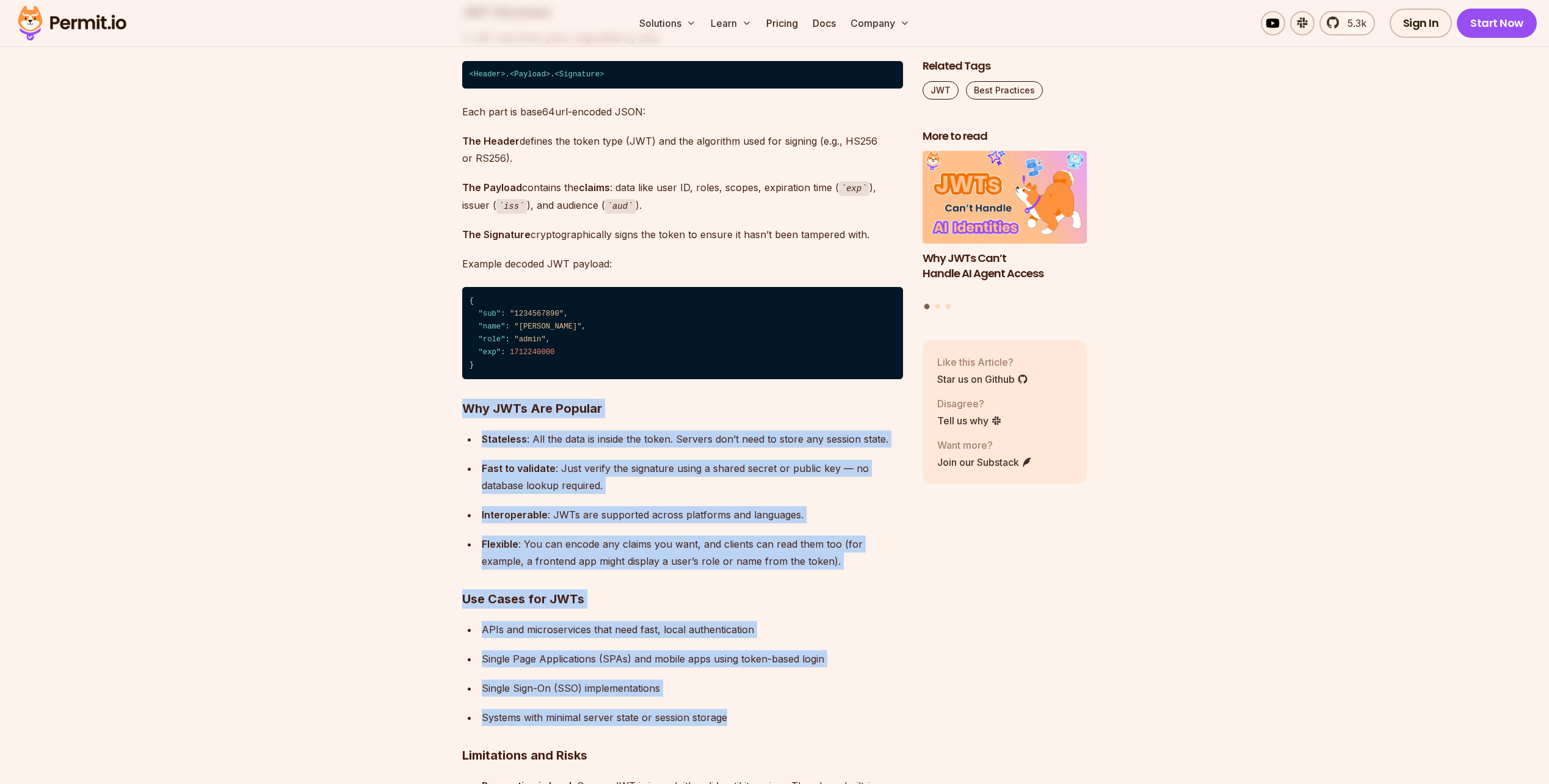
drag, startPoint x: 733, startPoint y: 716, endPoint x: 672, endPoint y: 414, distance: 308.1
click at [671, 412] on h3 "Why JWTs Are Popular" at bounding box center [683, 408] width 441 height 20
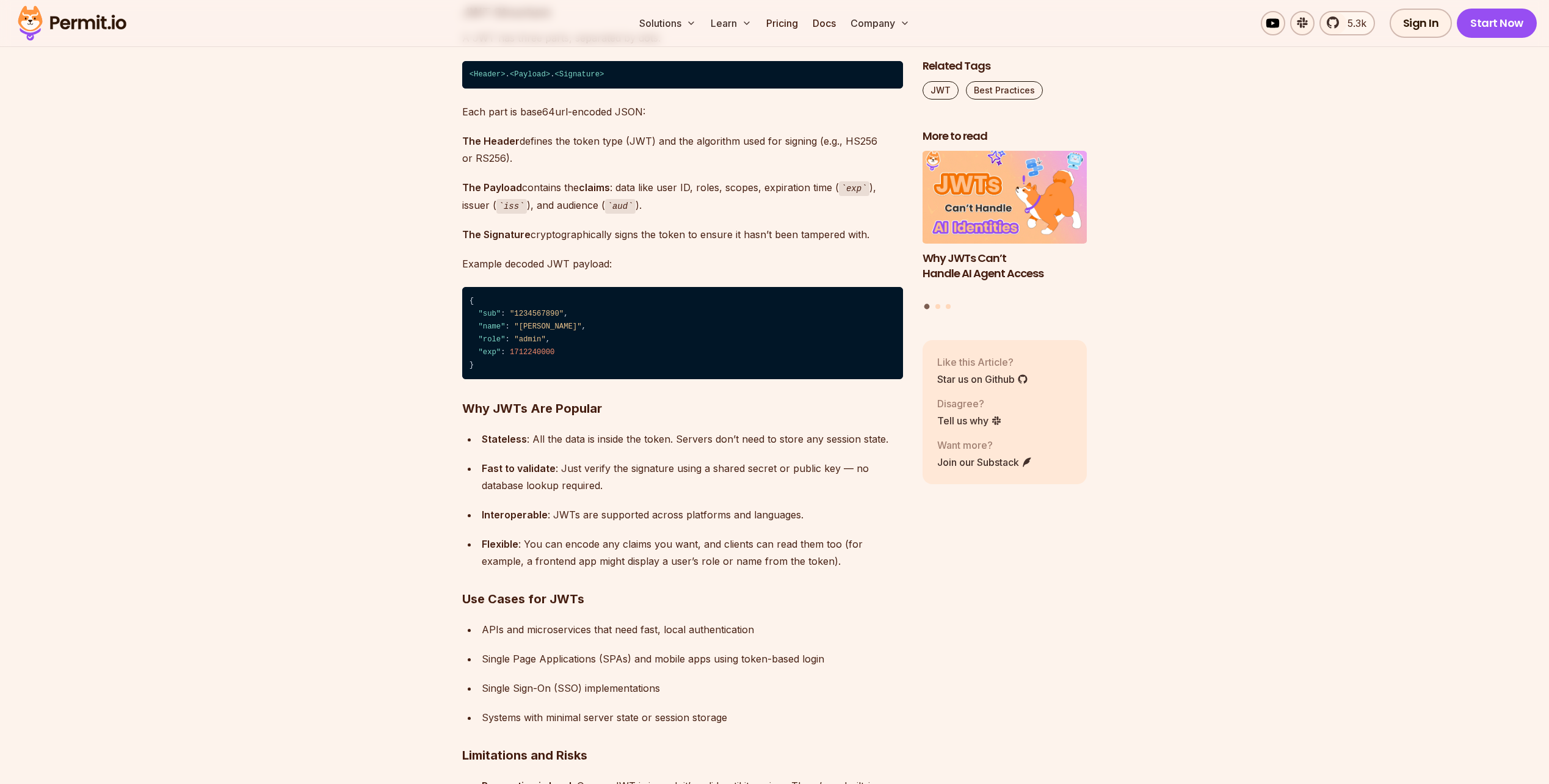
click at [671, 412] on h3 "Why JWTs Are Popular" at bounding box center [683, 408] width 441 height 20
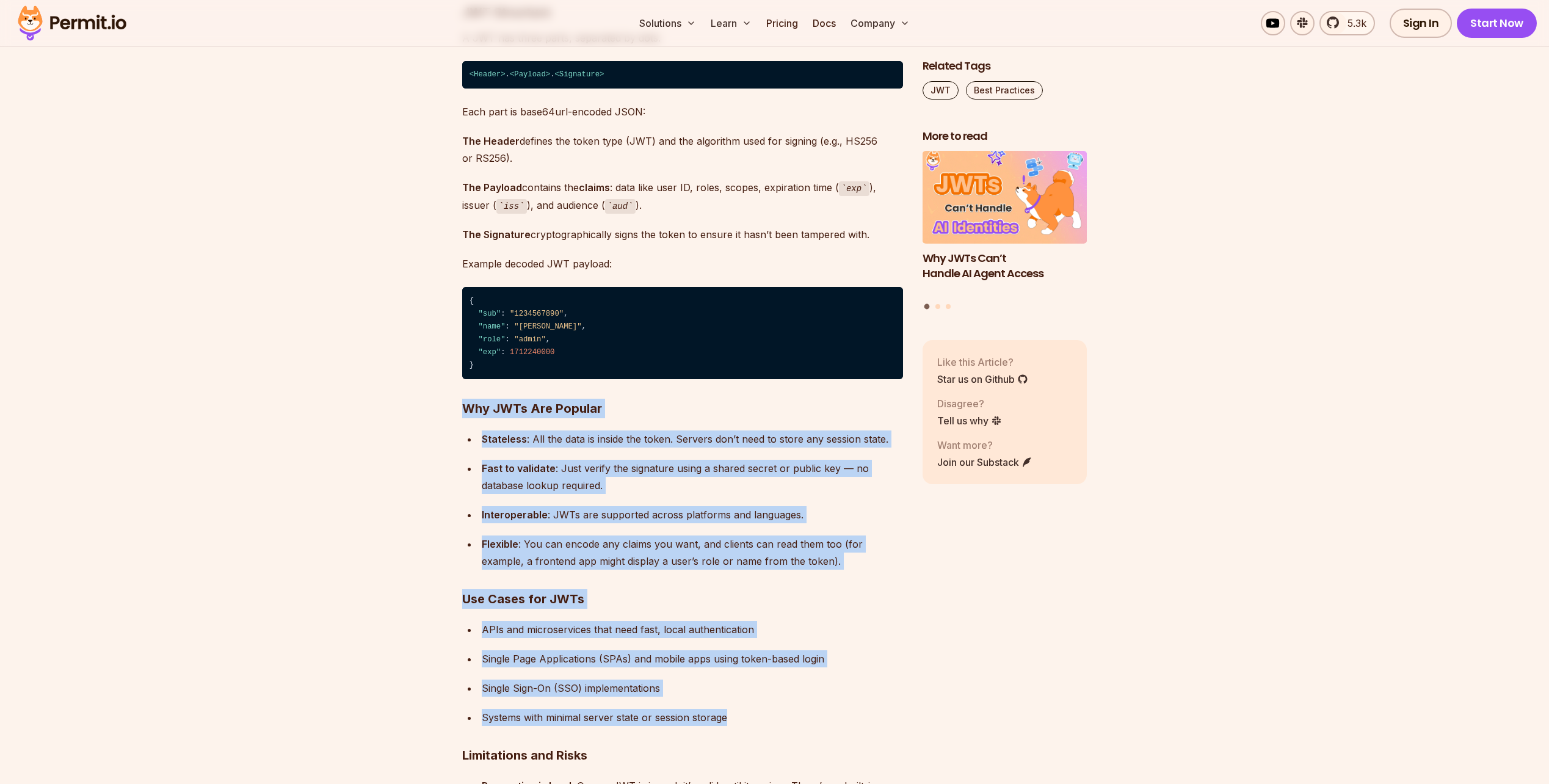
drag, startPoint x: 671, startPoint y: 412, endPoint x: 754, endPoint y: 724, distance: 322.9
click at [752, 722] on div "Systems with minimal server state or session storage" at bounding box center [692, 717] width 421 height 17
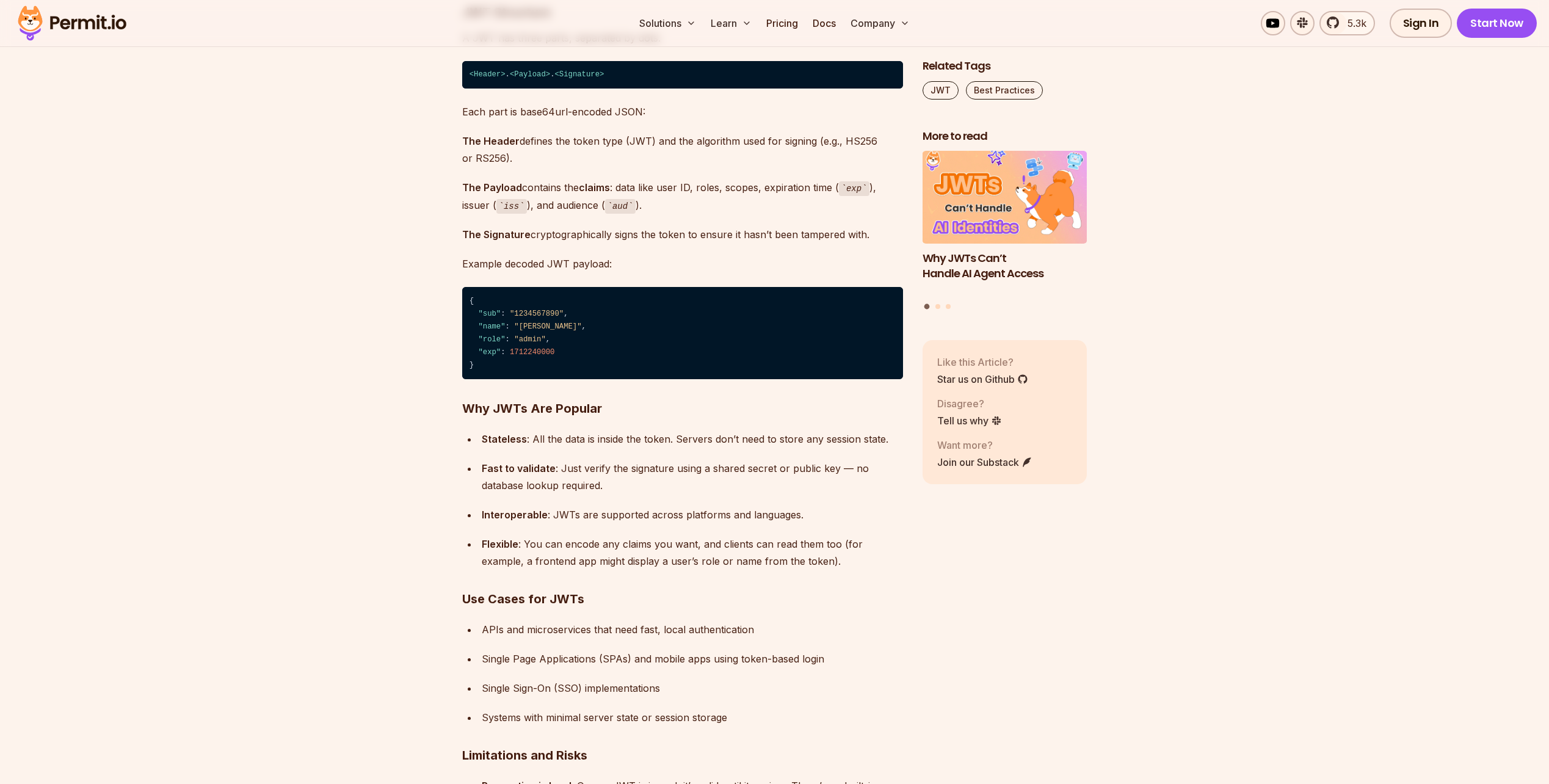
click at [752, 722] on div "Systems with minimal server state or session storage" at bounding box center [692, 717] width 421 height 17
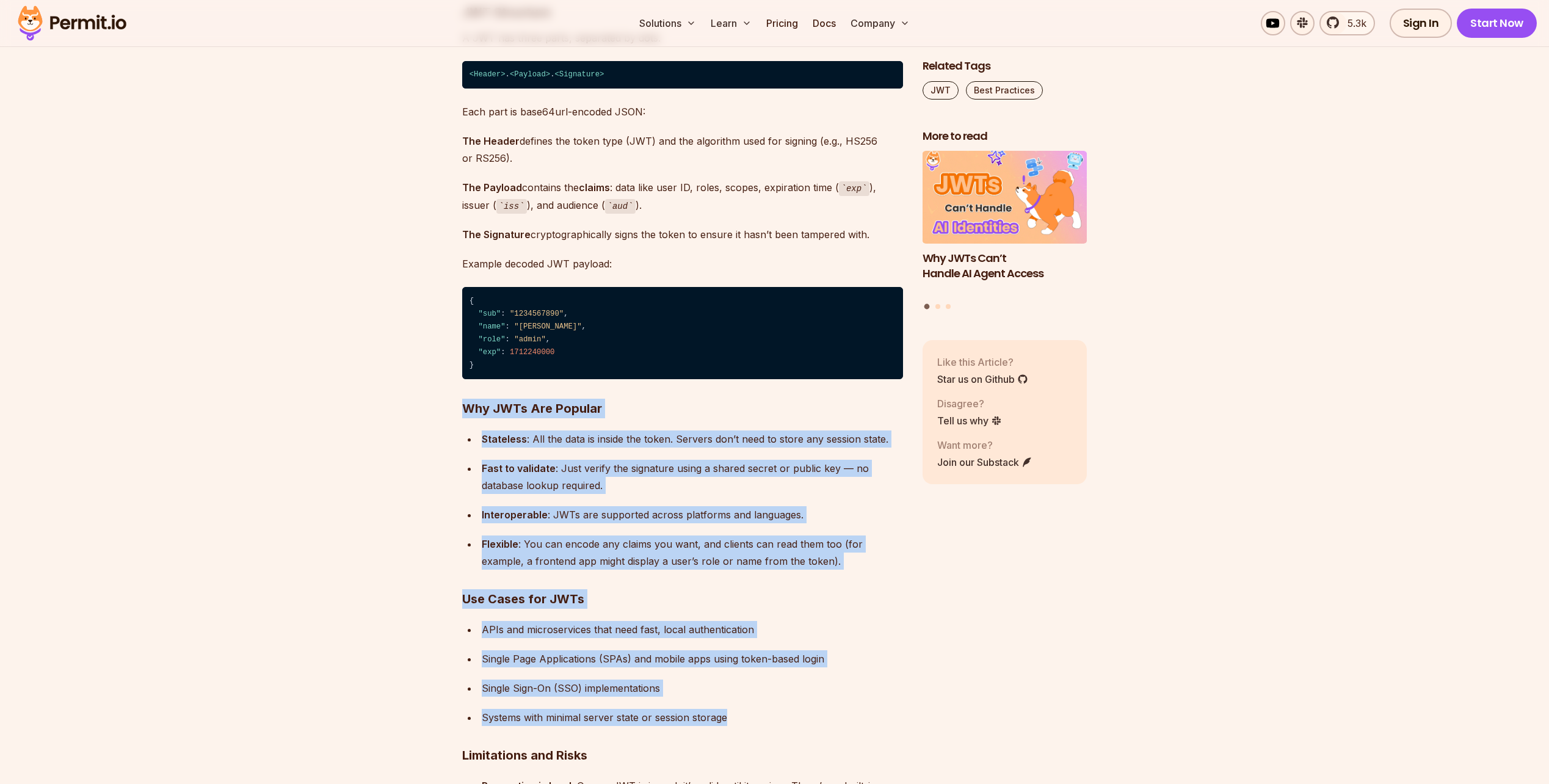
drag, startPoint x: 752, startPoint y: 722, endPoint x: 667, endPoint y: 411, distance: 322.4
click at [667, 409] on h3 "Why JWTs Are Popular" at bounding box center [683, 408] width 441 height 20
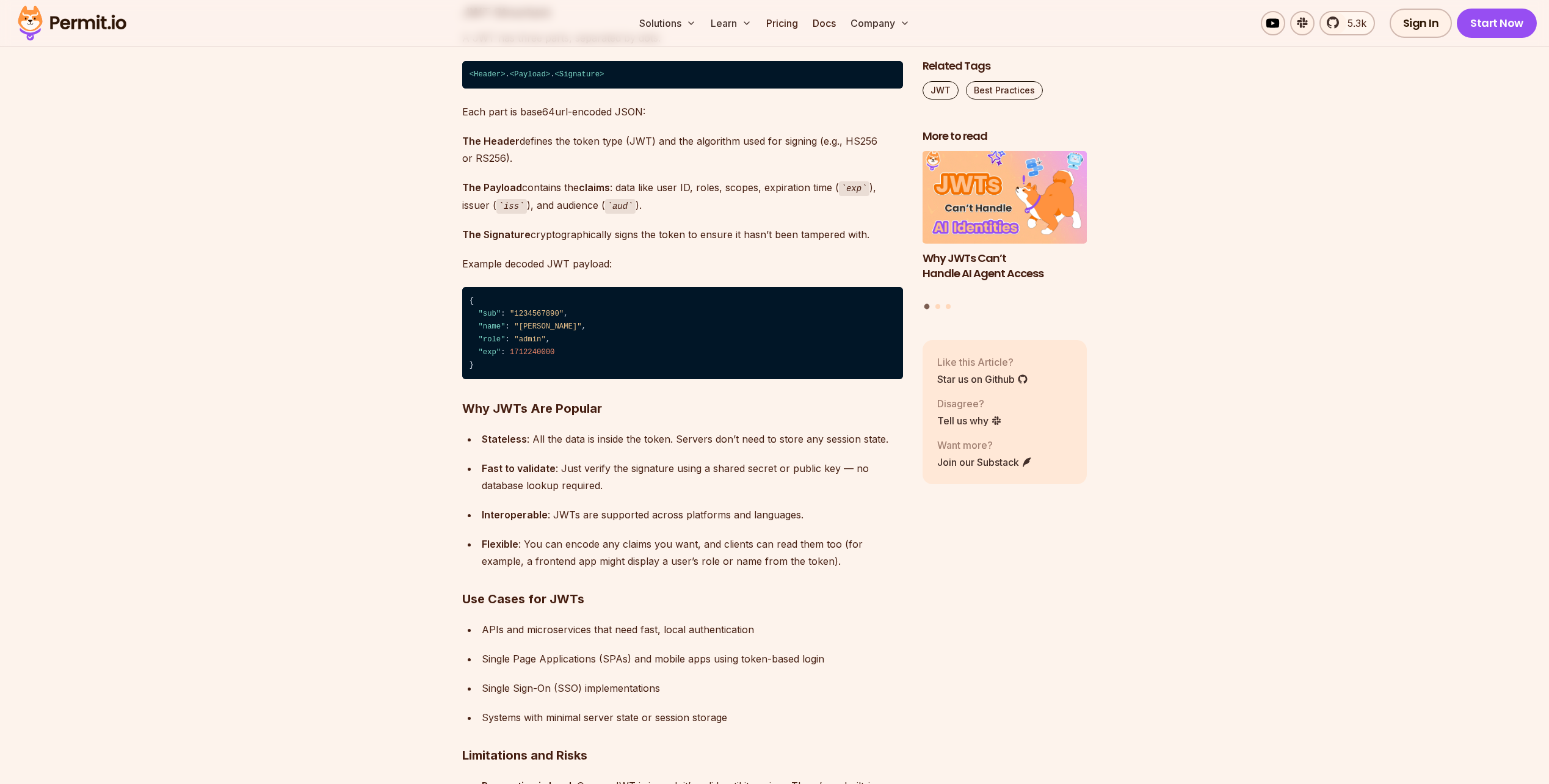
click at [667, 409] on h3 "Why JWTs Are Popular" at bounding box center [683, 408] width 441 height 20
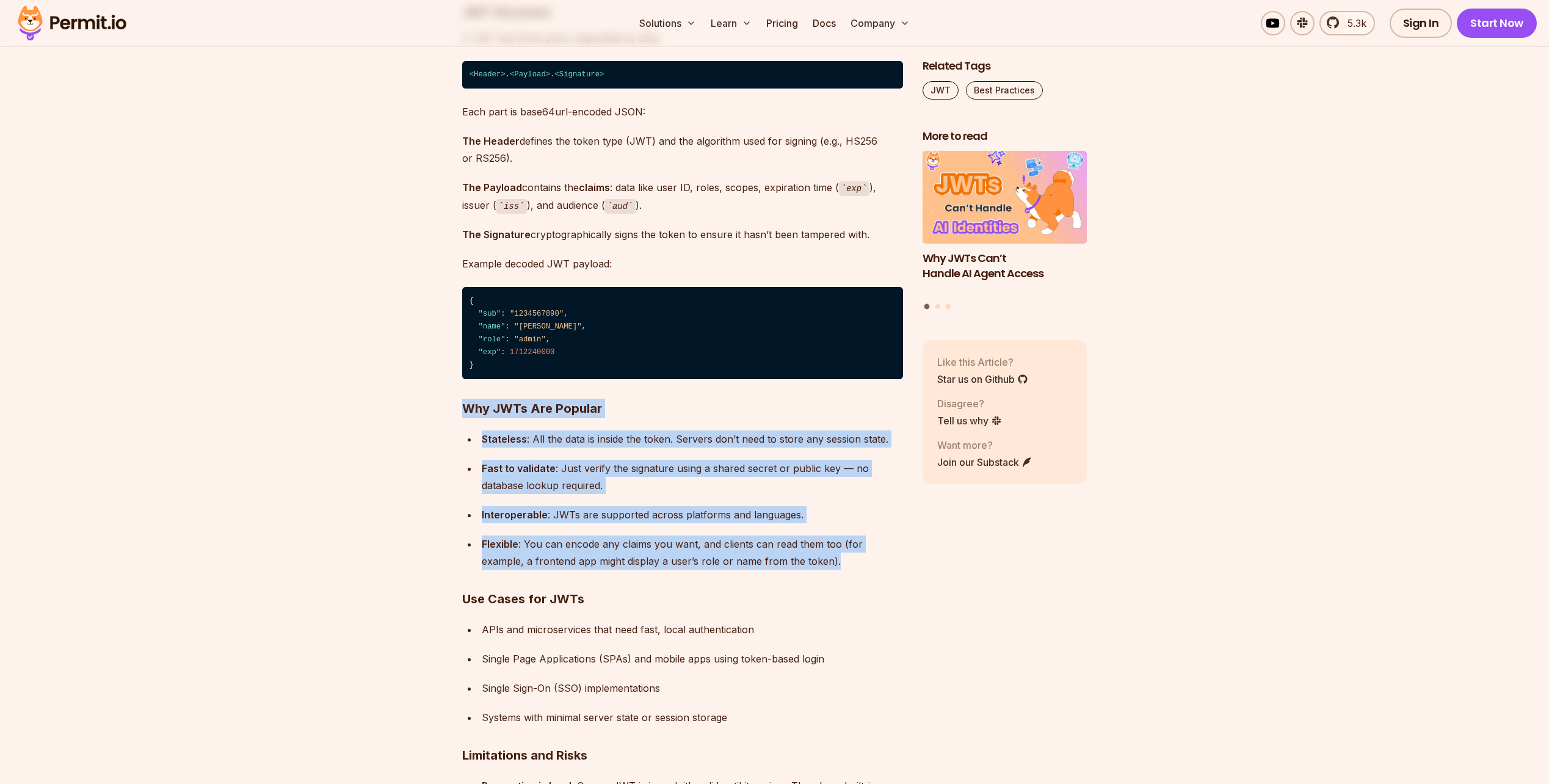
drag, startPoint x: 667, startPoint y: 409, endPoint x: 710, endPoint y: 566, distance: 162.8
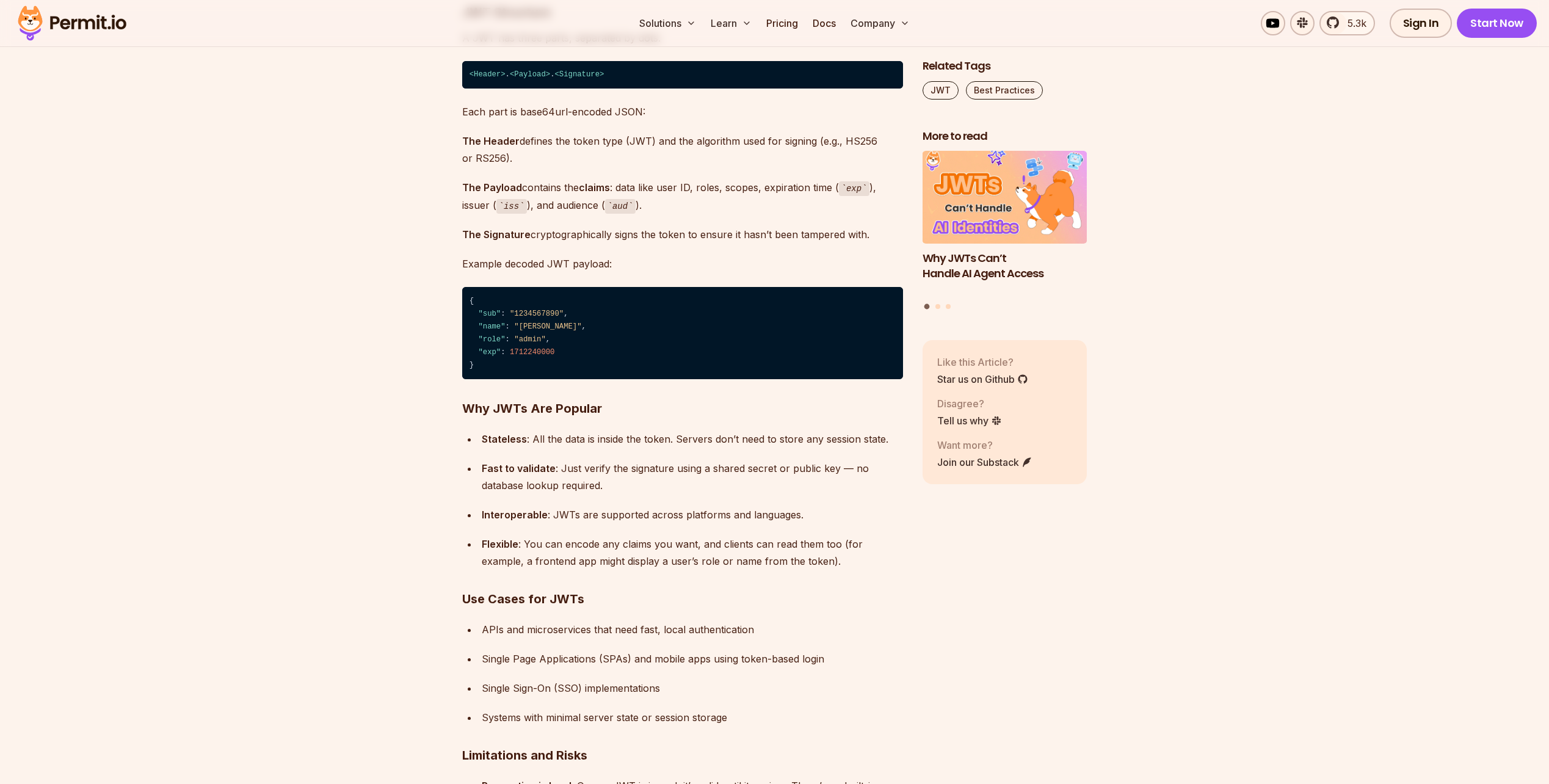
scroll to position [4821, 0]
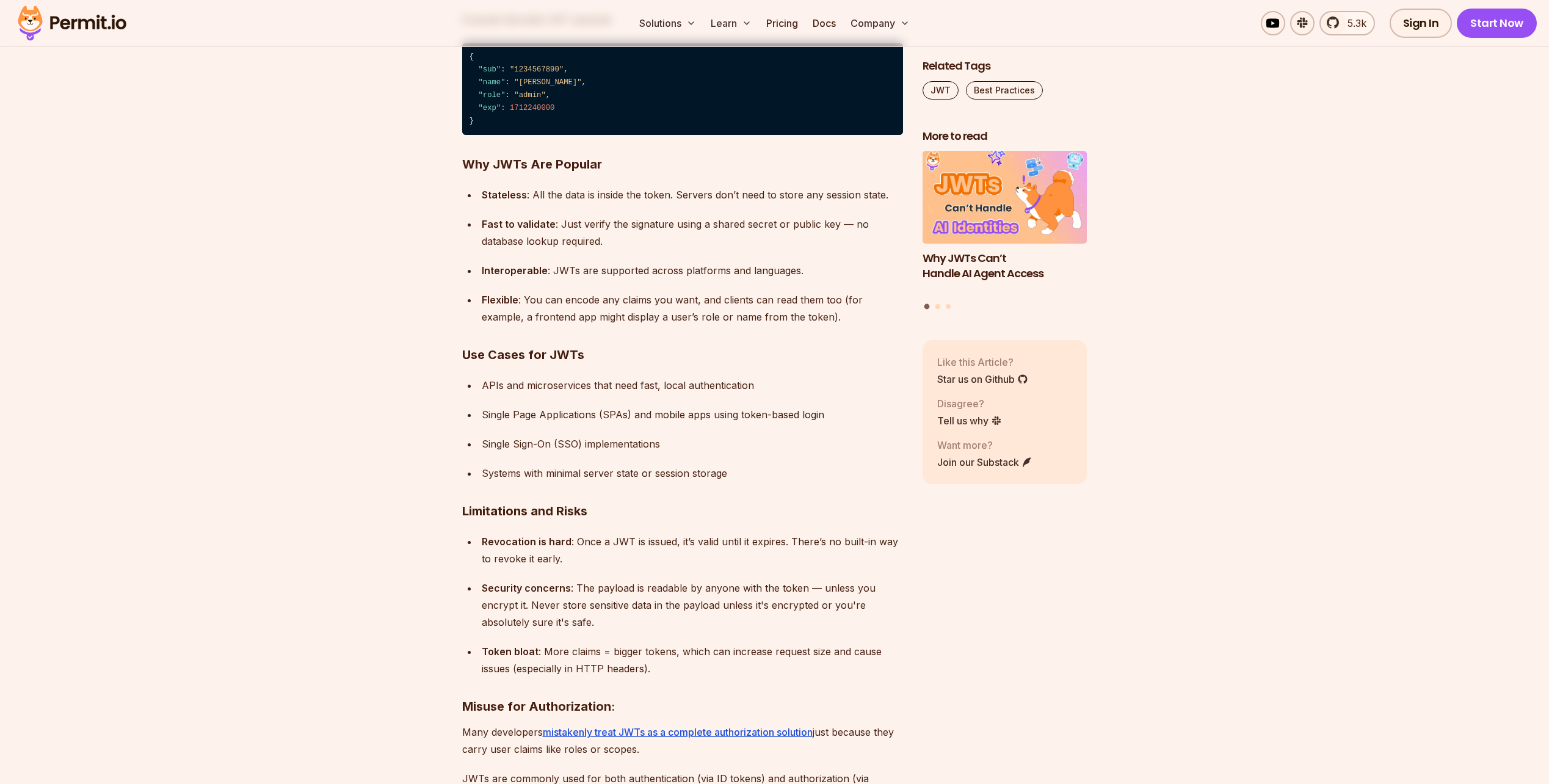
click at [620, 649] on div "Token bloat : More claims = bigger tokens, which can increase request size and …" at bounding box center [692, 660] width 421 height 34
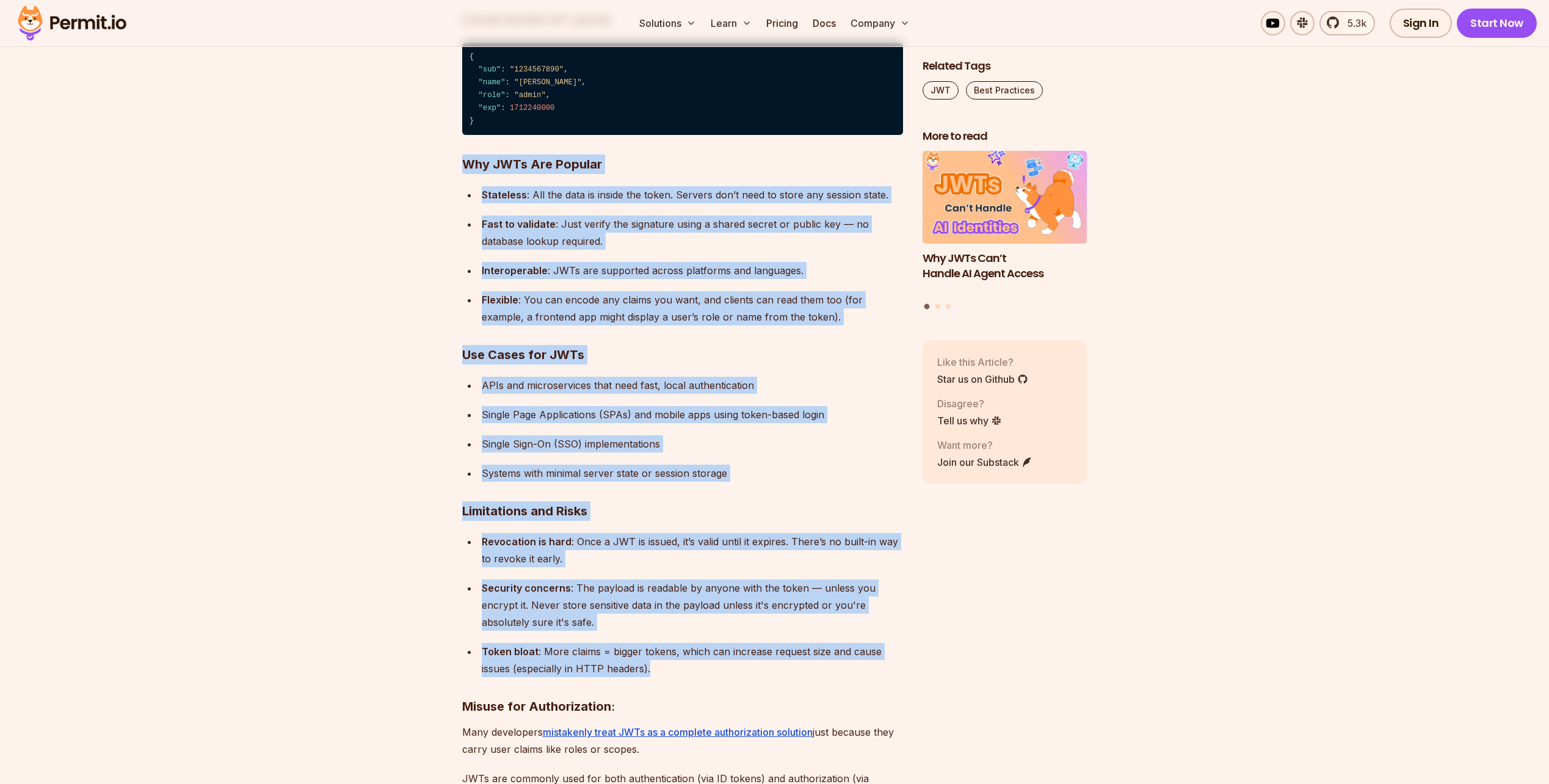
drag, startPoint x: 620, startPoint y: 649, endPoint x: 576, endPoint y: 165, distance: 486.0
click at [576, 165] on strong "Why JWTs Are Popular" at bounding box center [532, 163] width 140 height 14
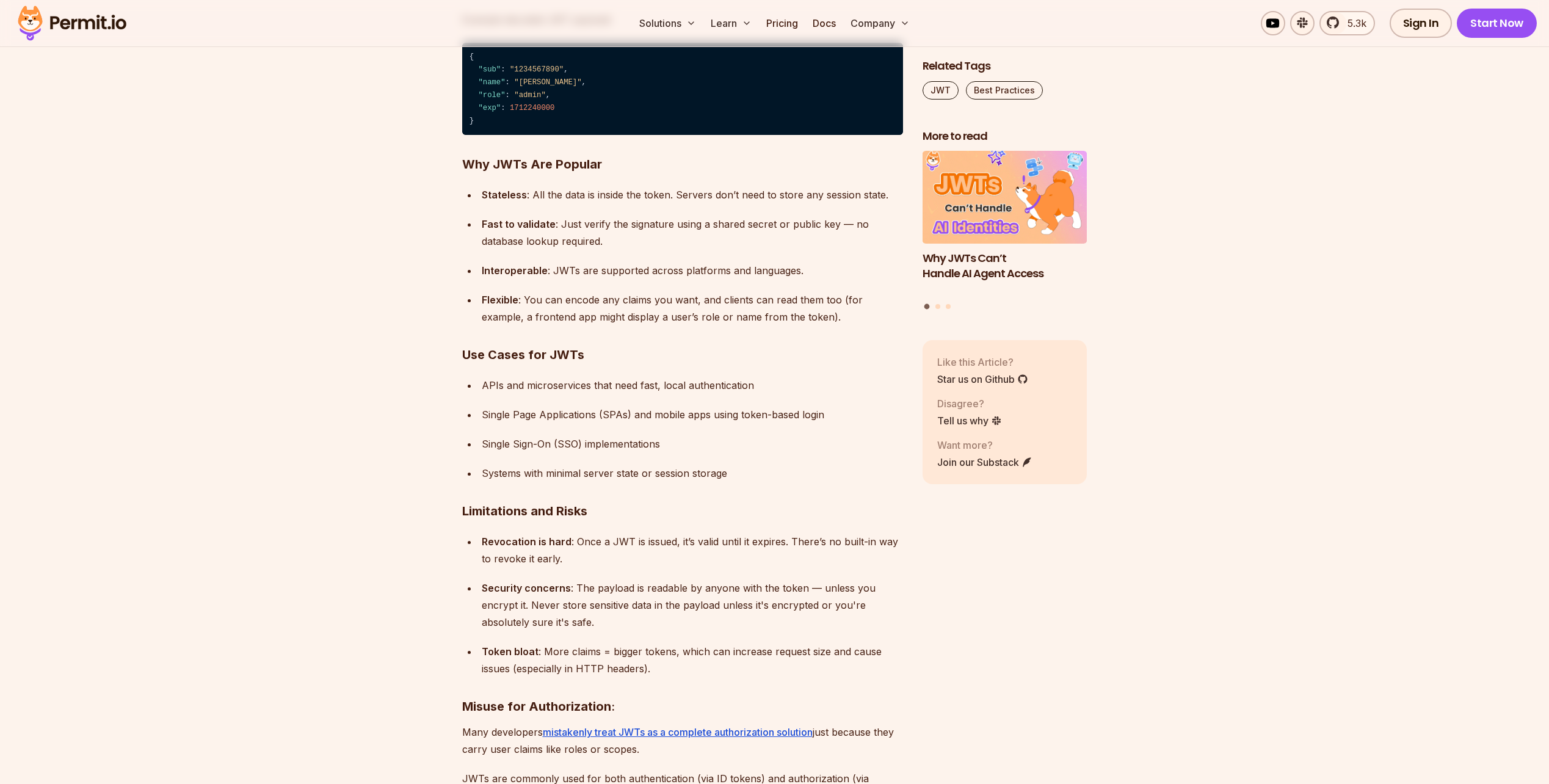
click at [576, 165] on strong "Why JWTs Are Popular" at bounding box center [532, 163] width 140 height 14
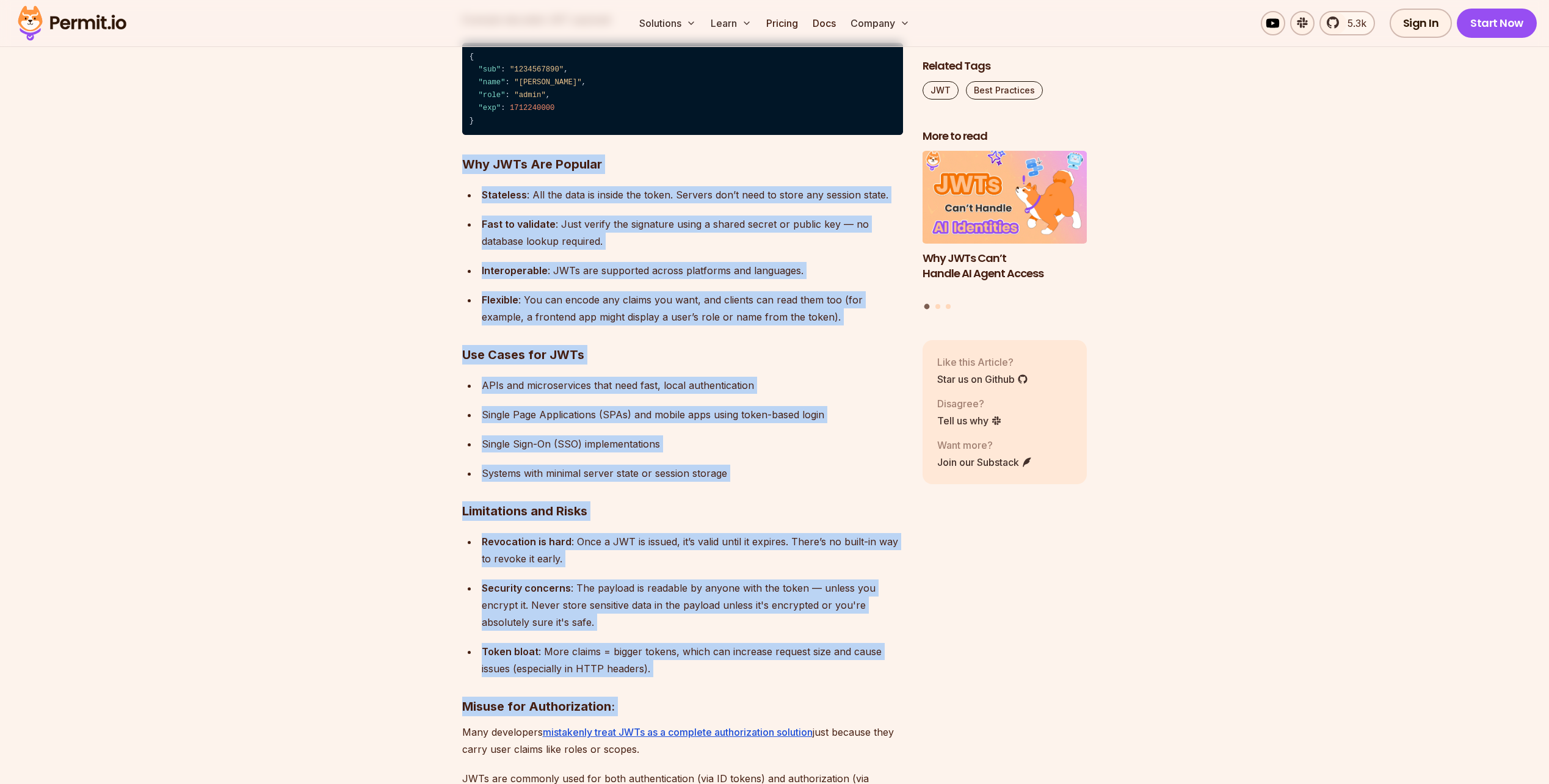
drag, startPoint x: 576, startPoint y: 165, endPoint x: 669, endPoint y: 701, distance: 544.0
drag, startPoint x: 669, startPoint y: 701, endPoint x: 661, endPoint y: 658, distance: 43.7
click at [661, 658] on div "Token bloat : More claims = bigger tokens, which can increase request size and …" at bounding box center [692, 660] width 421 height 34
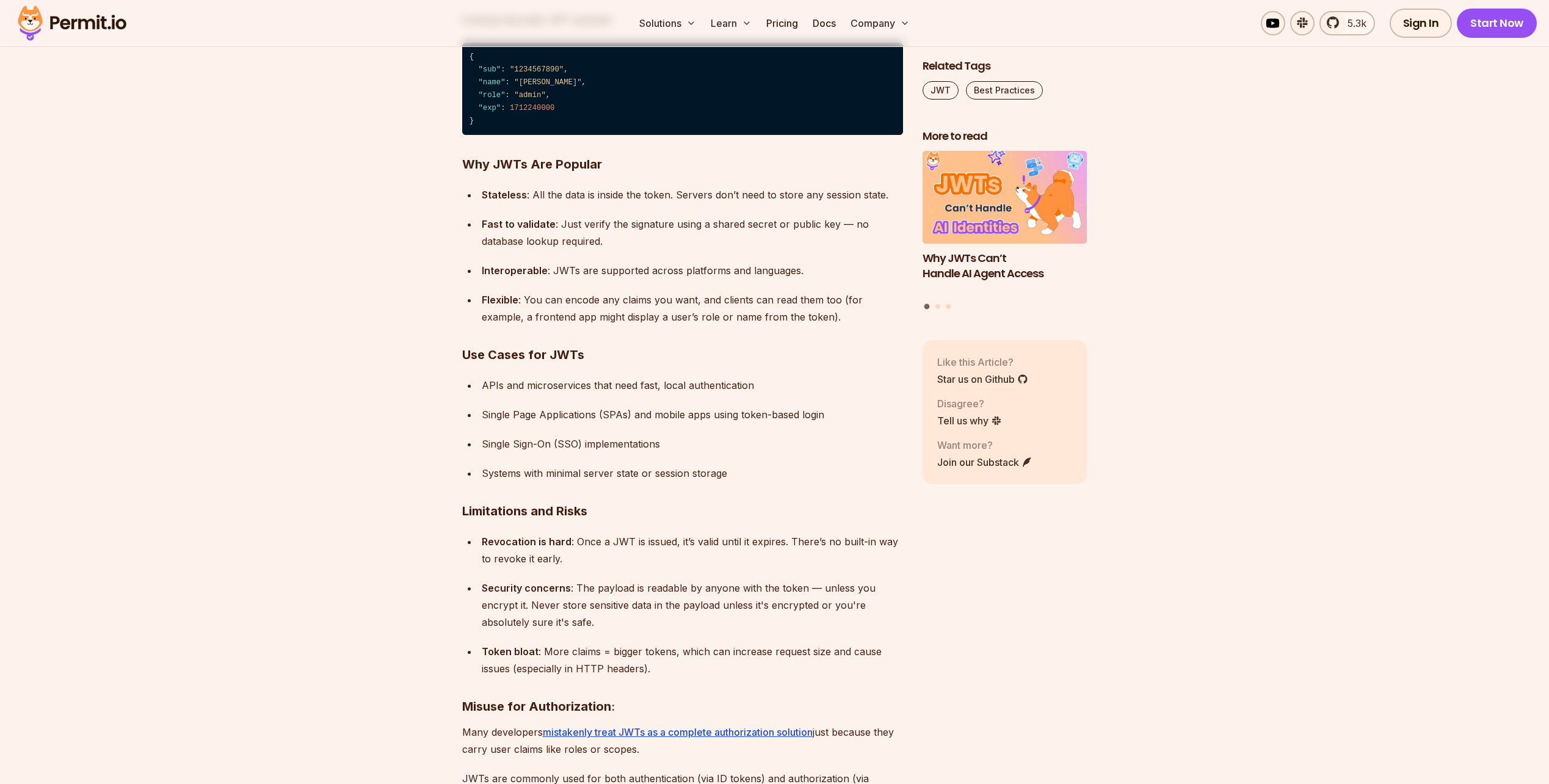
click at [661, 658] on div "Token bloat : More claims = bigger tokens, which can increase request size and …" at bounding box center [692, 660] width 421 height 34
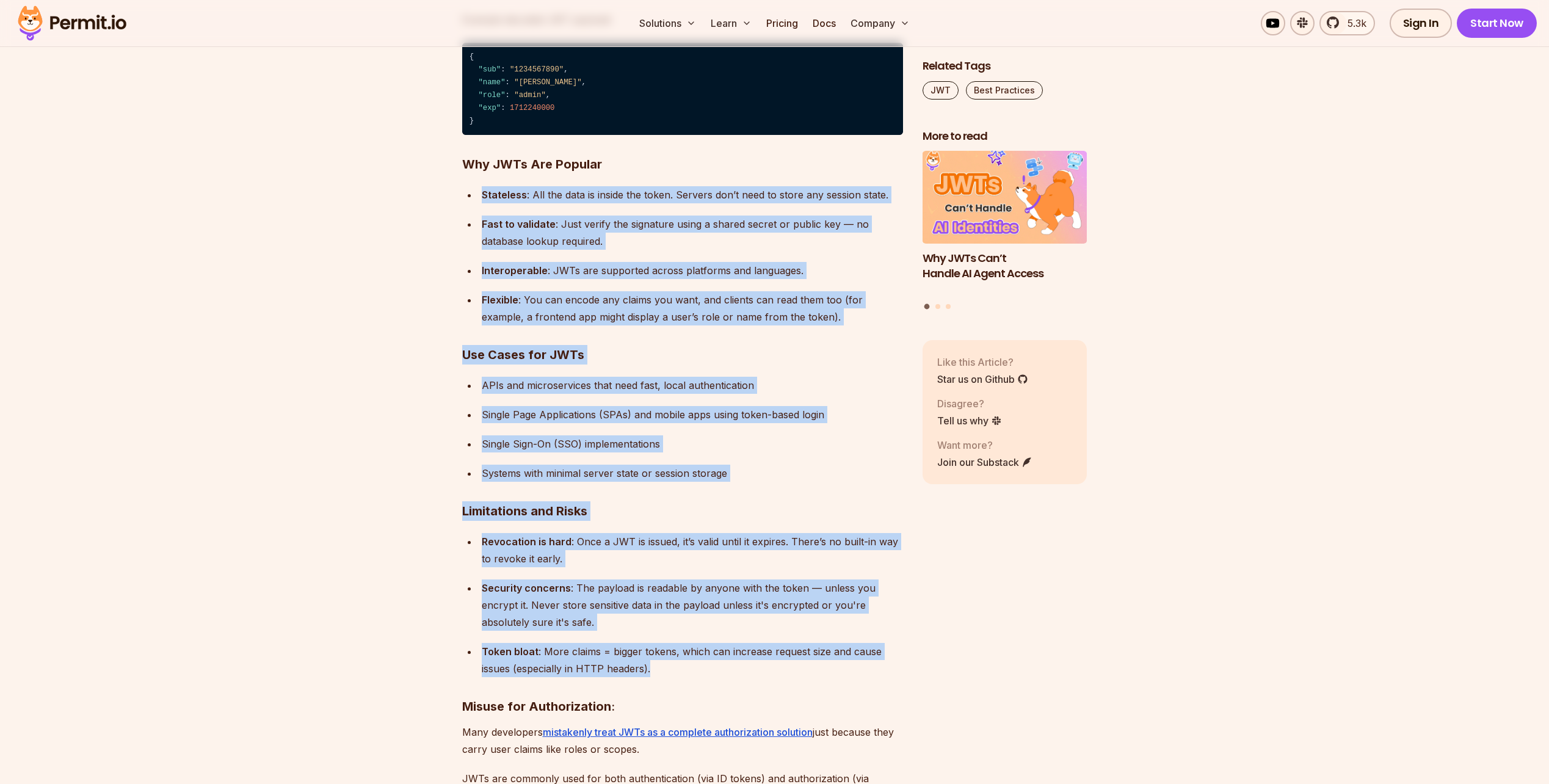
drag, startPoint x: 661, startPoint y: 658, endPoint x: 646, endPoint y: 183, distance: 475.2
drag, startPoint x: 646, startPoint y: 183, endPoint x: 629, endPoint y: 194, distance: 20.2
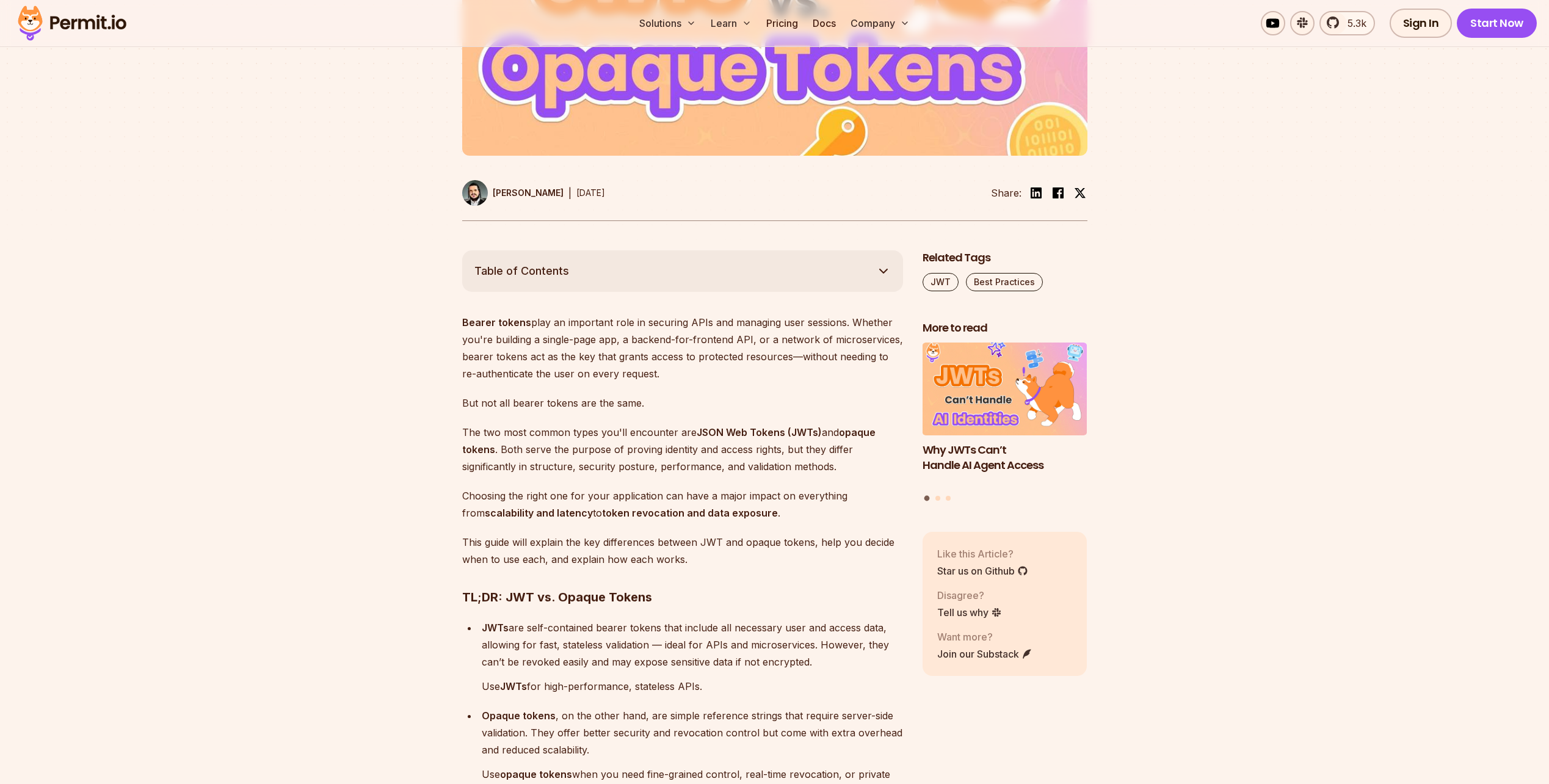
scroll to position [976, 0]
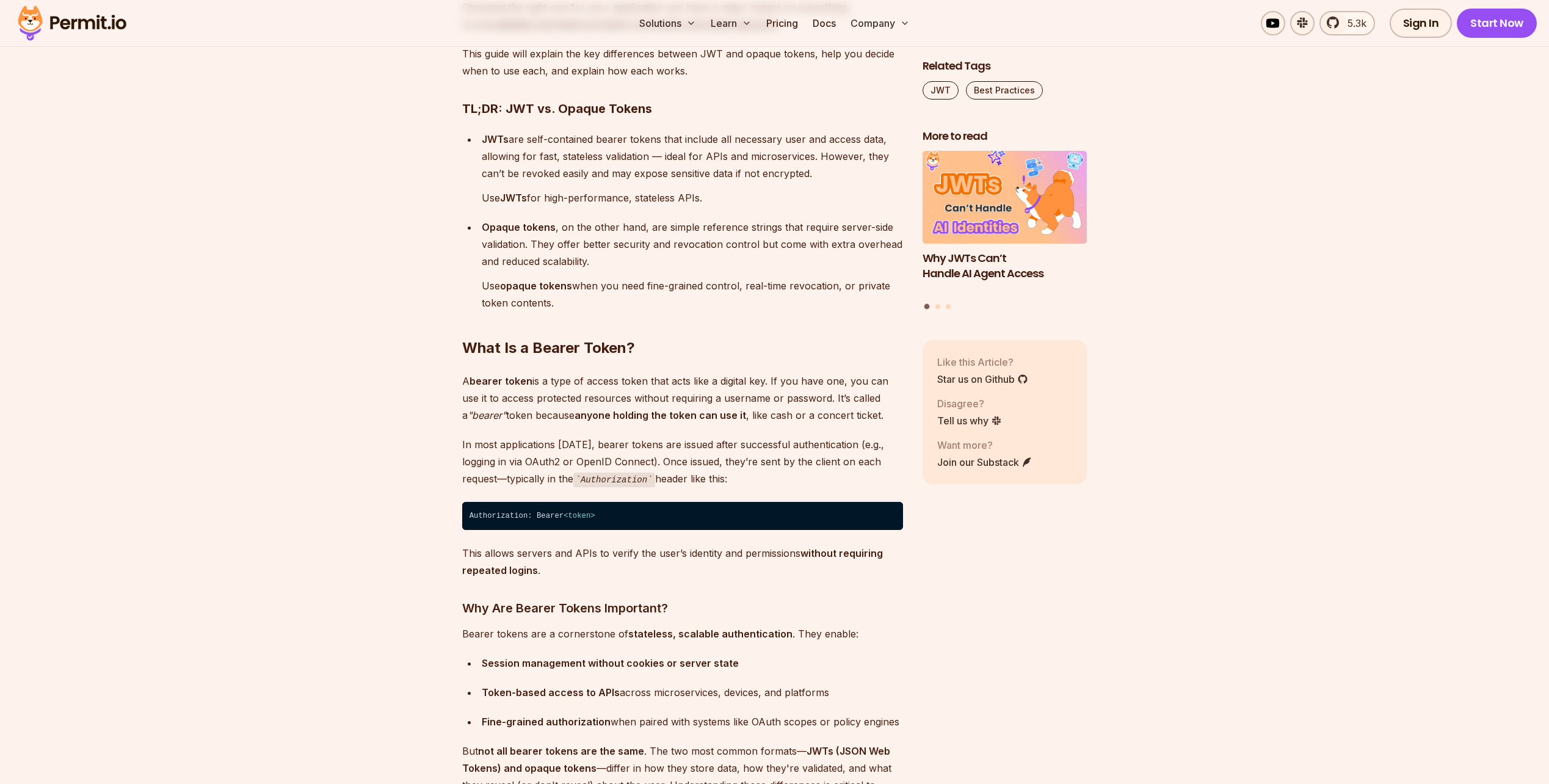
click at [475, 116] on h3 "TL;DR: JWT vs. Opaque Tokens" at bounding box center [683, 108] width 441 height 20
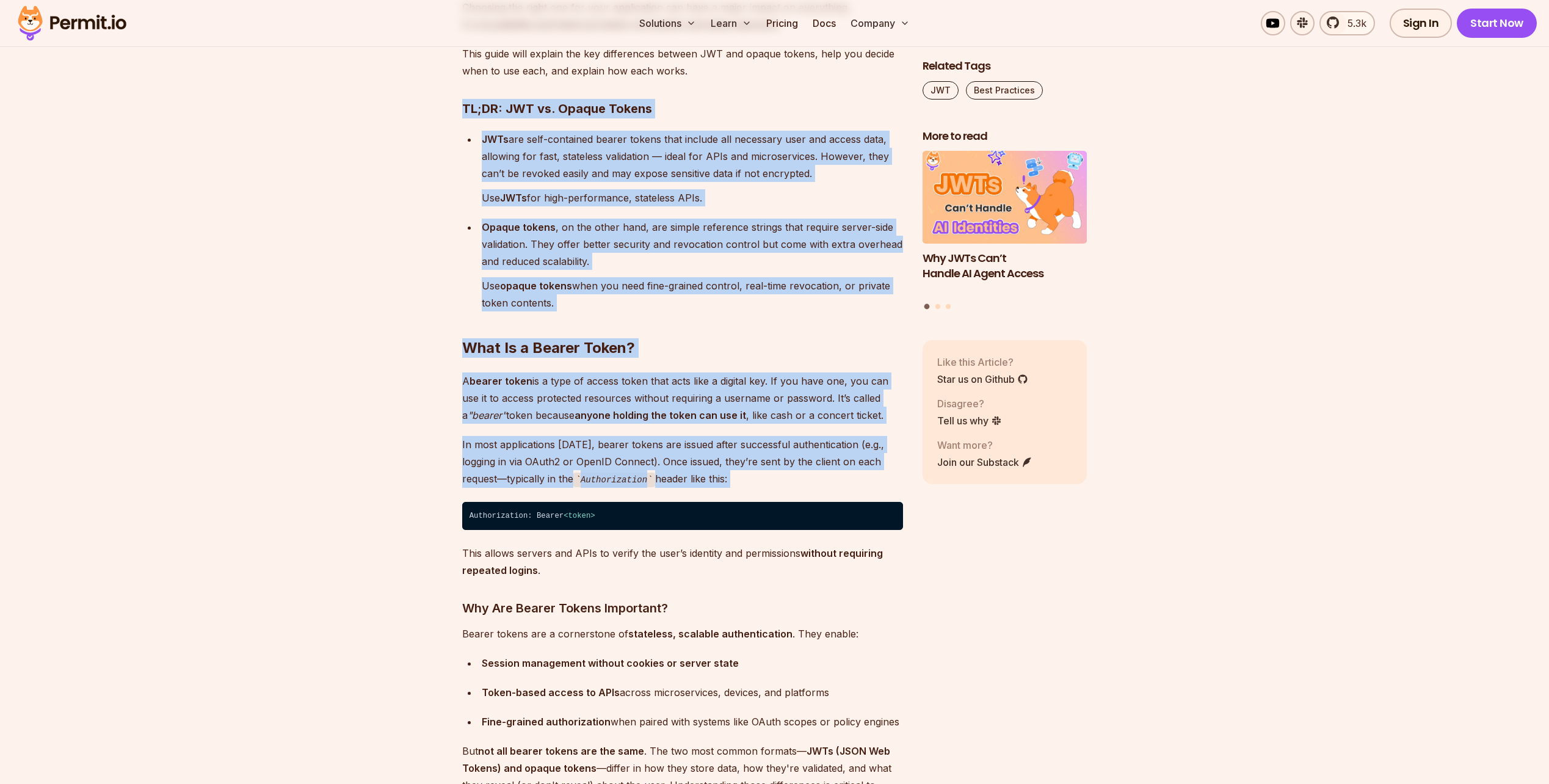
drag, startPoint x: 475, startPoint y: 116, endPoint x: 742, endPoint y: 468, distance: 441.8
click at [742, 468] on p "In most applications [DATE], bearer tokens are issued after successful authenti…" at bounding box center [683, 461] width 441 height 52
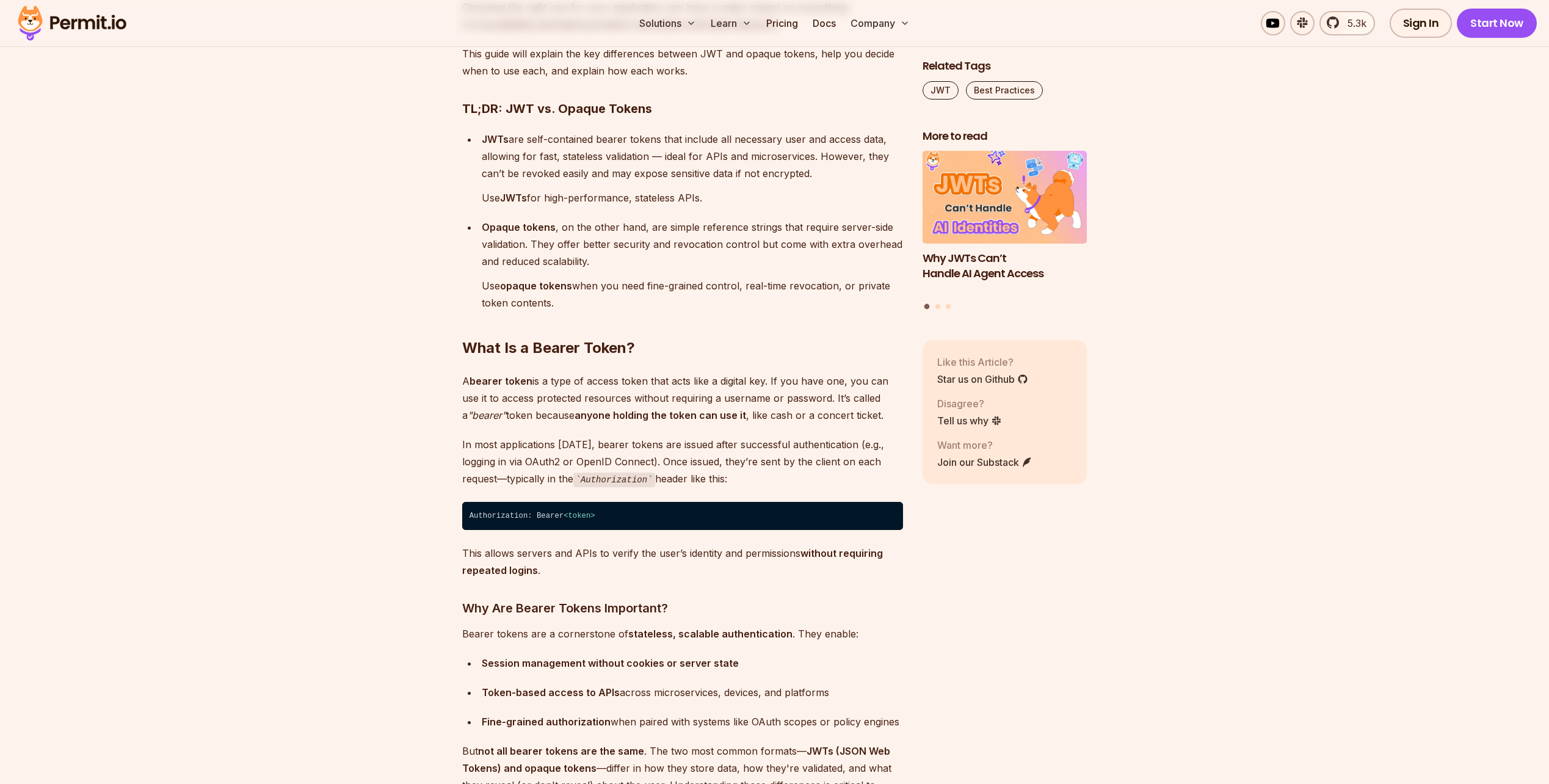
click at [742, 468] on p "In most applications [DATE], bearer tokens are issued after successful authenti…" at bounding box center [683, 461] width 441 height 52
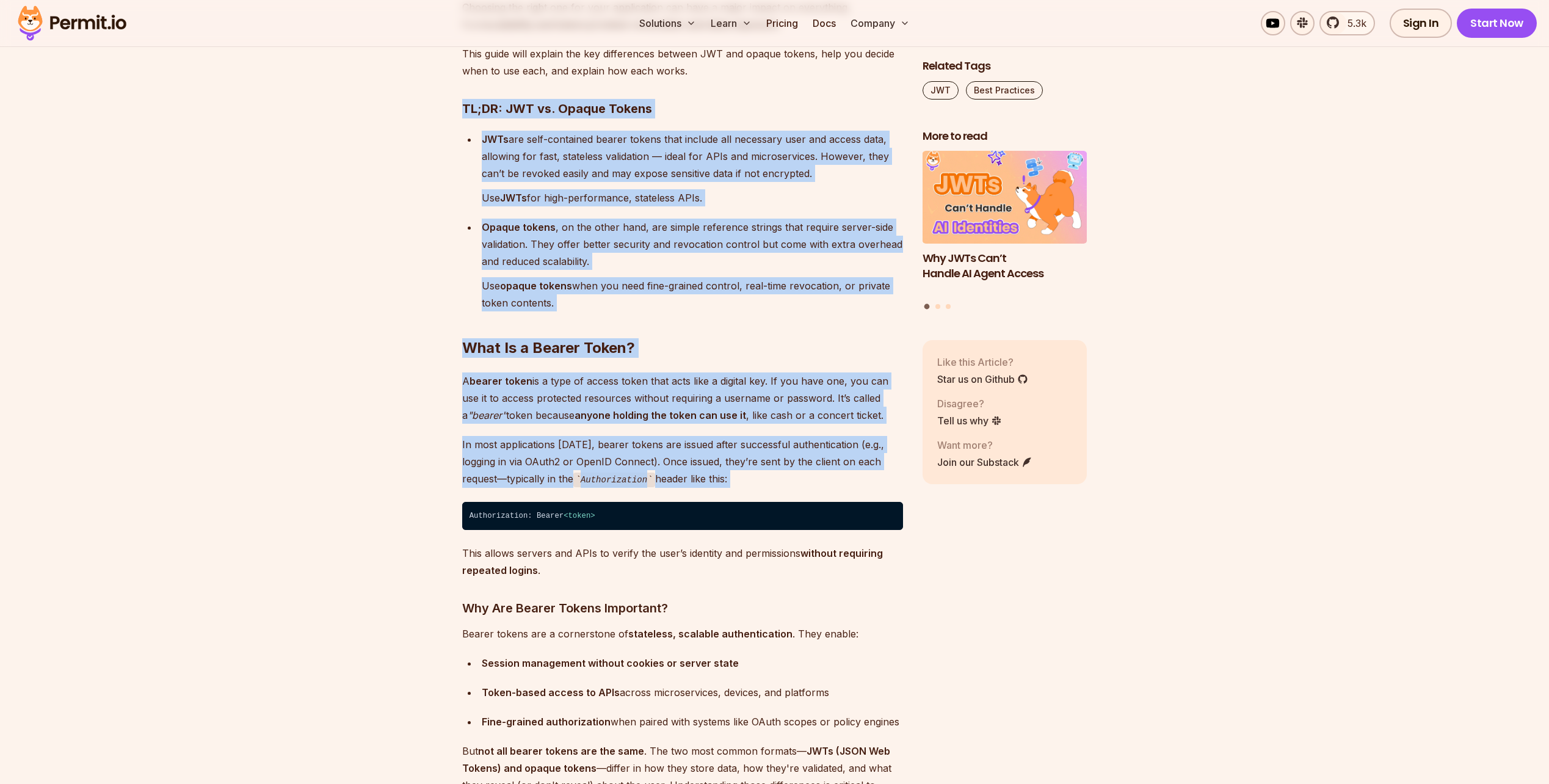
drag, startPoint x: 742, startPoint y: 468, endPoint x: 679, endPoint y: 105, distance: 368.4
click at [679, 105] on h3 "TL;DR: JWT vs. Opaque Tokens" at bounding box center [683, 108] width 441 height 20
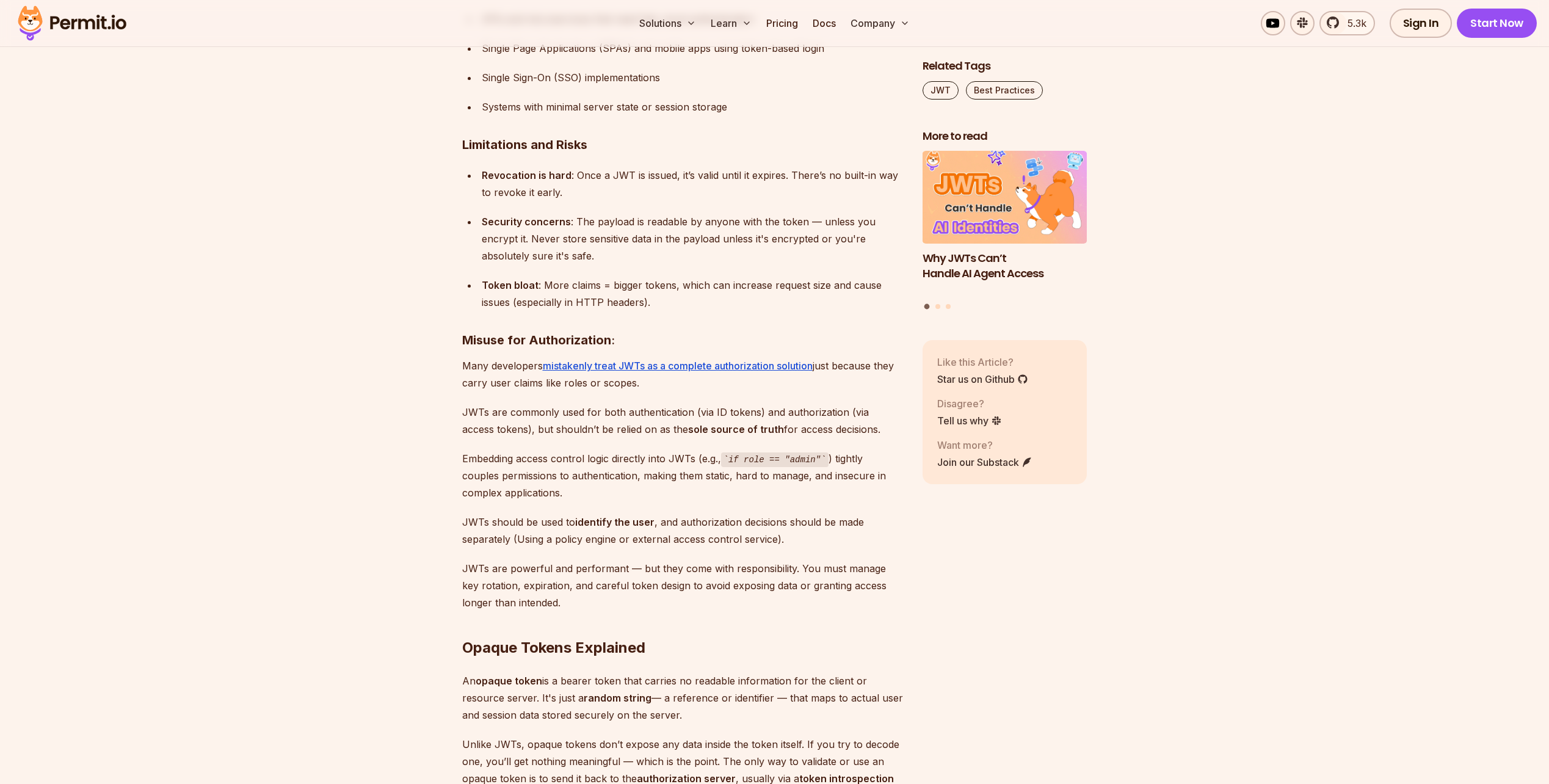
scroll to position [5309, 0]
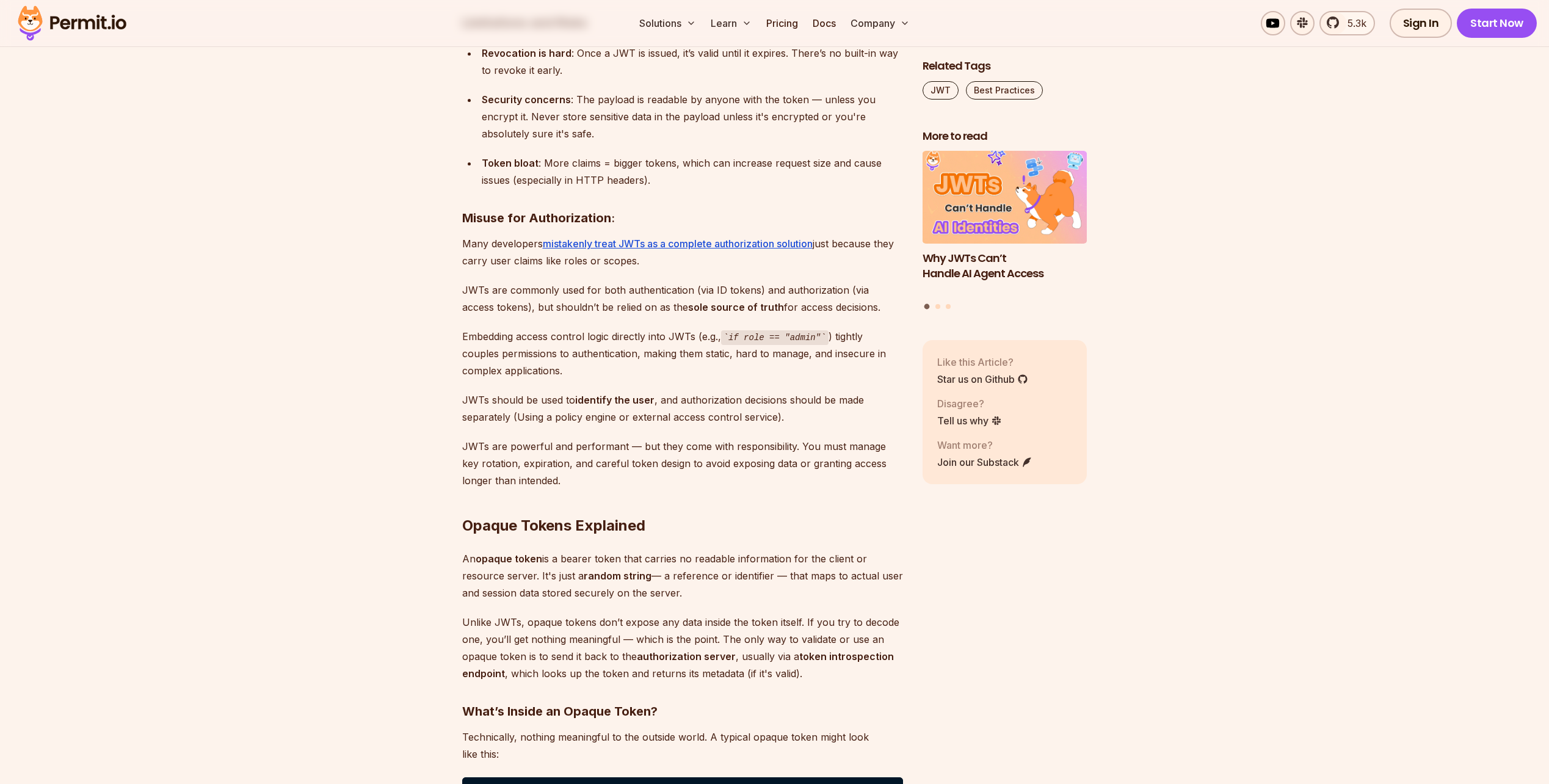
click at [489, 525] on h2 "Opaque Tokens Explained" at bounding box center [683, 501] width 441 height 68
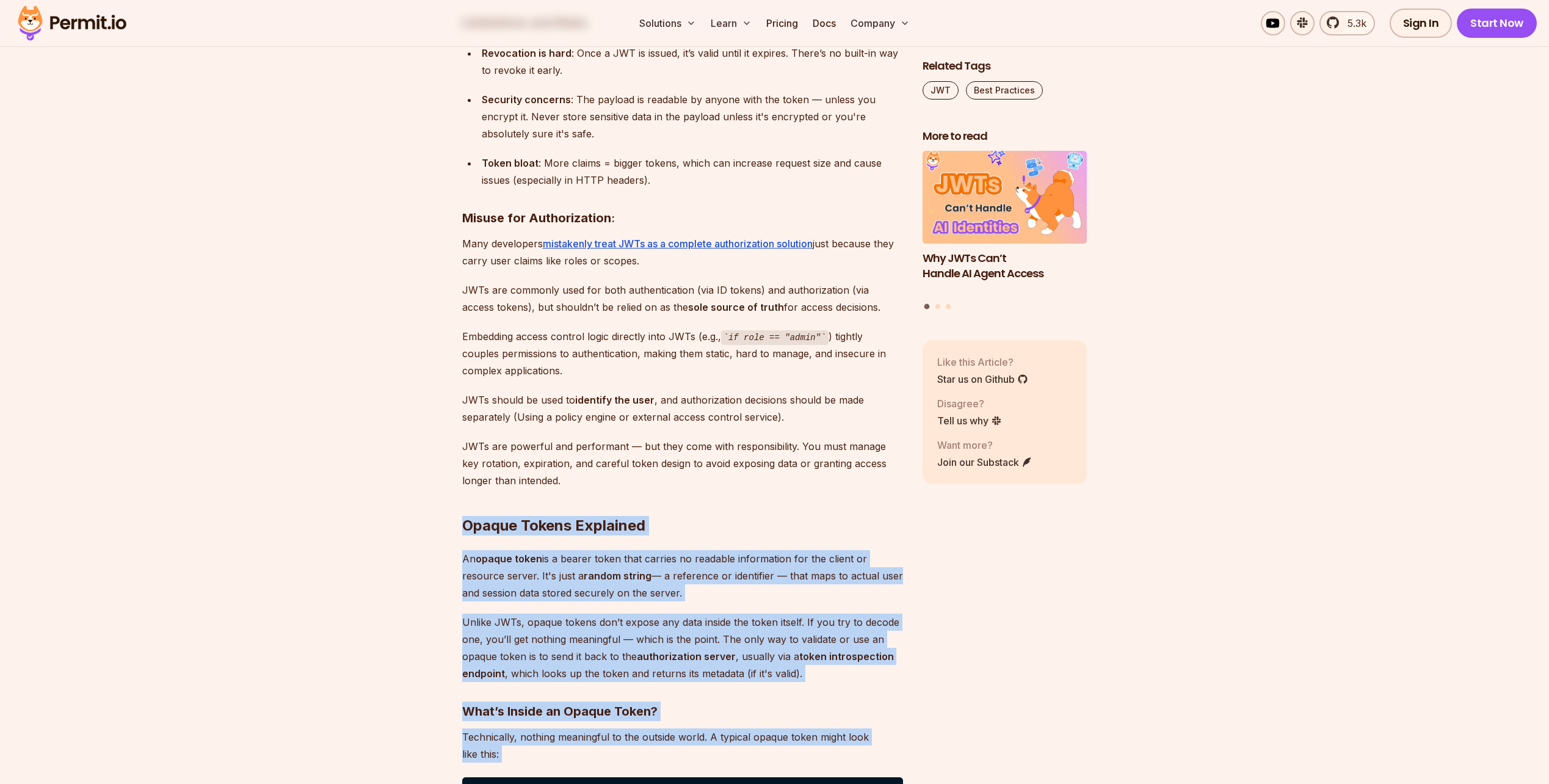
drag, startPoint x: 489, startPoint y: 525, endPoint x: 583, endPoint y: 753, distance: 246.6
click at [583, 753] on div "Bearer tokens play an important role in securing APIs and managing user session…" at bounding box center [683, 434] width 441 height 9884
click at [583, 753] on p "Technically, nothing meaningful to the outside world. A typical opaque token mi…" at bounding box center [683, 745] width 441 height 34
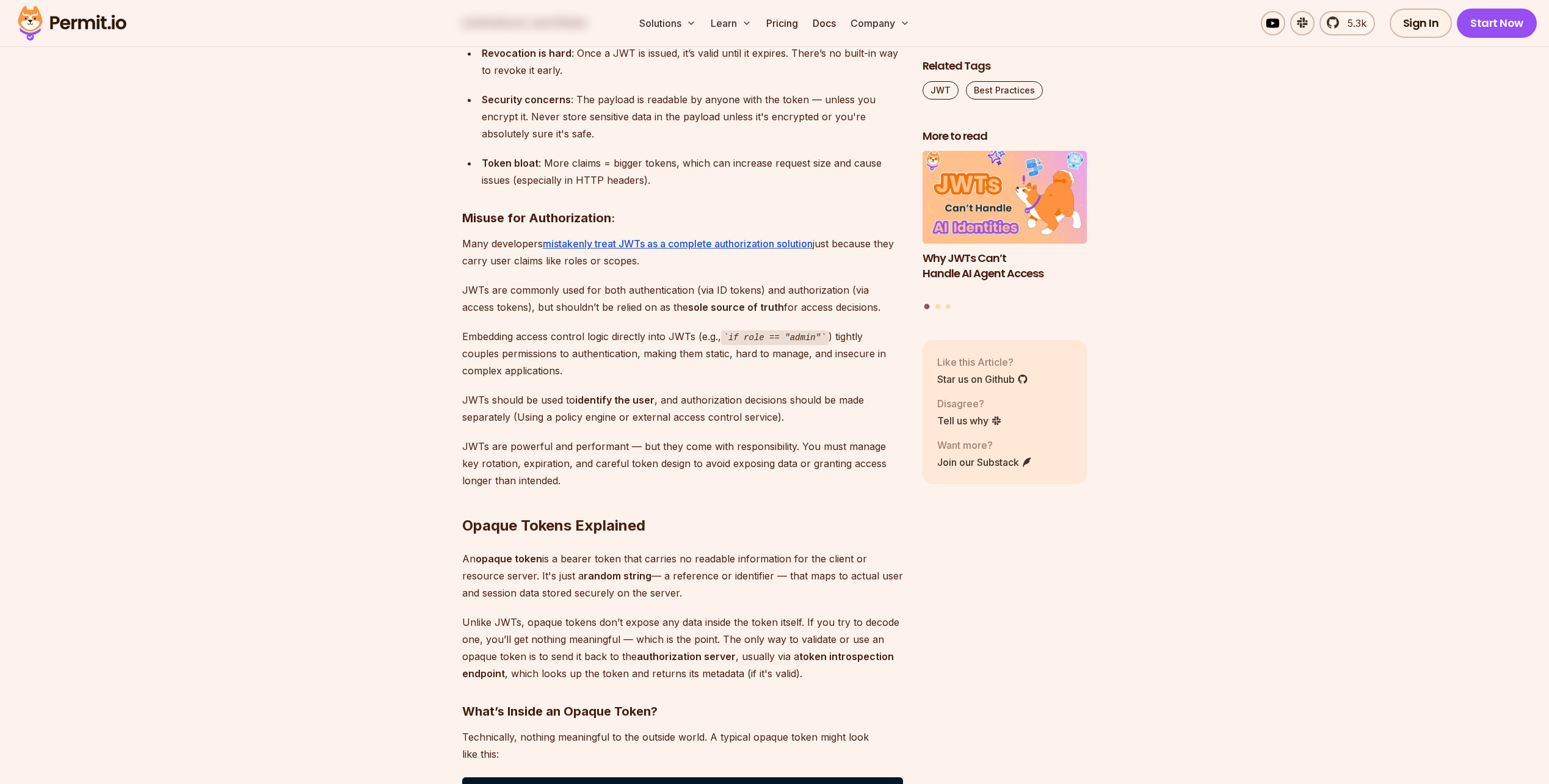
click at [583, 753] on p "Technically, nothing meaningful to the outside world. A typical opaque token mi…" at bounding box center [683, 745] width 441 height 34
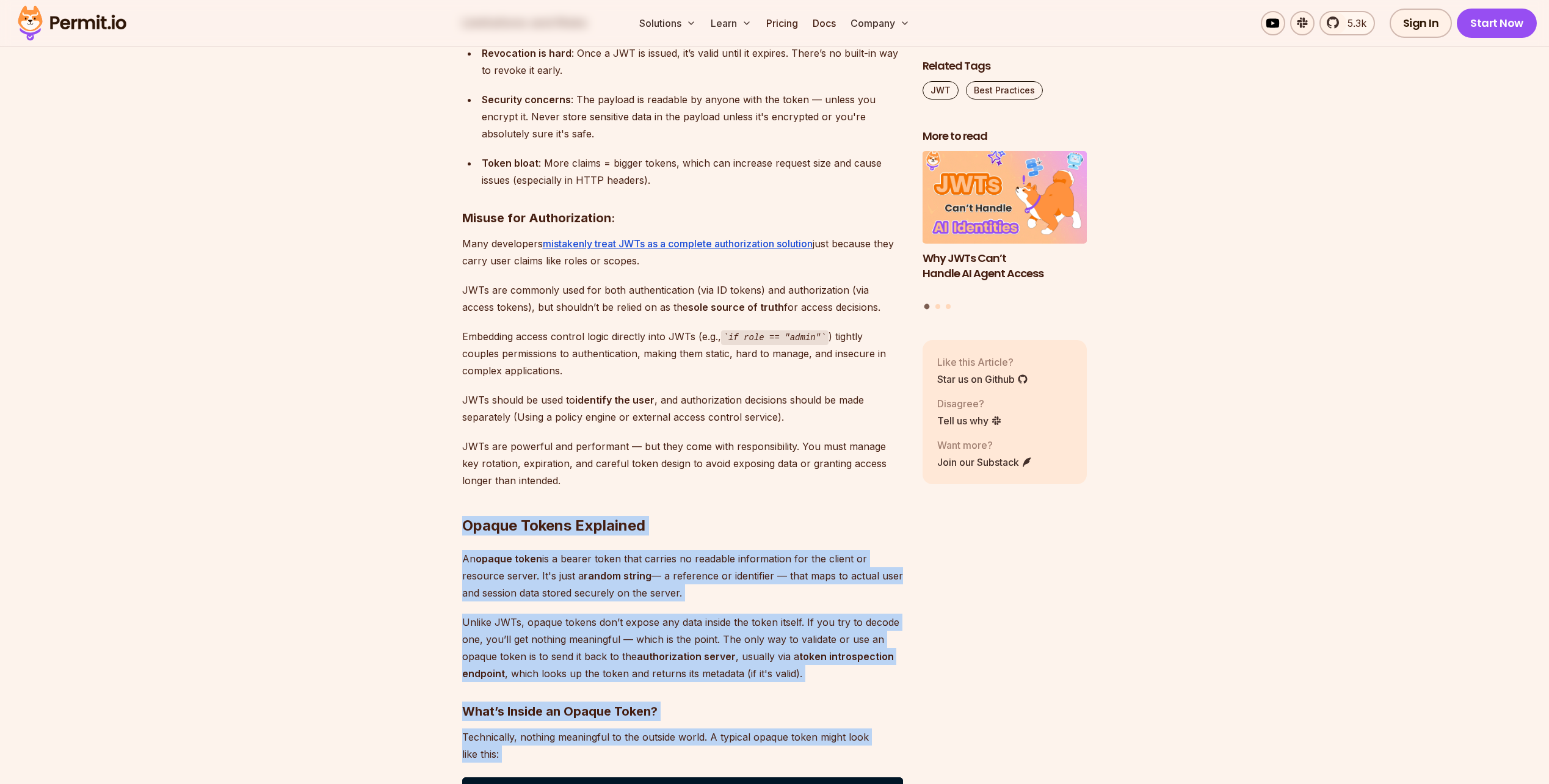
drag, startPoint x: 583, startPoint y: 753, endPoint x: 591, endPoint y: 526, distance: 227.1
click at [591, 526] on div "Bearer tokens play an important role in securing APIs and managing user session…" at bounding box center [683, 434] width 441 height 9884
click at [591, 526] on h2 "Opaque Tokens Explained" at bounding box center [683, 501] width 441 height 68
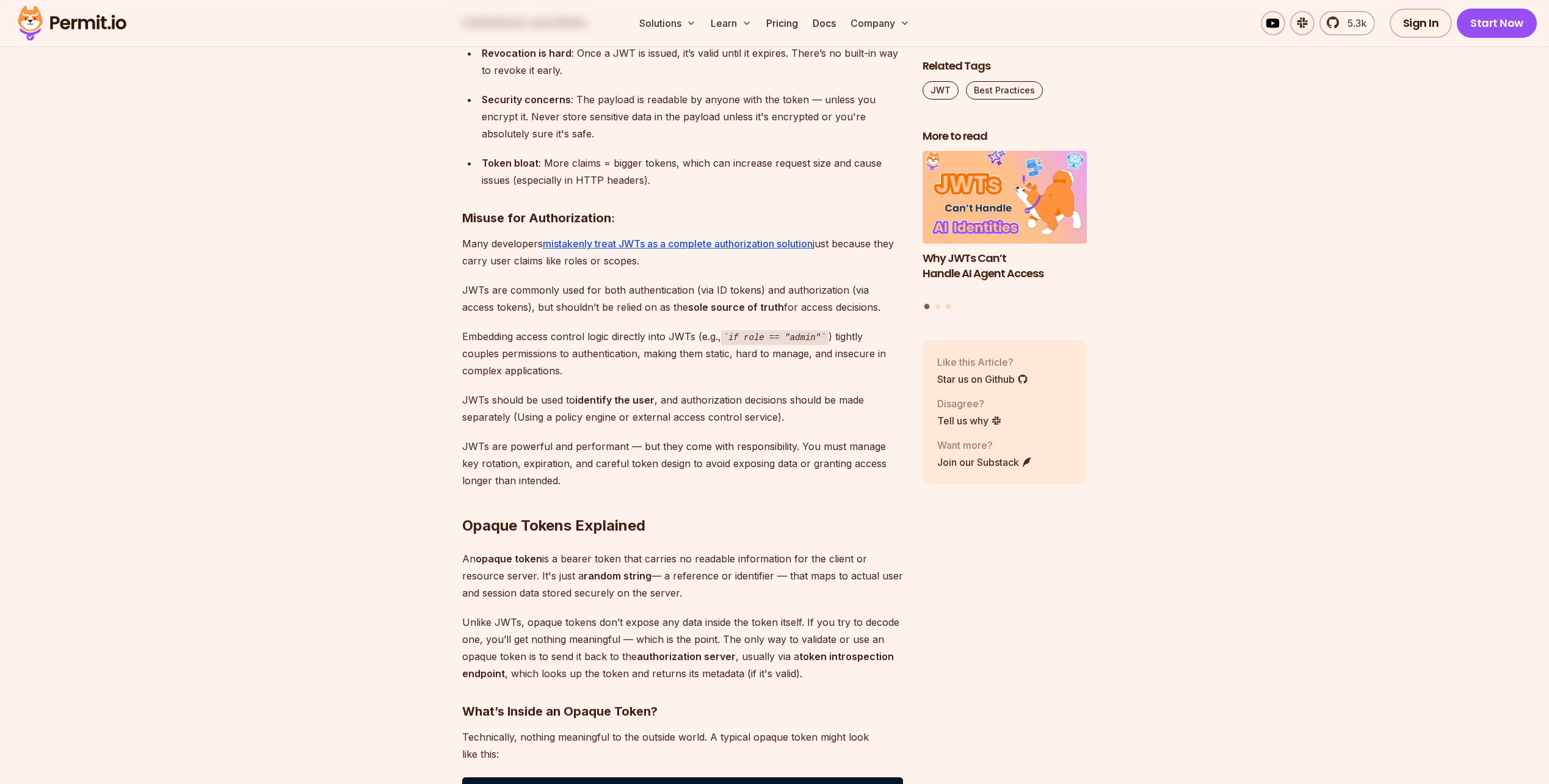
click at [591, 526] on h2 "Opaque Tokens Explained" at bounding box center [683, 501] width 441 height 68
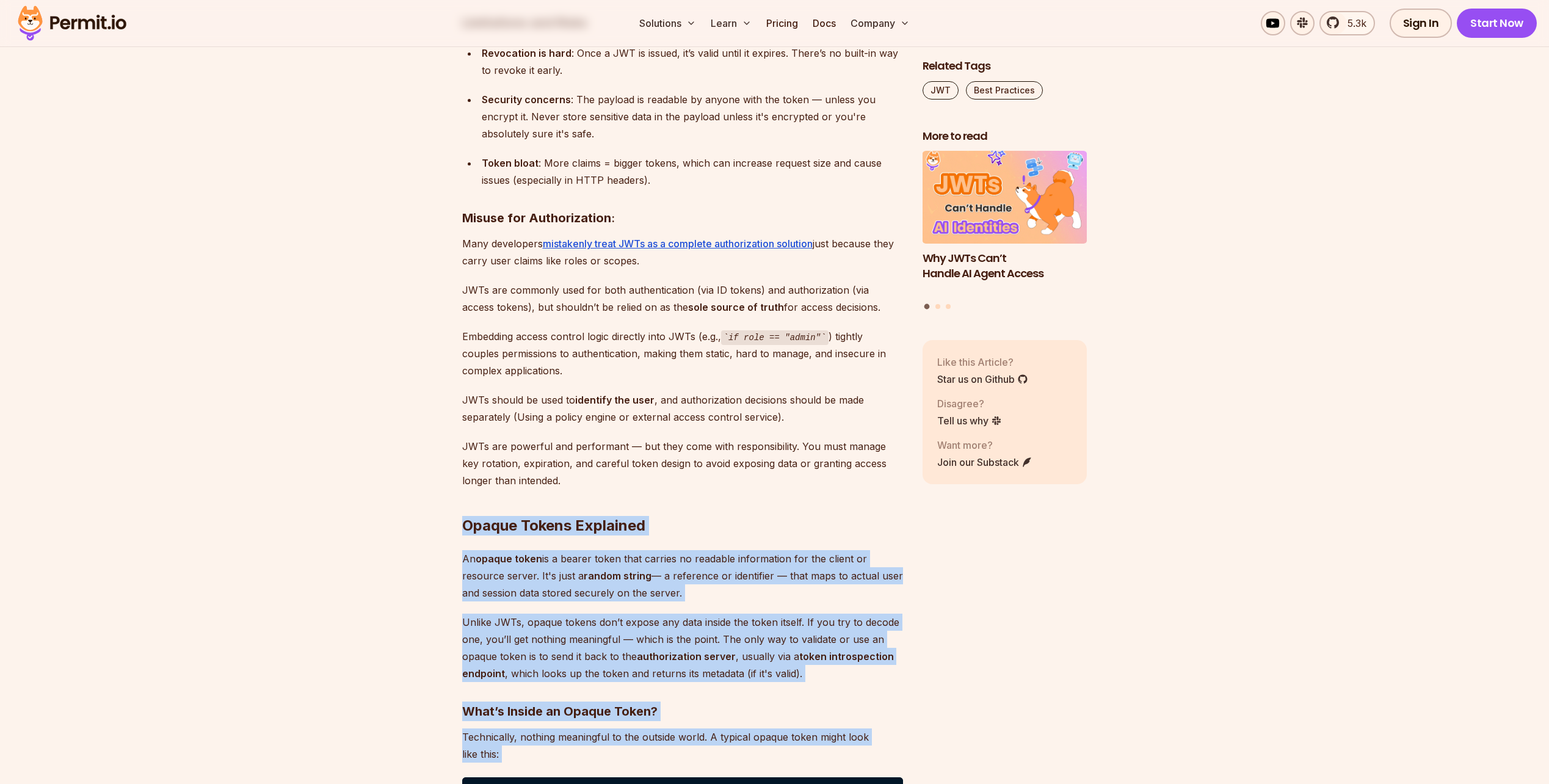
scroll to position [5335, 0]
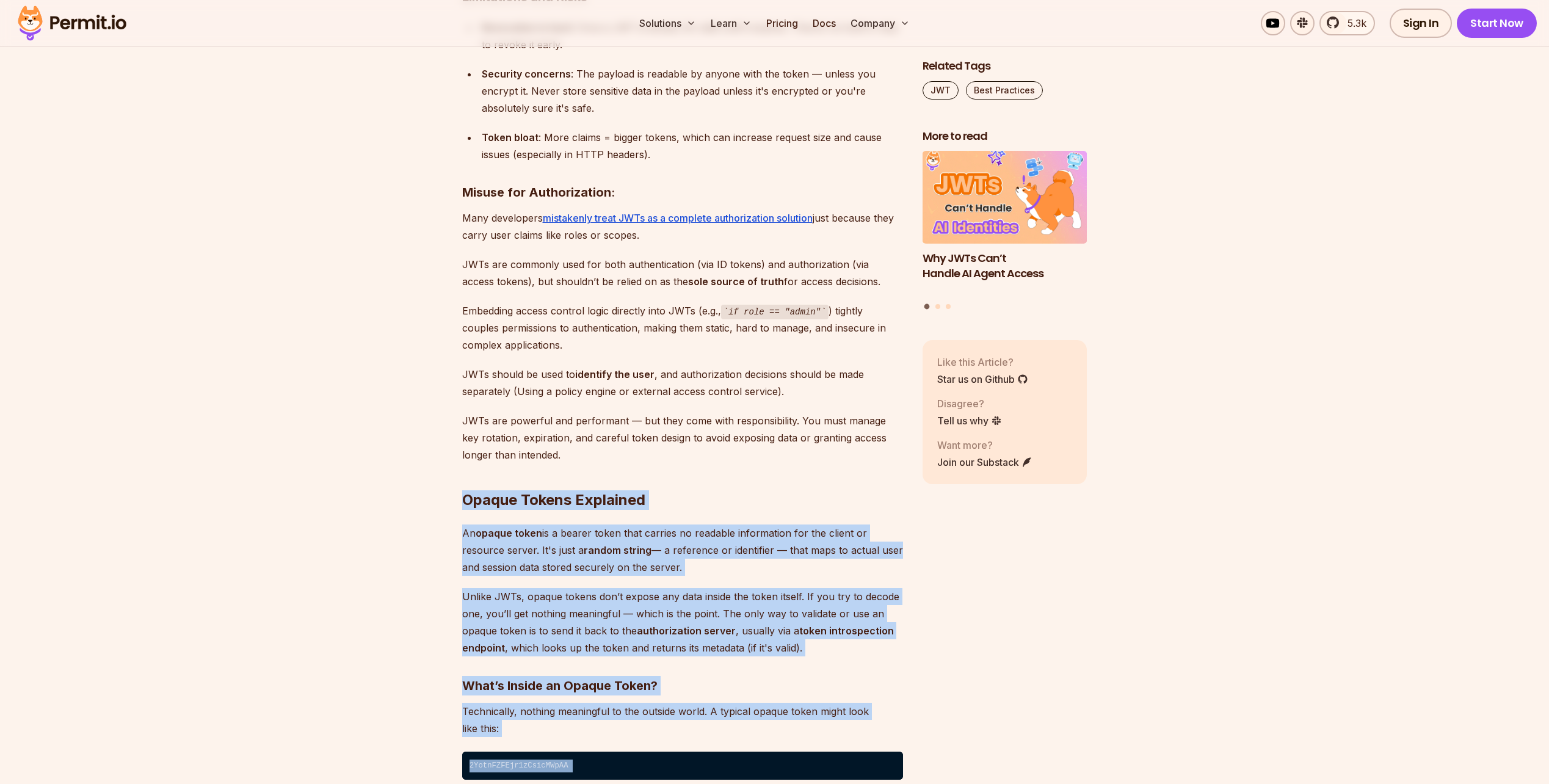
drag, startPoint x: 591, startPoint y: 526, endPoint x: 583, endPoint y: 781, distance: 255.1
click at [584, 781] on div "Bearer tokens play an important role in securing APIs and managing user session…" at bounding box center [683, 409] width 441 height 9884
drag, startPoint x: 583, startPoint y: 781, endPoint x: 535, endPoint y: 722, distance: 76.1
click at [535, 722] on p "Technically, nothing meaningful to the outside world. A typical opaque token mi…" at bounding box center [683, 719] width 441 height 34
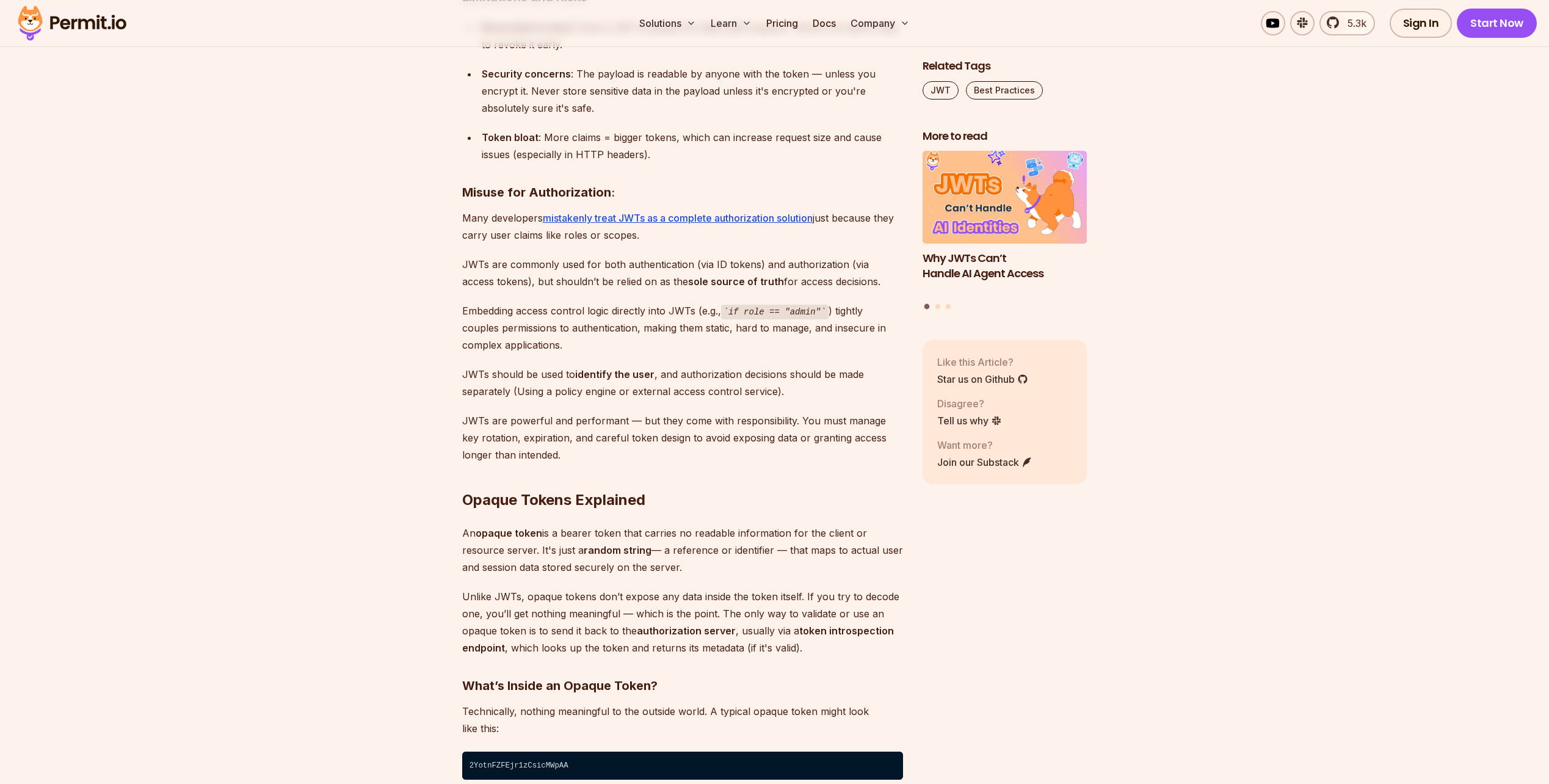
click at [535, 722] on p "Technically, nothing meaningful to the outside world. A typical opaque token mi…" at bounding box center [683, 719] width 441 height 34
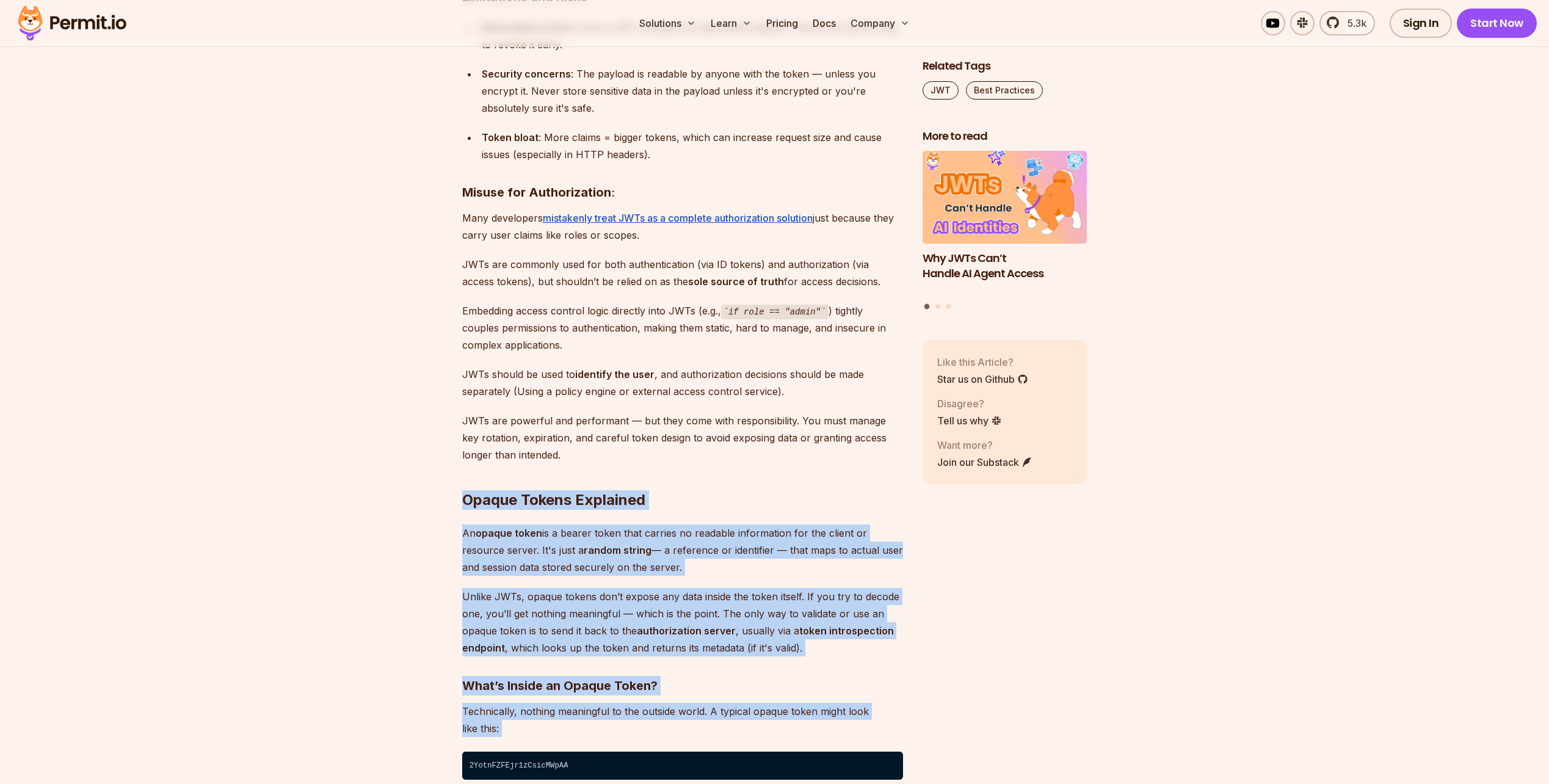
drag, startPoint x: 535, startPoint y: 722, endPoint x: 563, endPoint y: 487, distance: 236.7
click at [563, 487] on div "Bearer tokens play an important role in securing APIs and managing user session…" at bounding box center [683, 409] width 441 height 9884
click at [563, 487] on h2 "Opaque Tokens Explained" at bounding box center [683, 475] width 441 height 68
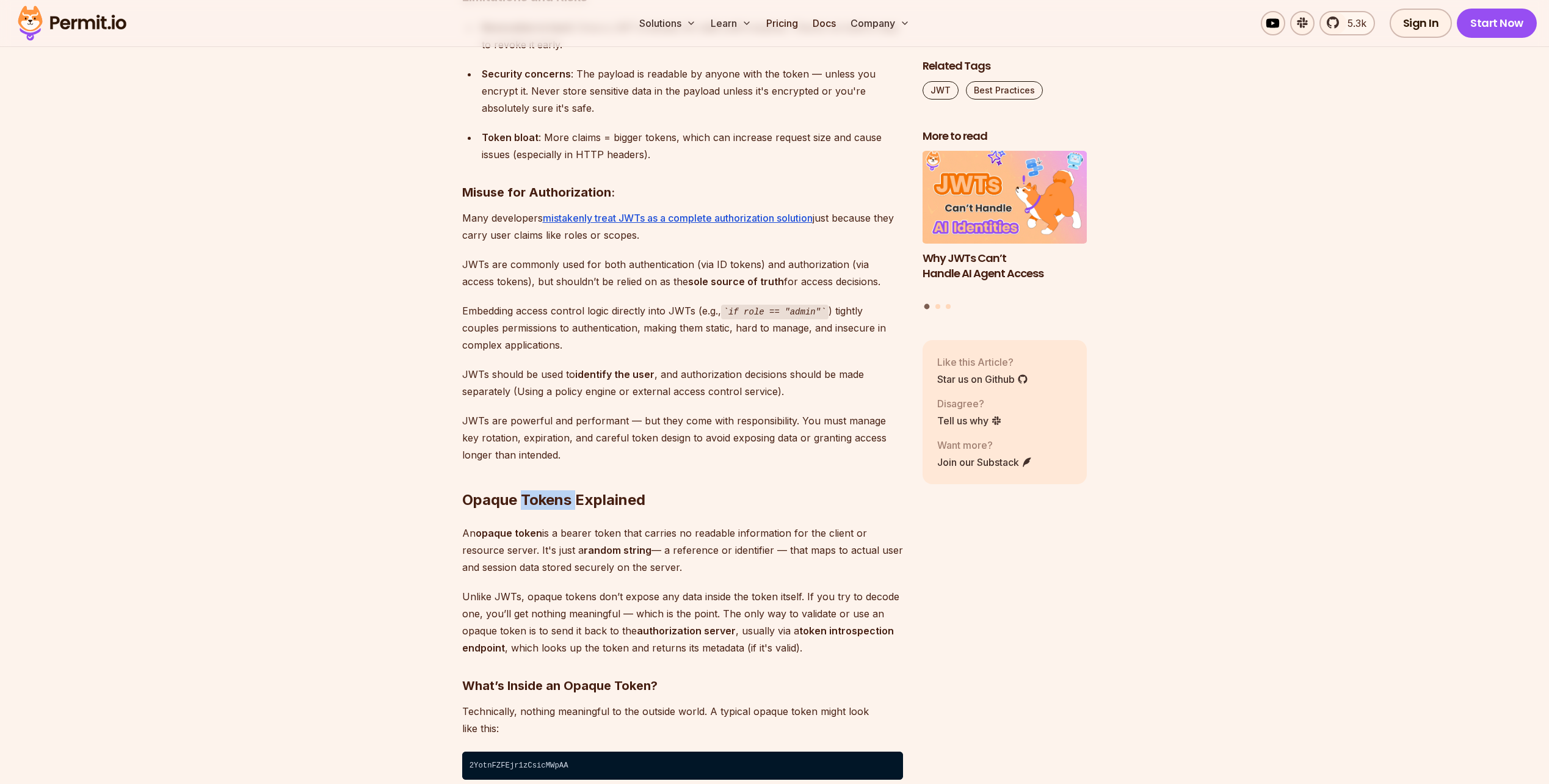
click at [563, 487] on h2 "Opaque Tokens Explained" at bounding box center [683, 475] width 441 height 68
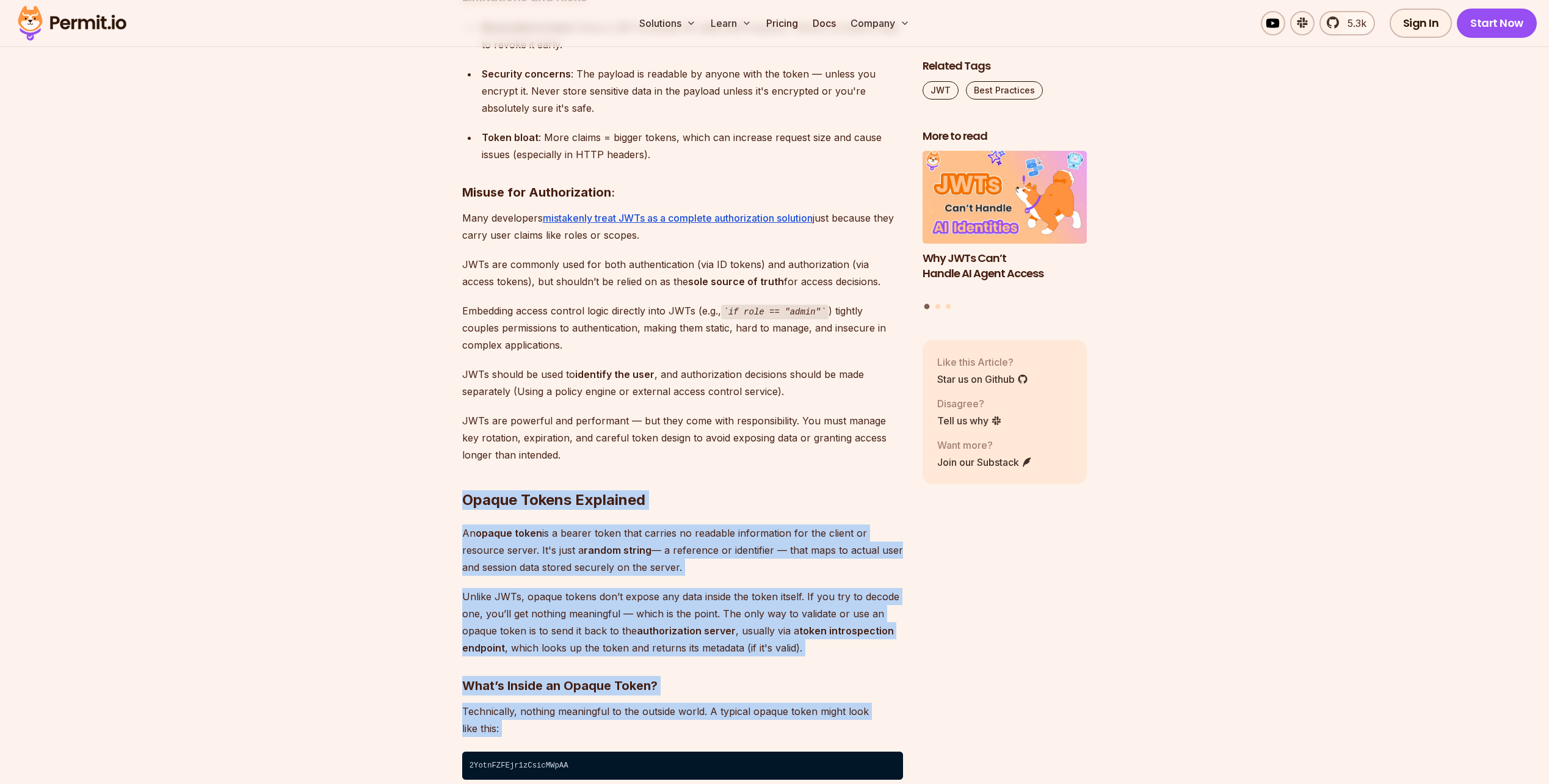
drag, startPoint x: 563, startPoint y: 487, endPoint x: 591, endPoint y: 715, distance: 229.7
click at [591, 715] on div "Bearer tokens play an important role in securing APIs and managing user session…" at bounding box center [683, 409] width 441 height 9884
click at [591, 715] on p "Technically, nothing meaningful to the outside world. A typical opaque token mi…" at bounding box center [683, 719] width 441 height 34
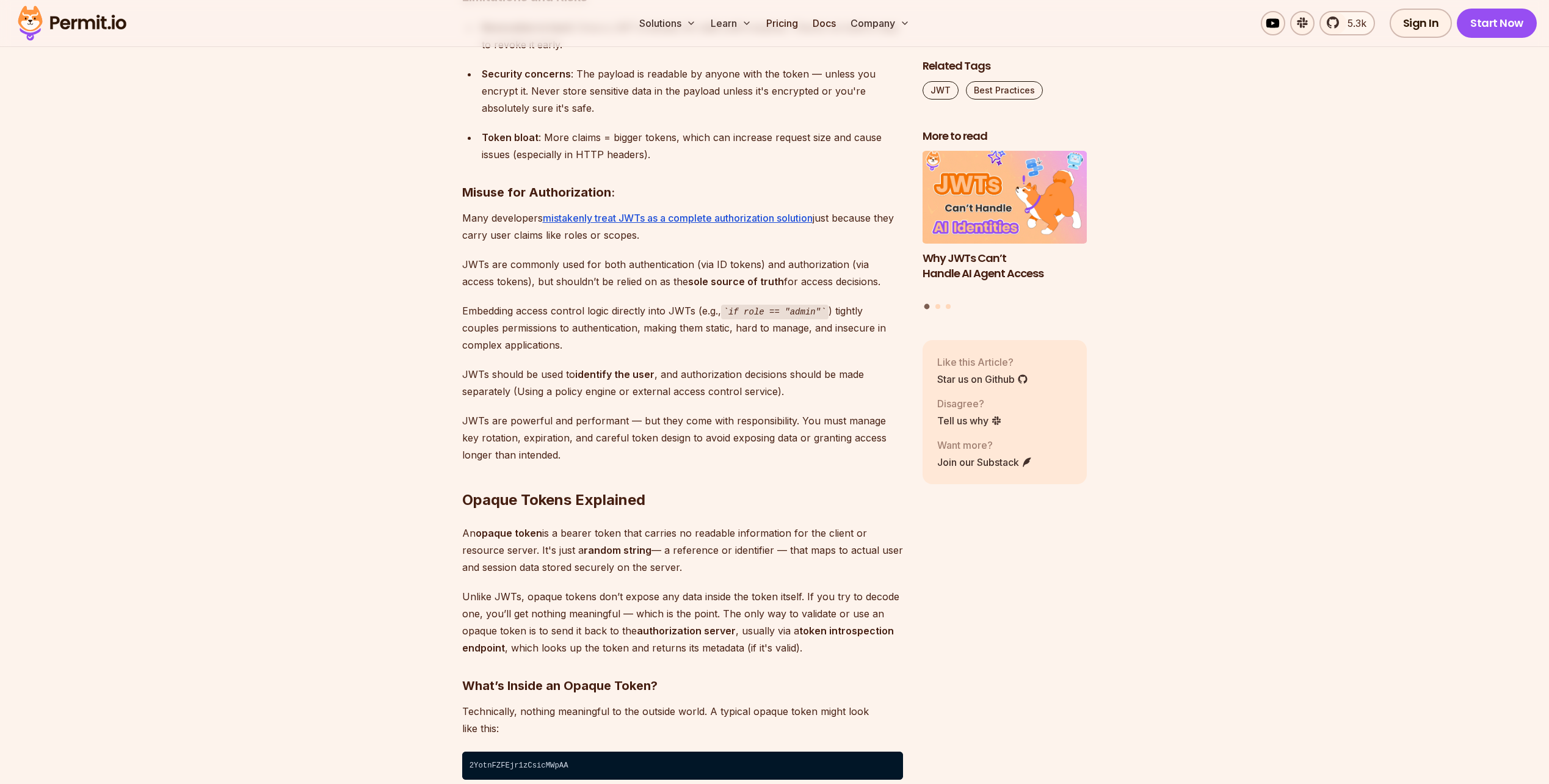
click at [591, 715] on p "Technically, nothing meaningful to the outside world. A typical opaque token mi…" at bounding box center [683, 719] width 441 height 34
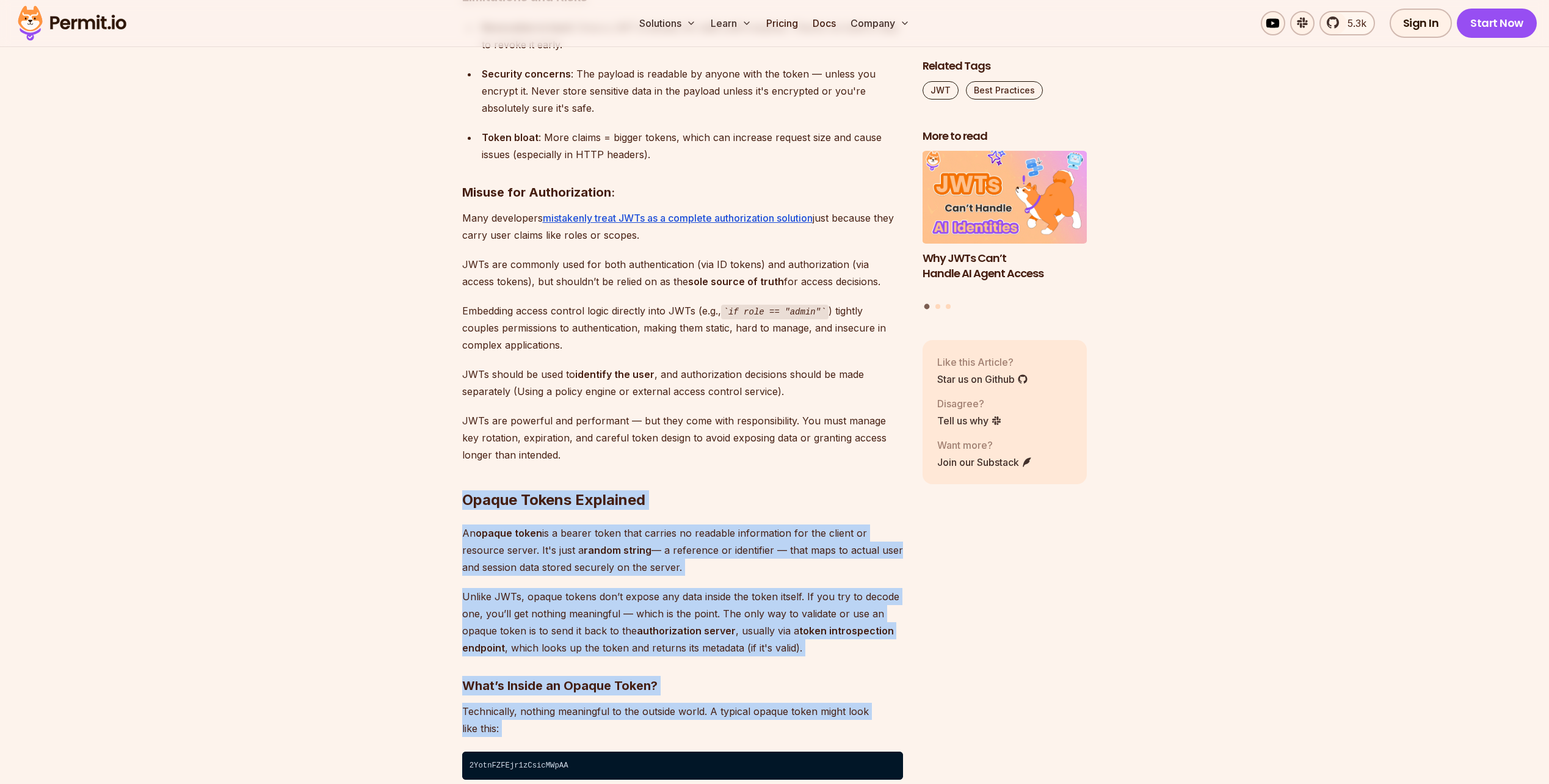
drag, startPoint x: 591, startPoint y: 715, endPoint x: 618, endPoint y: 481, distance: 235.6
click at [618, 481] on div "Bearer tokens play an important role in securing APIs and managing user session…" at bounding box center [683, 409] width 441 height 9884
click at [618, 481] on h2 "Opaque Tokens Explained" at bounding box center [683, 475] width 441 height 68
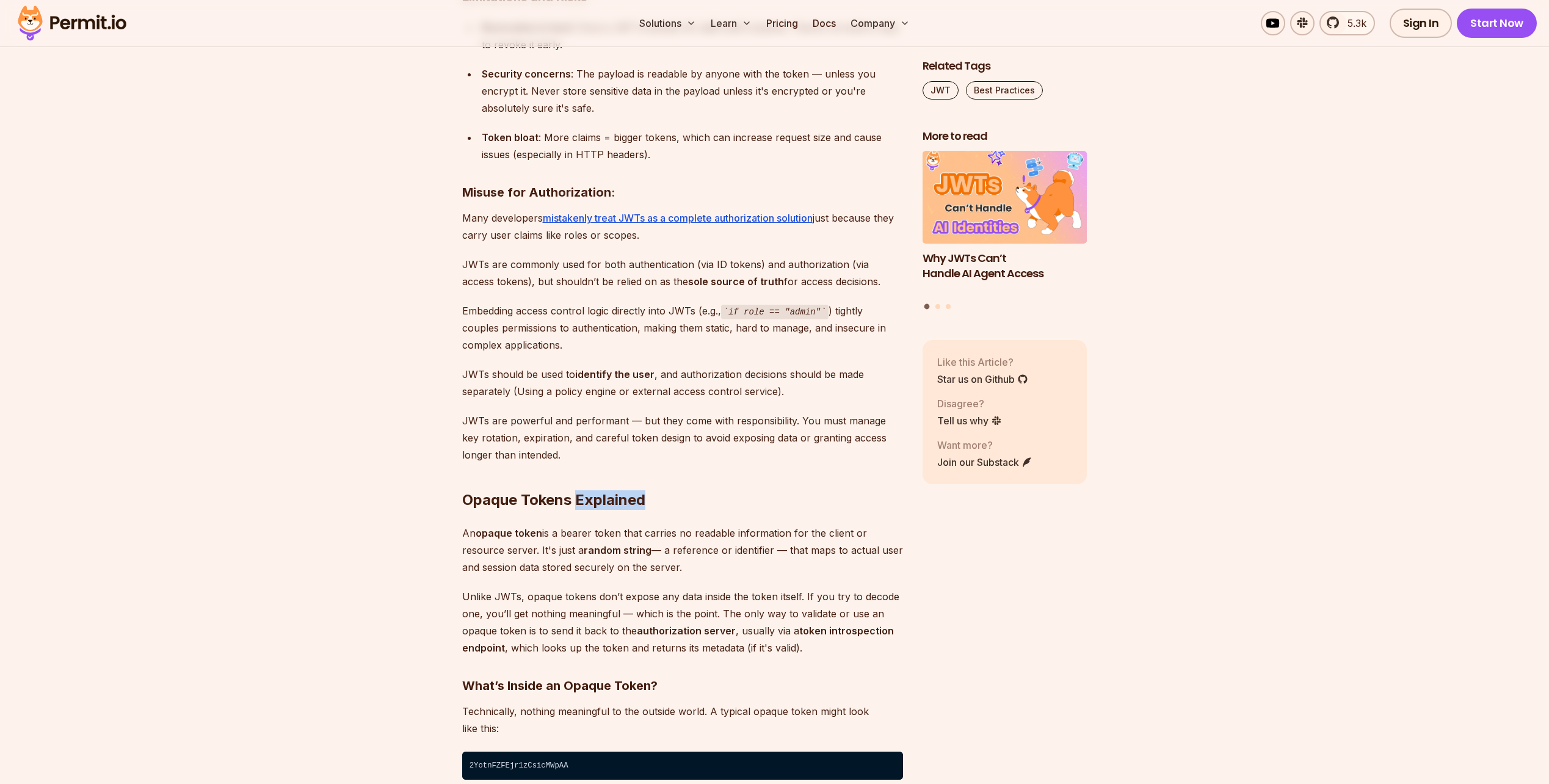
click at [618, 481] on h2 "Opaque Tokens Explained" at bounding box center [683, 475] width 441 height 68
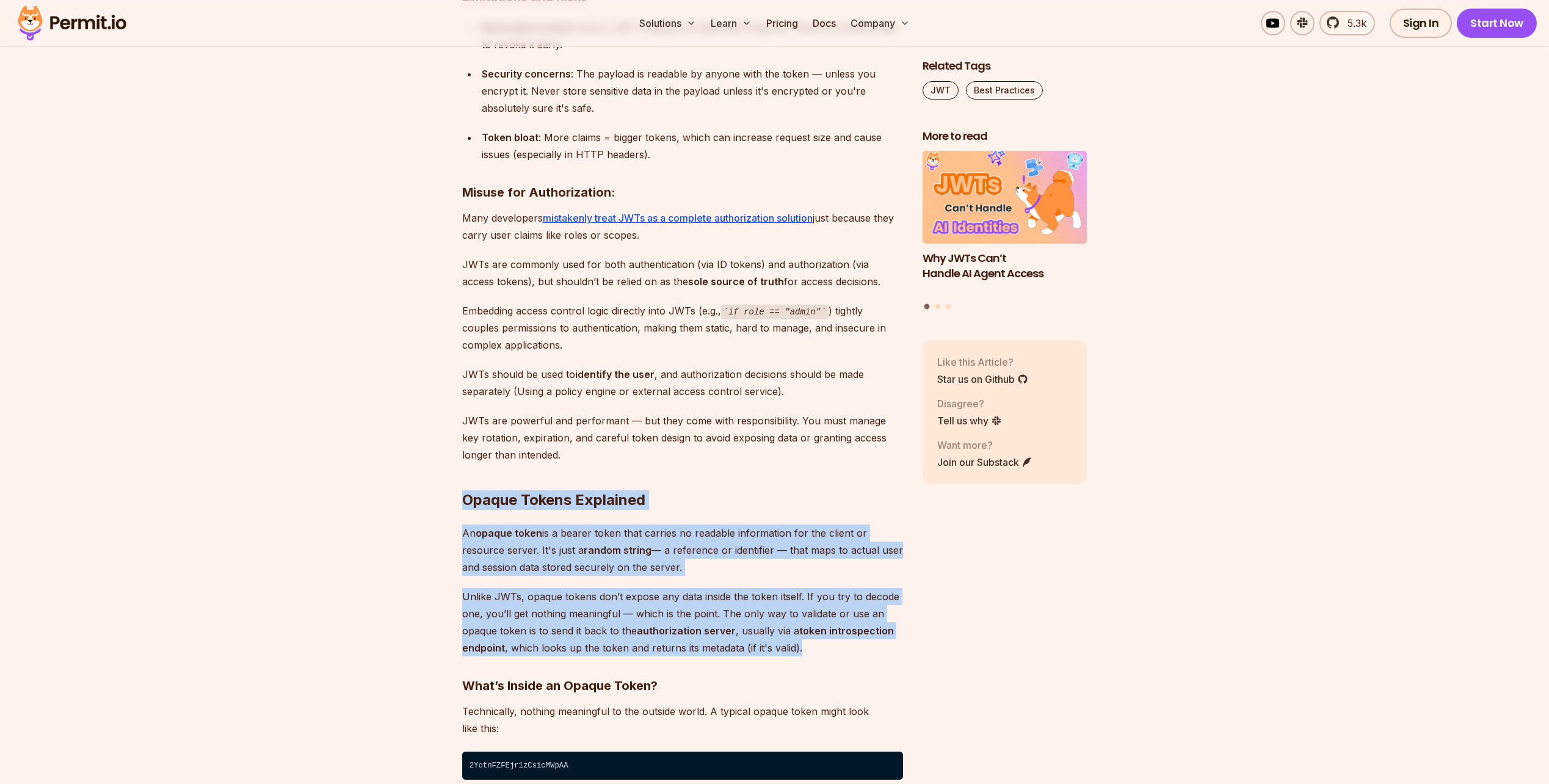
drag, startPoint x: 618, startPoint y: 481, endPoint x: 615, endPoint y: 660, distance: 179.0
click at [615, 660] on div "Bearer tokens play an important role in securing APIs and managing user session…" at bounding box center [683, 409] width 441 height 9884
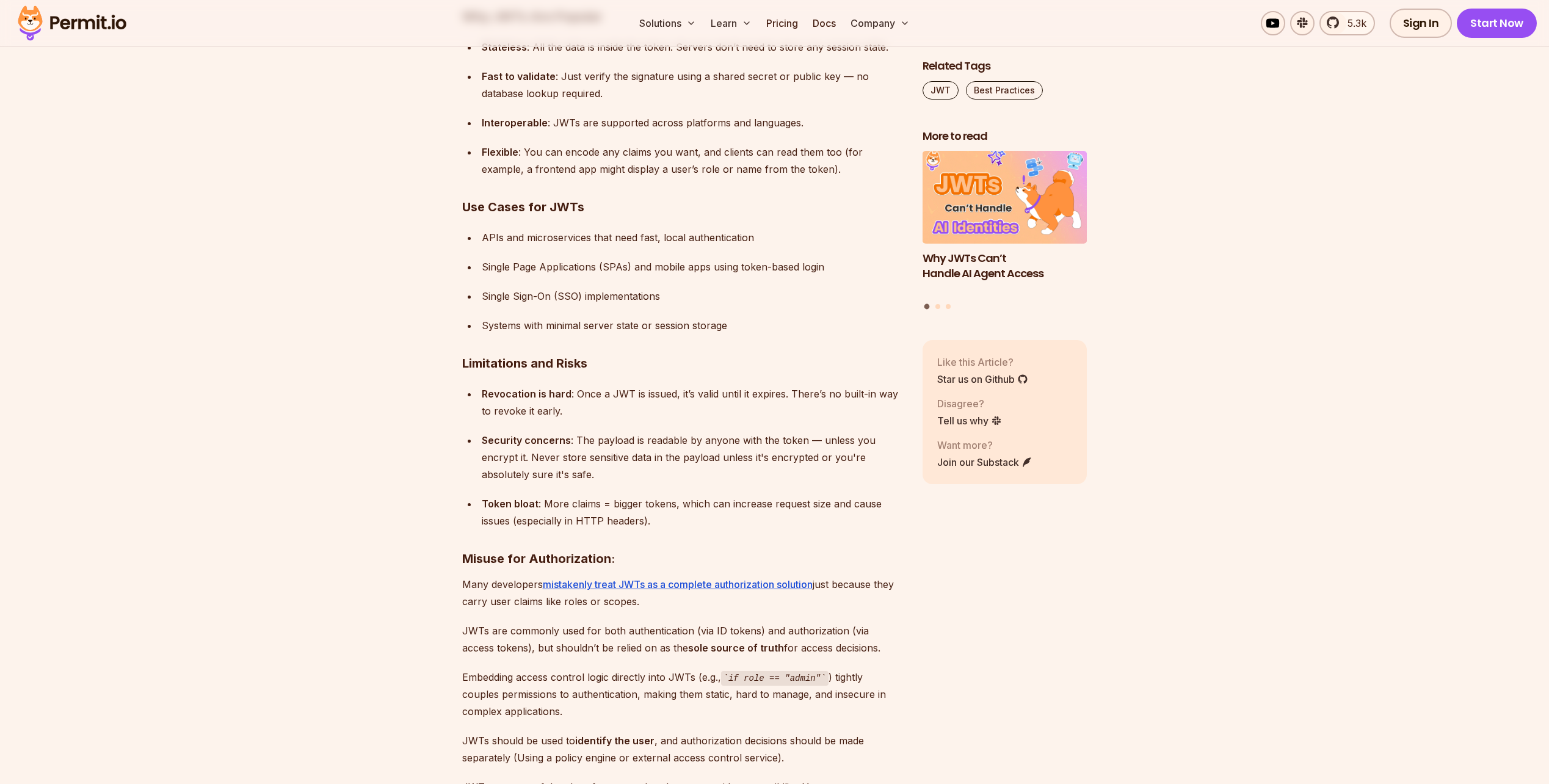
scroll to position [4907, 0]
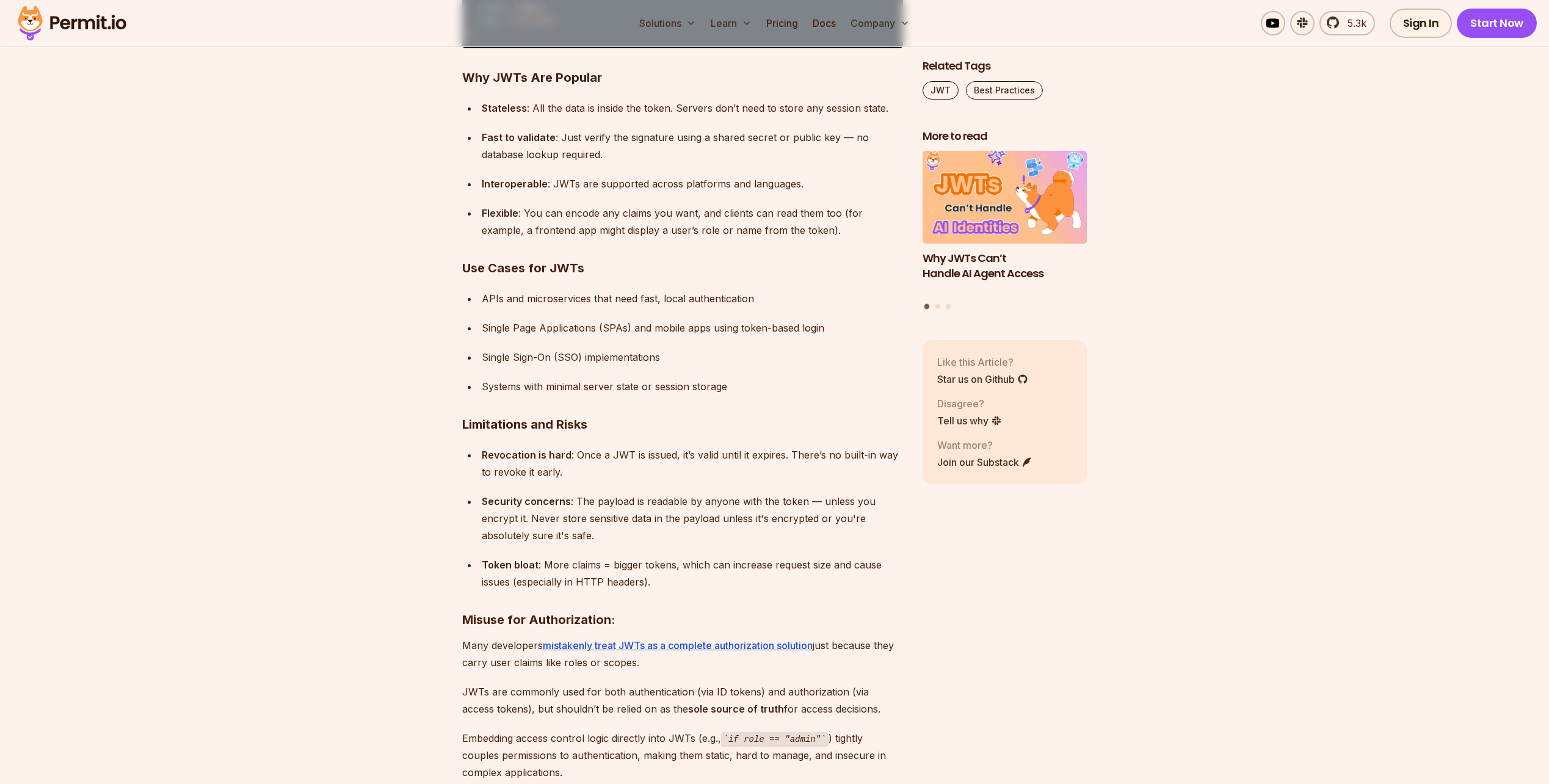
click at [524, 78] on strong "Why JWTs Are Popular" at bounding box center [532, 77] width 140 height 14
click at [524, 77] on strong "Why JWTs Are Popular" at bounding box center [532, 77] width 140 height 14
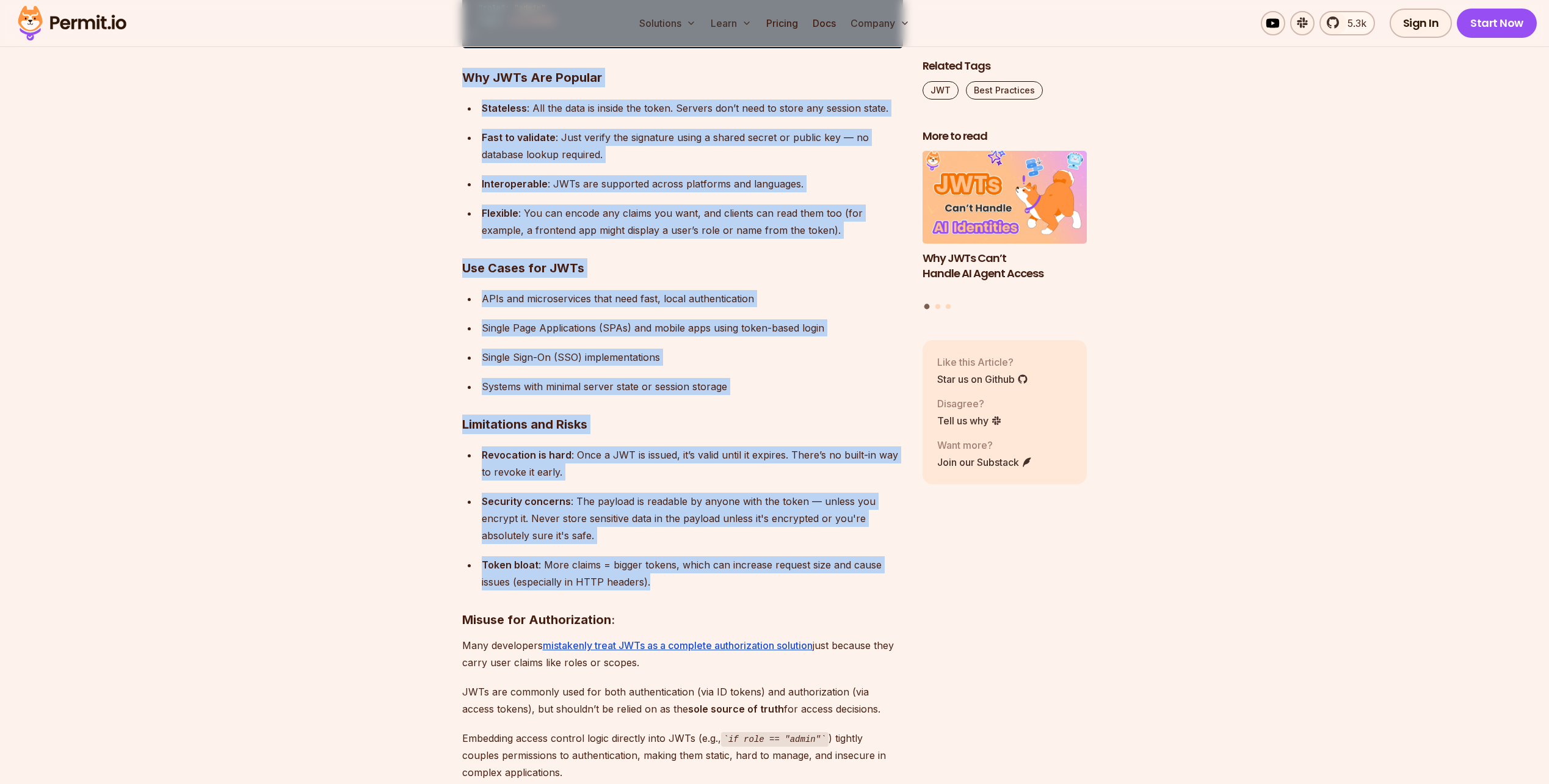
drag, startPoint x: 524, startPoint y: 77, endPoint x: 667, endPoint y: 566, distance: 509.5
click at [667, 566] on div "Token bloat : More claims = bigger tokens, which can increase request size and …" at bounding box center [692, 573] width 421 height 34
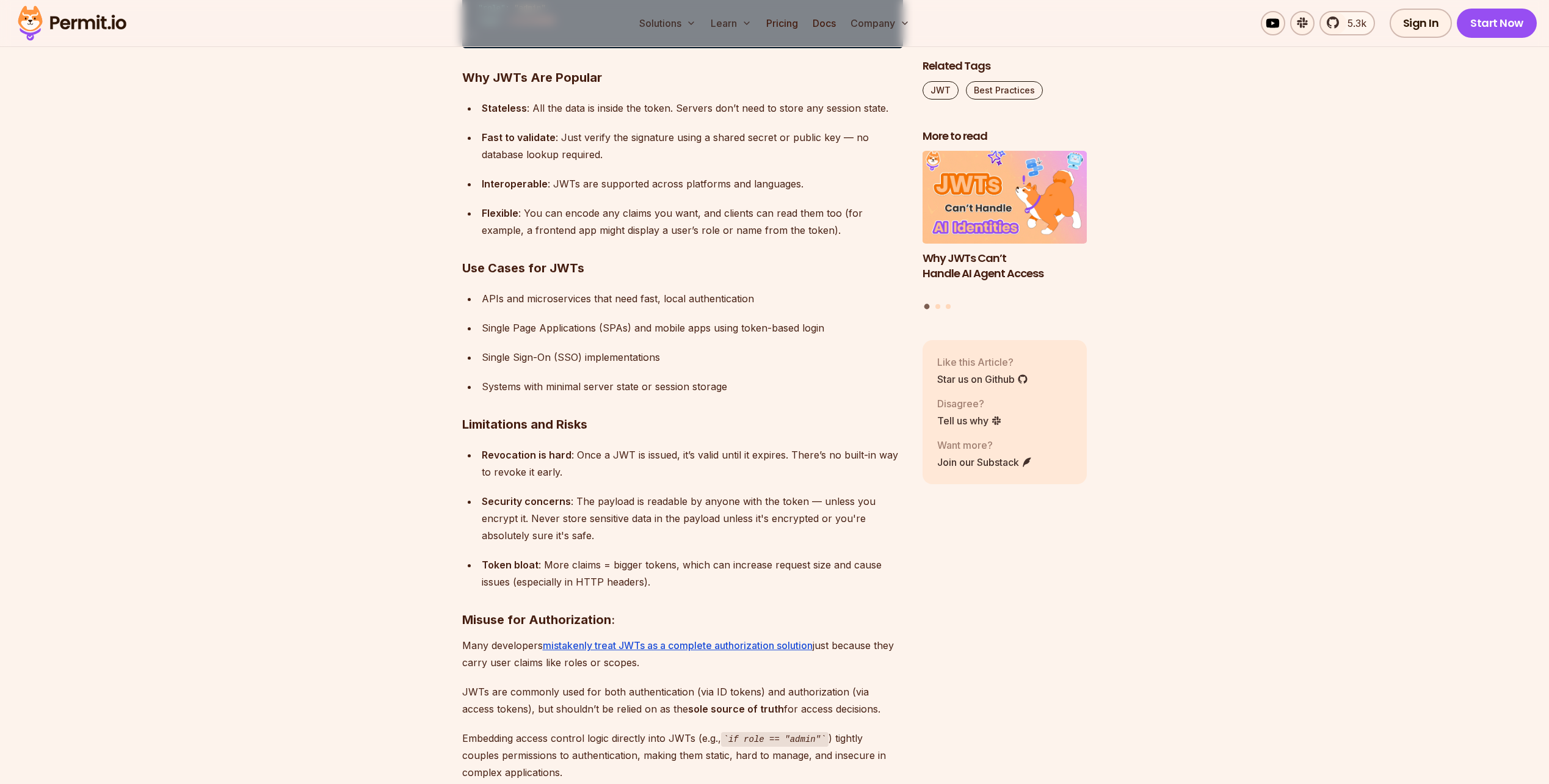
click at [667, 566] on div "Token bloat : More claims = bigger tokens, which can increase request size and …" at bounding box center [692, 573] width 421 height 34
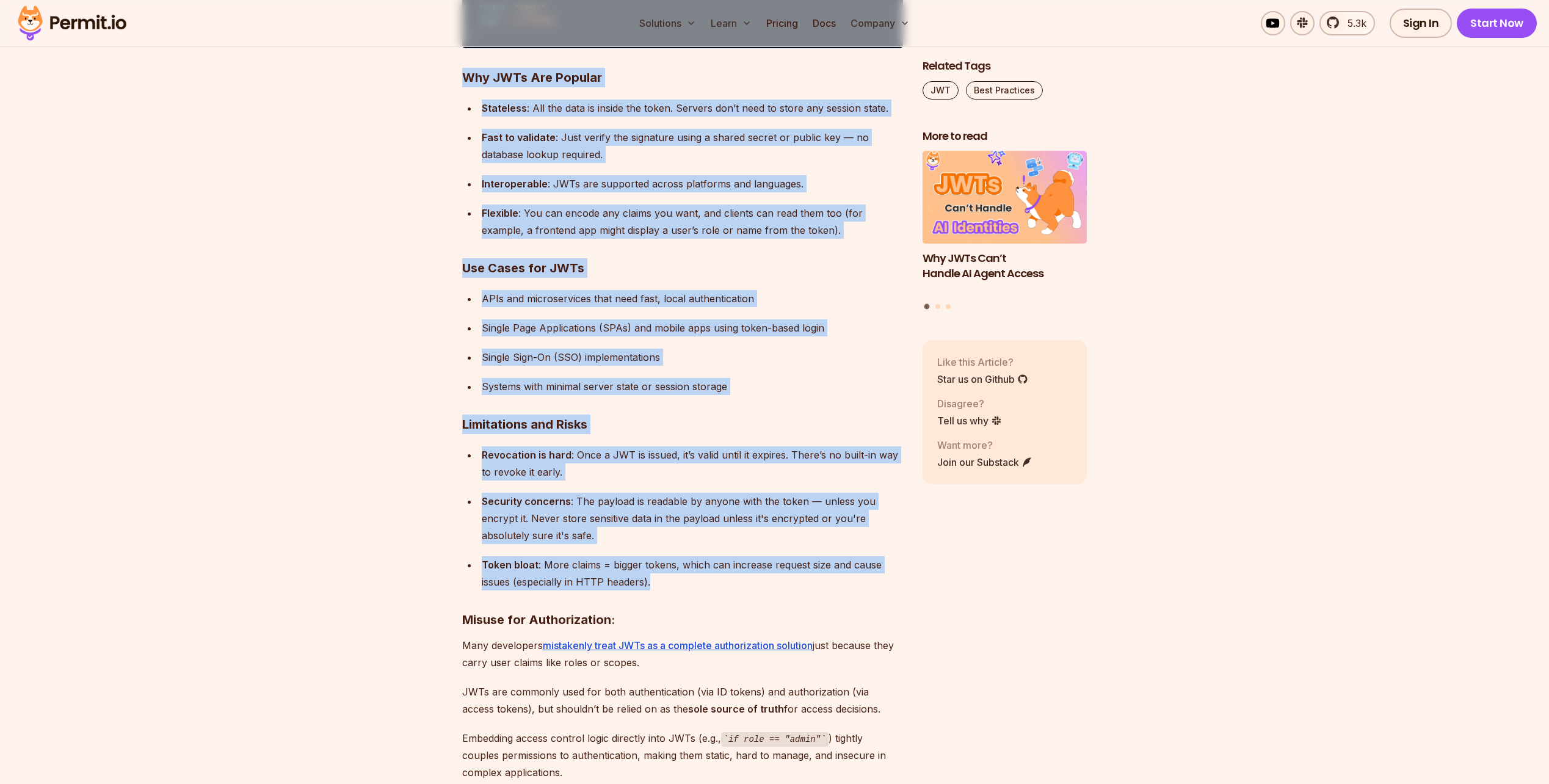
drag, startPoint x: 667, startPoint y: 566, endPoint x: 598, endPoint y: 62, distance: 508.7
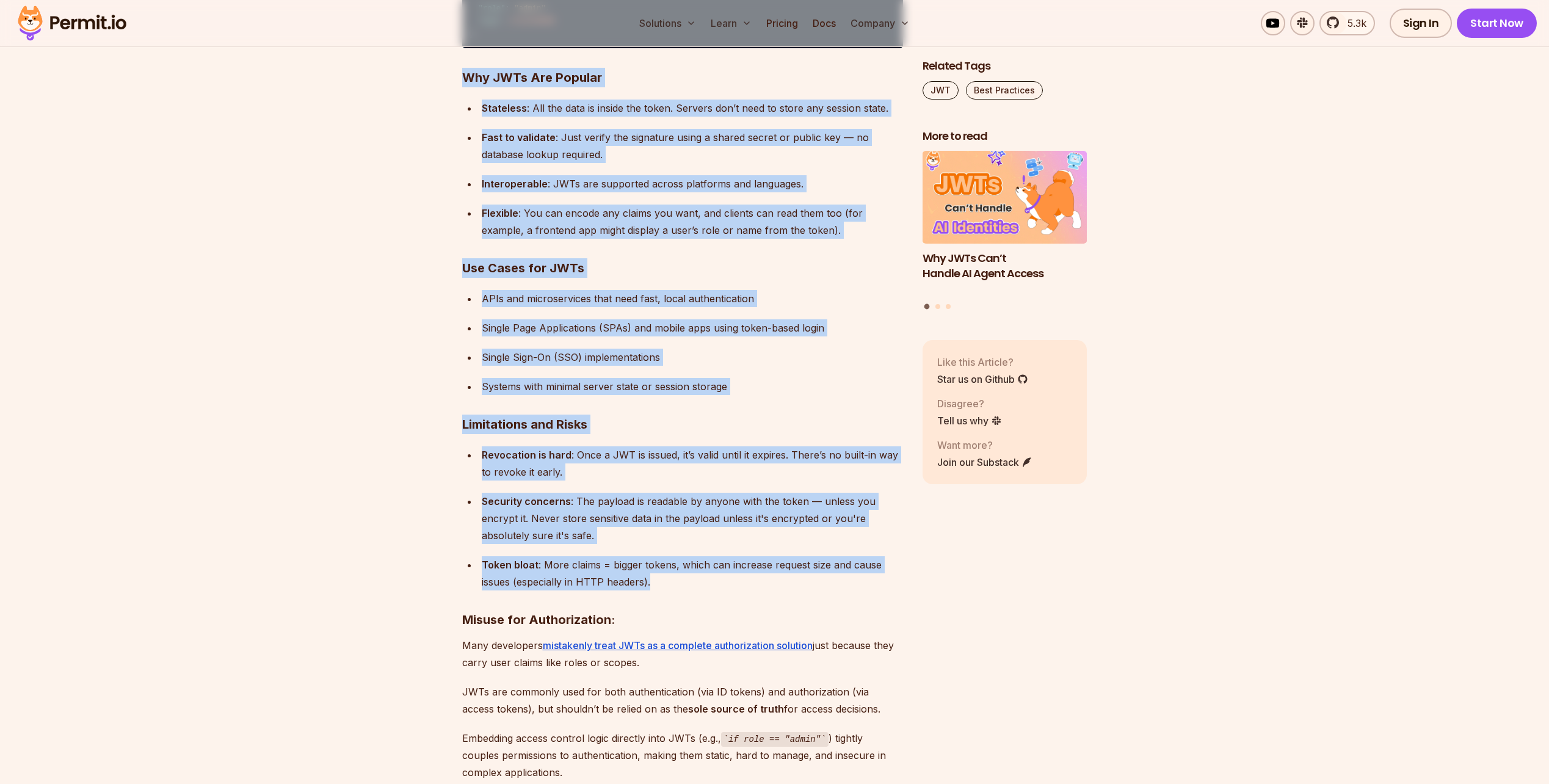
drag, startPoint x: 598, startPoint y: 66, endPoint x: 690, endPoint y: 568, distance: 510.4
click at [686, 566] on div "Token bloat : More claims = bigger tokens, which can increase request size and …" at bounding box center [692, 573] width 421 height 34
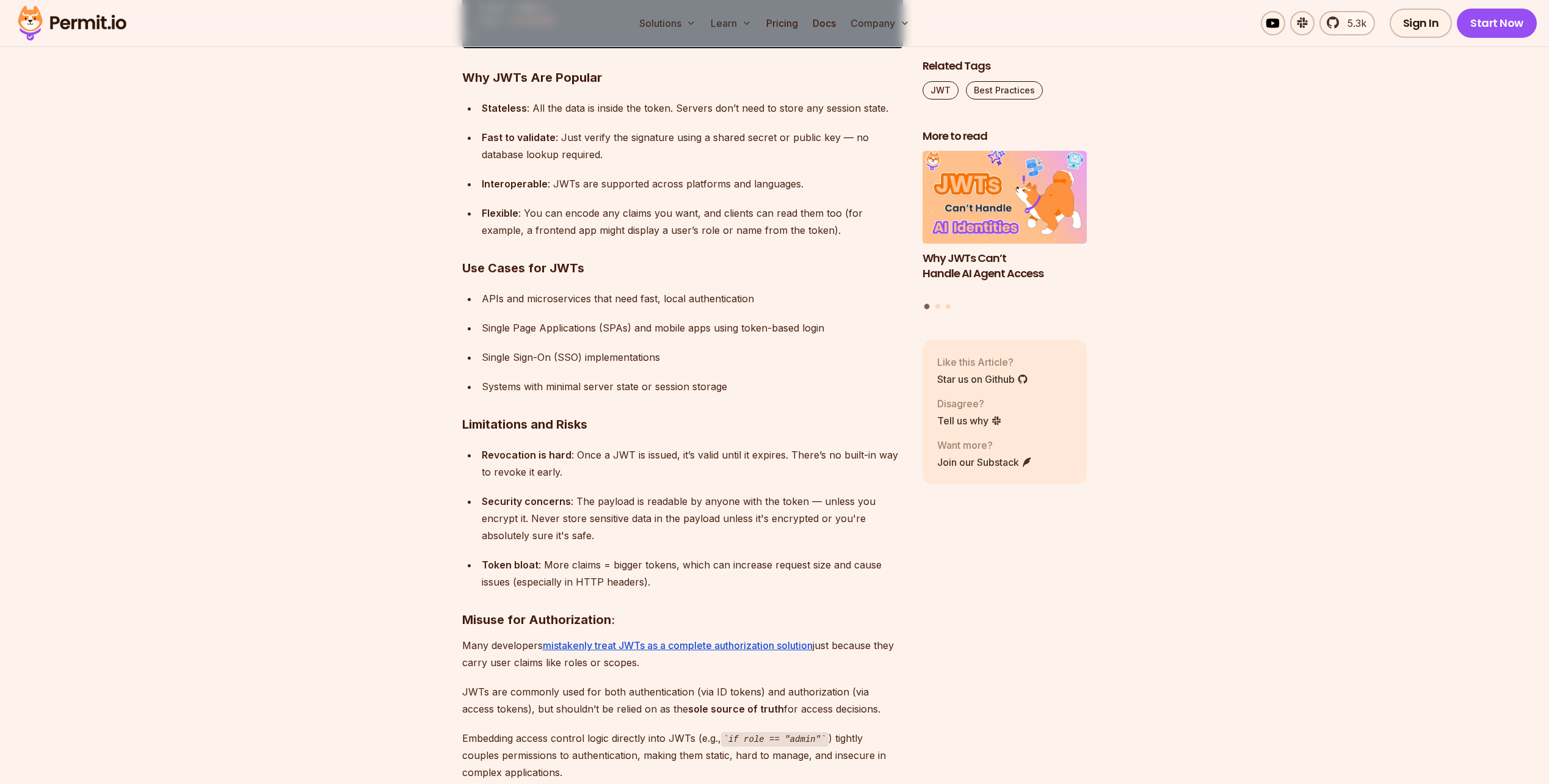
click at [686, 566] on div "Token bloat : More claims = bigger tokens, which can increase request size and …" at bounding box center [692, 573] width 421 height 34
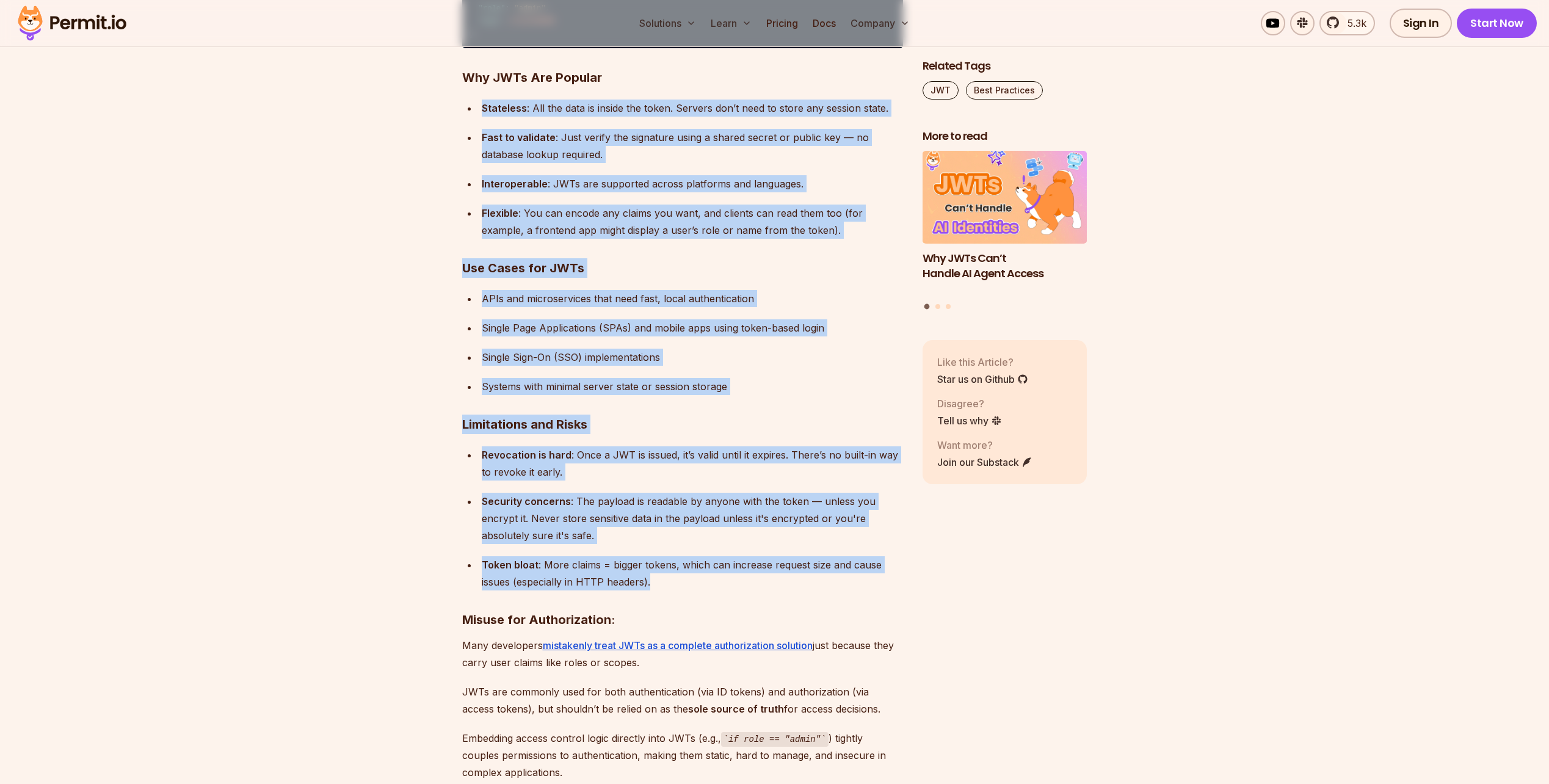
drag, startPoint x: 686, startPoint y: 566, endPoint x: 636, endPoint y: 80, distance: 488.6
click at [636, 79] on h3 "Why JWTs Are Popular" at bounding box center [683, 77] width 441 height 20
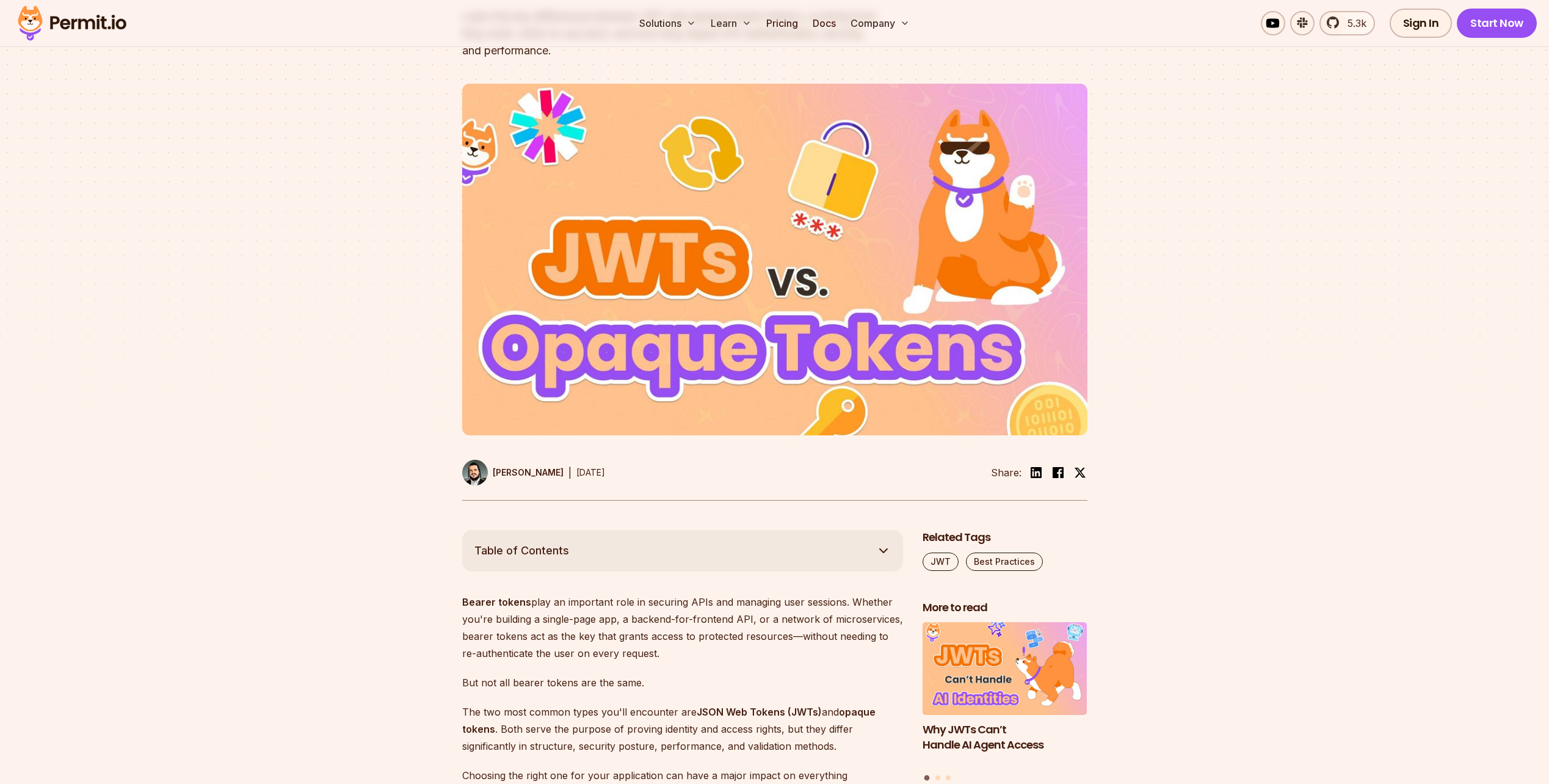
scroll to position [697, 0]
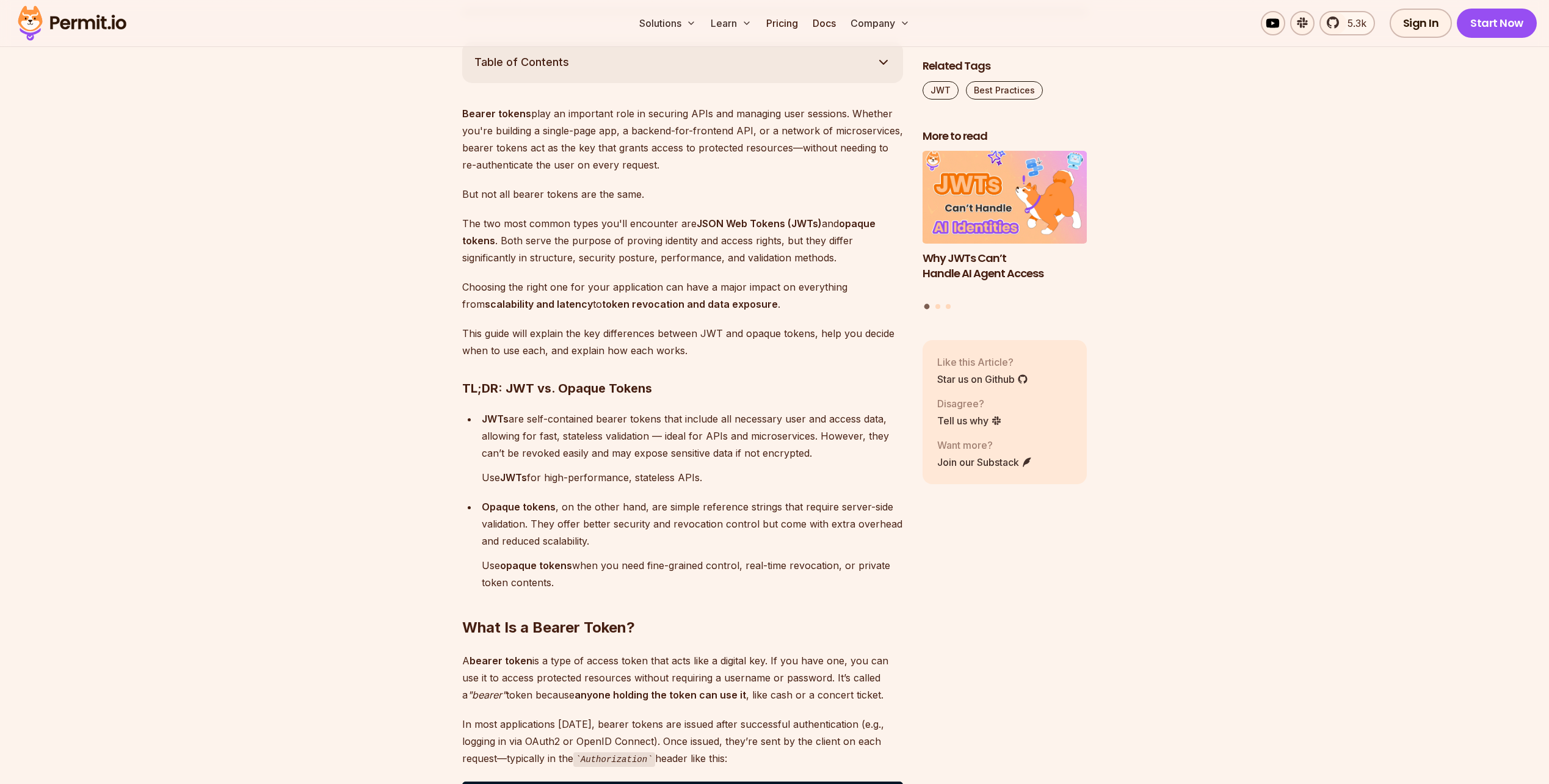
click at [591, 545] on p "Opaque tokens , on the other hand, are simple reference strings that require se…" at bounding box center [692, 524] width 421 height 51
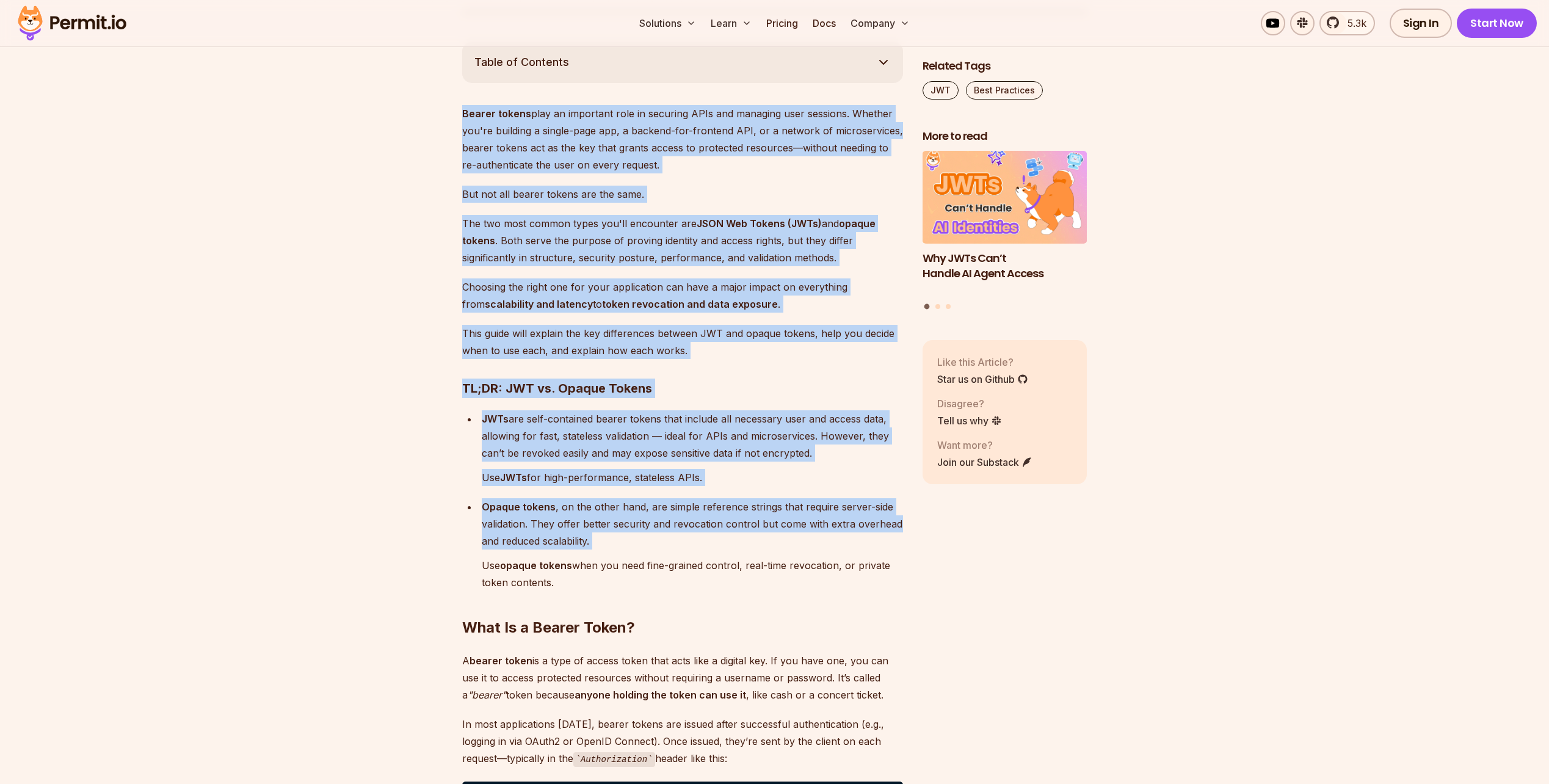
drag, startPoint x: 591, startPoint y: 545, endPoint x: 601, endPoint y: 154, distance: 391.1
click at [601, 154] on p "Bearer tokens play an important role in securing APIs and managing user session…" at bounding box center [683, 139] width 441 height 68
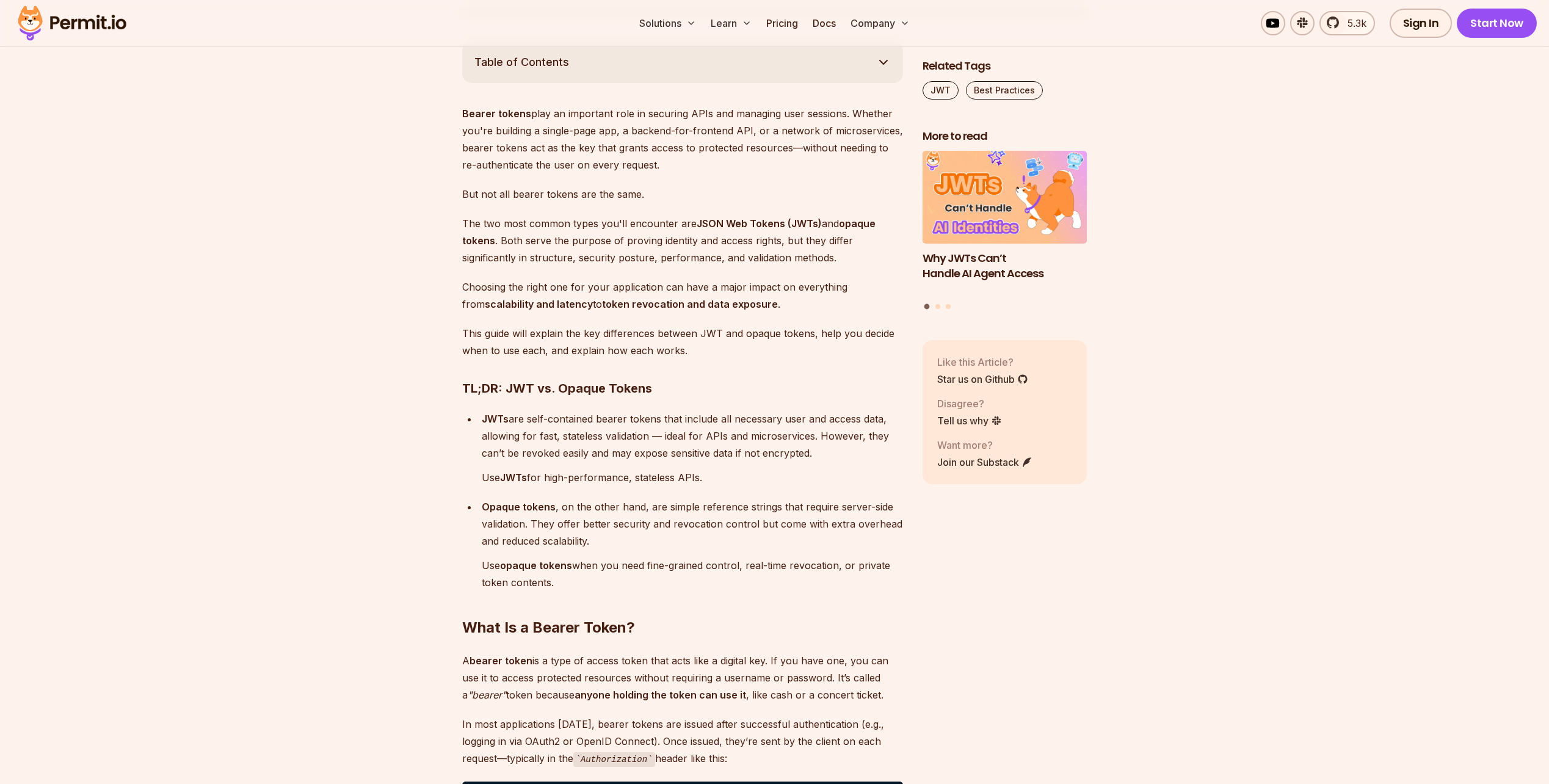
click at [601, 154] on p "Bearer tokens play an important role in securing APIs and managing user session…" at bounding box center [683, 139] width 441 height 68
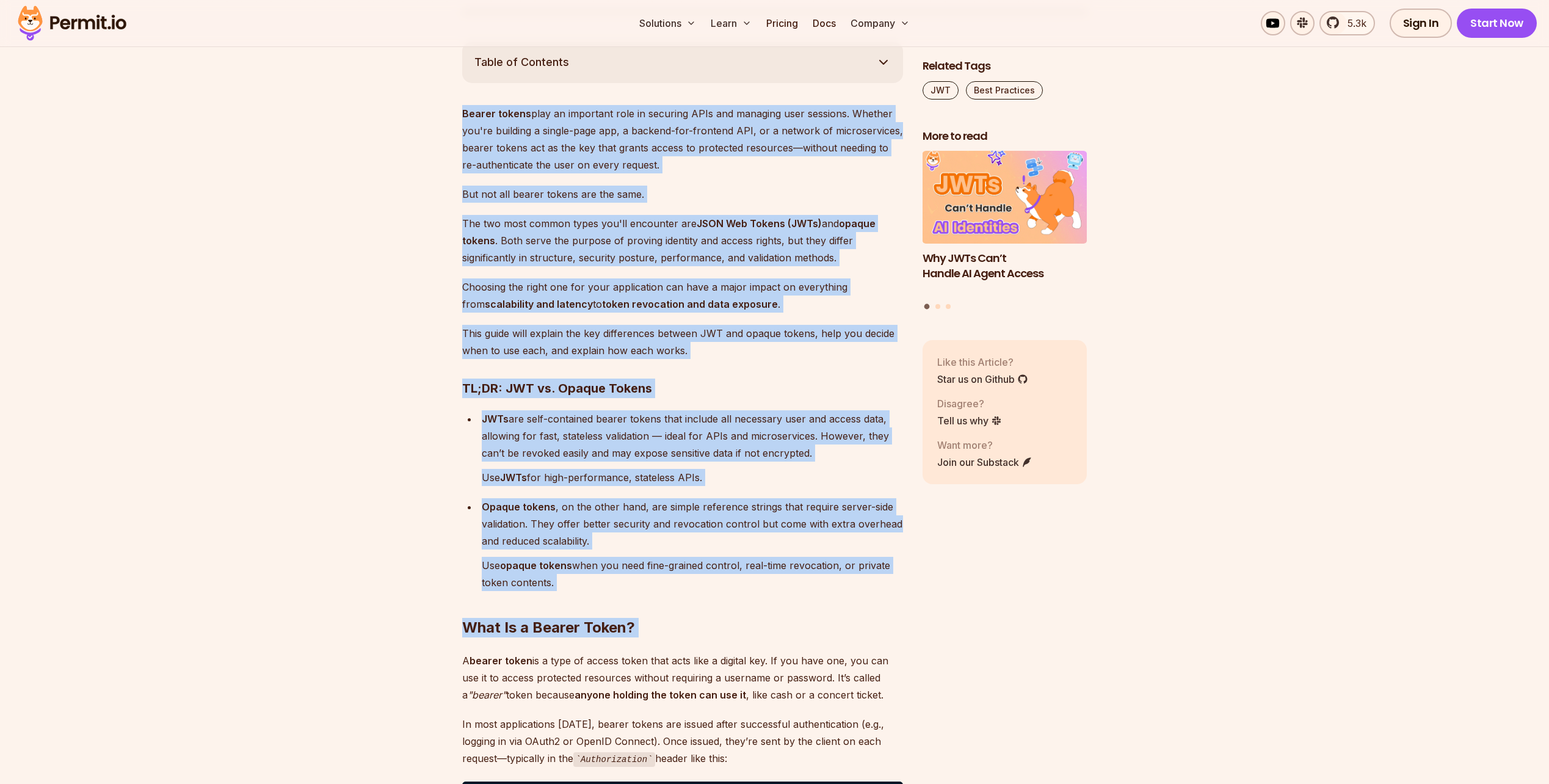
drag, startPoint x: 601, startPoint y: 154, endPoint x: 649, endPoint y: 585, distance: 433.7
drag, startPoint x: 649, startPoint y: 585, endPoint x: 642, endPoint y: 570, distance: 16.6
click at [642, 570] on p "Use opaque tokens when you need fine-grained control, real-time revocation, or …" at bounding box center [692, 574] width 421 height 34
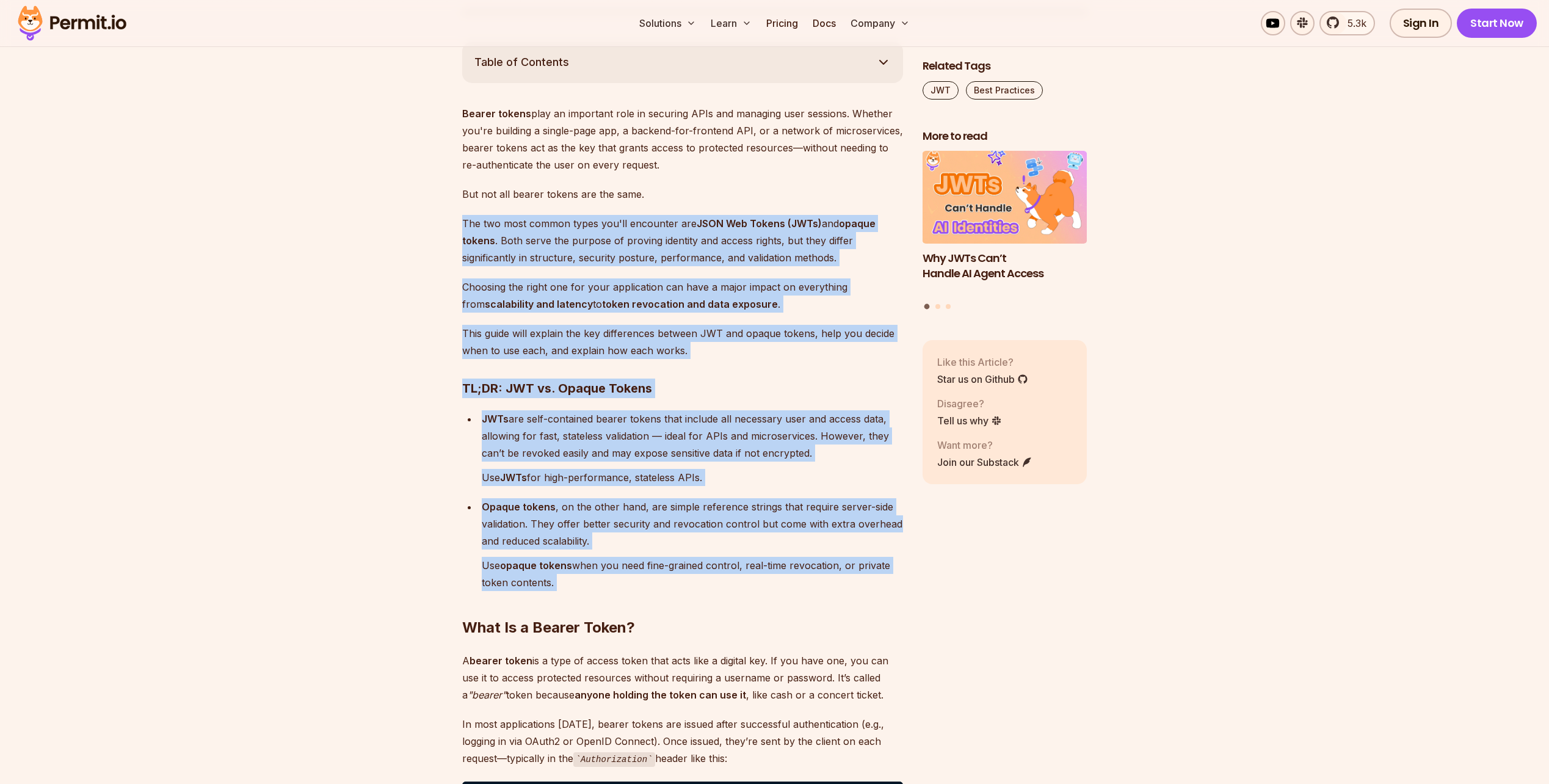
drag, startPoint x: 642, startPoint y: 570, endPoint x: 622, endPoint y: 198, distance: 372.5
click at [622, 198] on p "But not all bearer tokens are the same." at bounding box center [683, 194] width 441 height 17
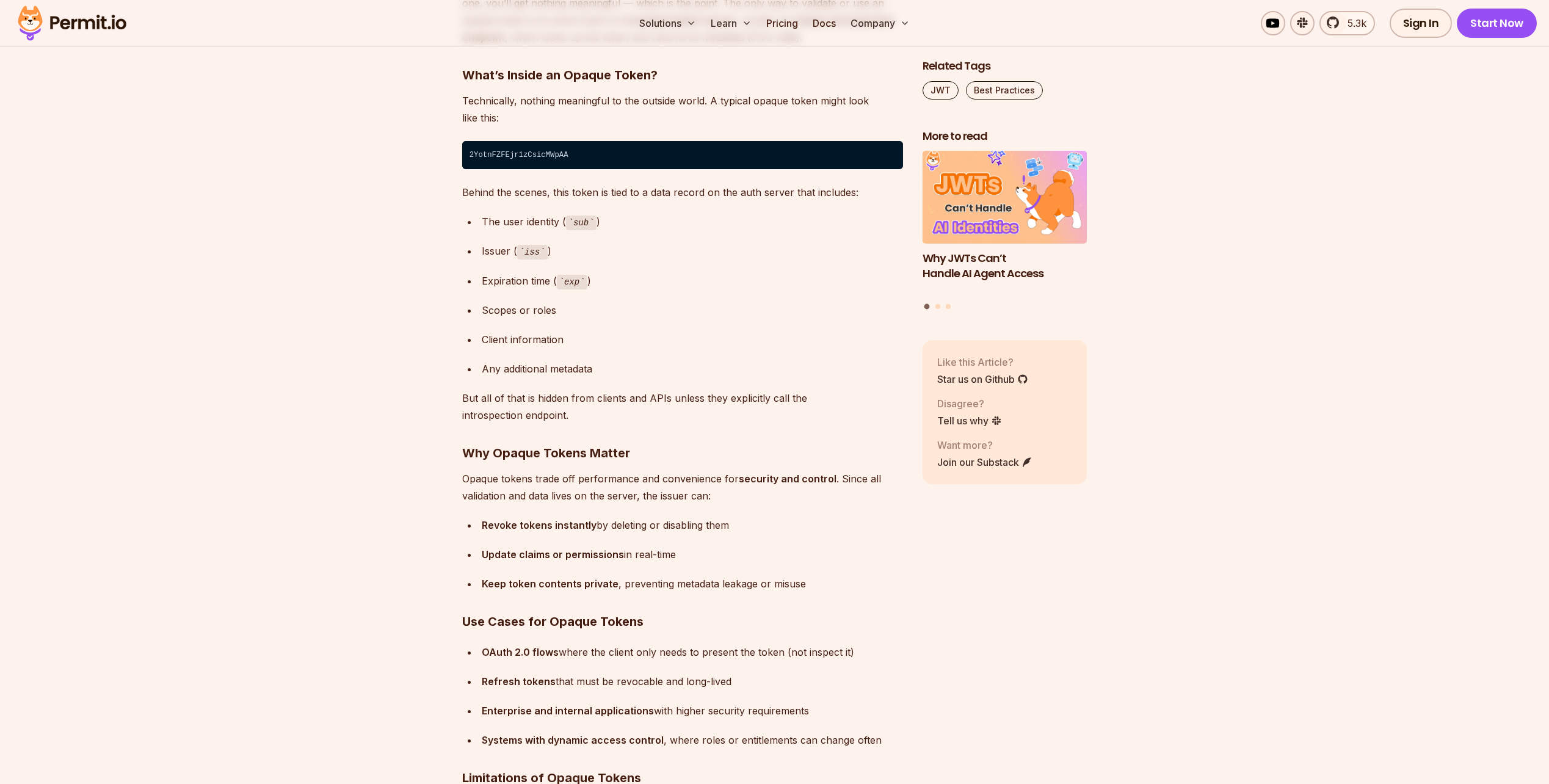
scroll to position [6189, 0]
